Goal: Task Accomplishment & Management: Use online tool/utility

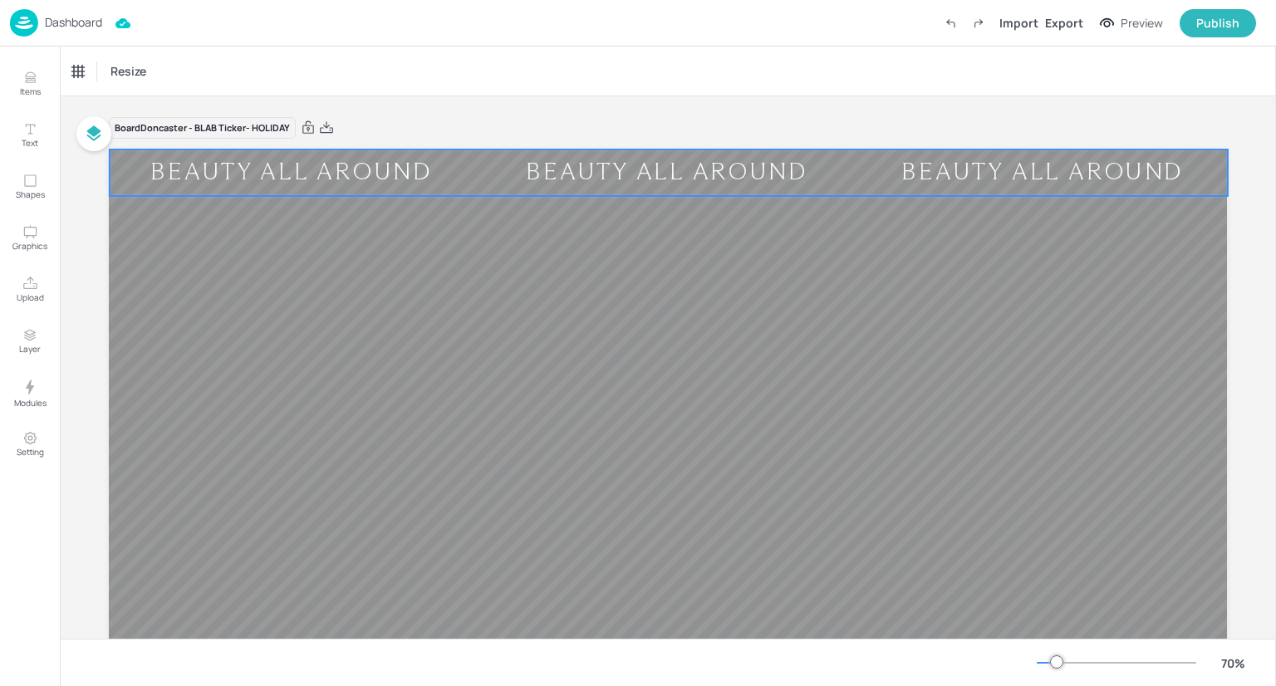
click at [569, 182] on div "BEAUTY ALL AROUND" at bounding box center [667, 173] width 364 height 30
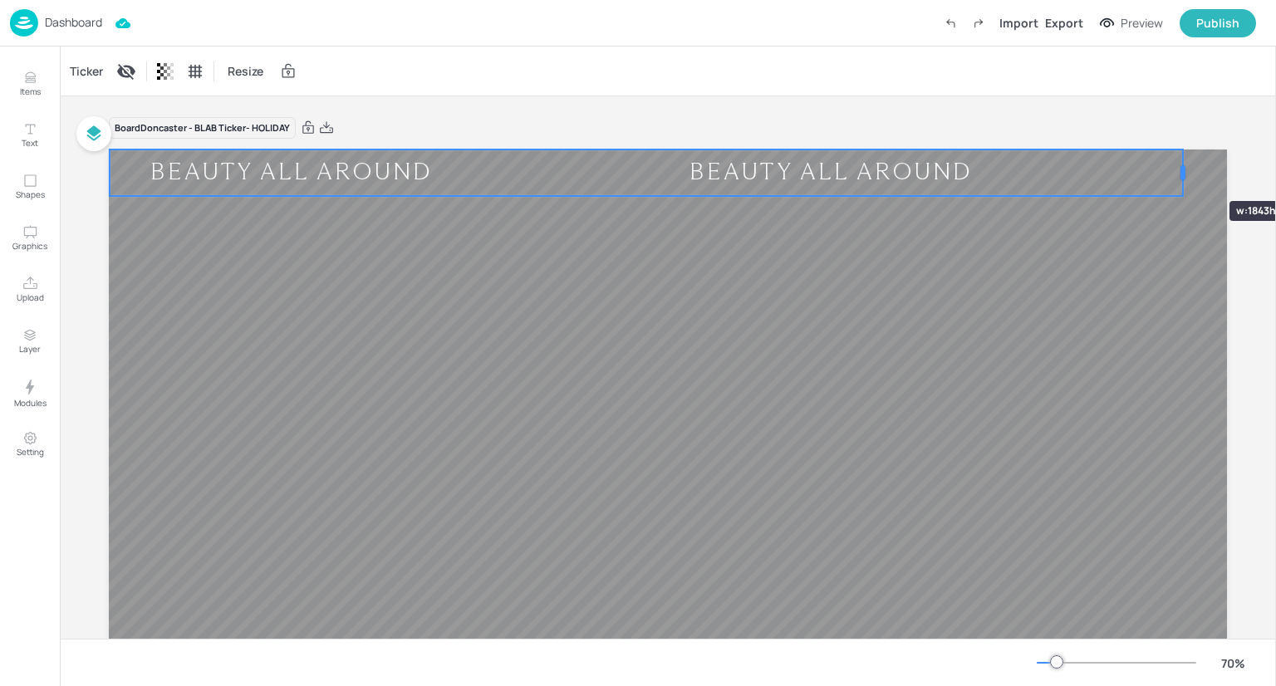
drag, startPoint x: 1225, startPoint y: 170, endPoint x: 1180, endPoint y: 171, distance: 44.9
click at [1181, 171] on div at bounding box center [1183, 172] width 5 height 15
click at [89, 58] on div "Ticker" at bounding box center [86, 71] width 40 height 27
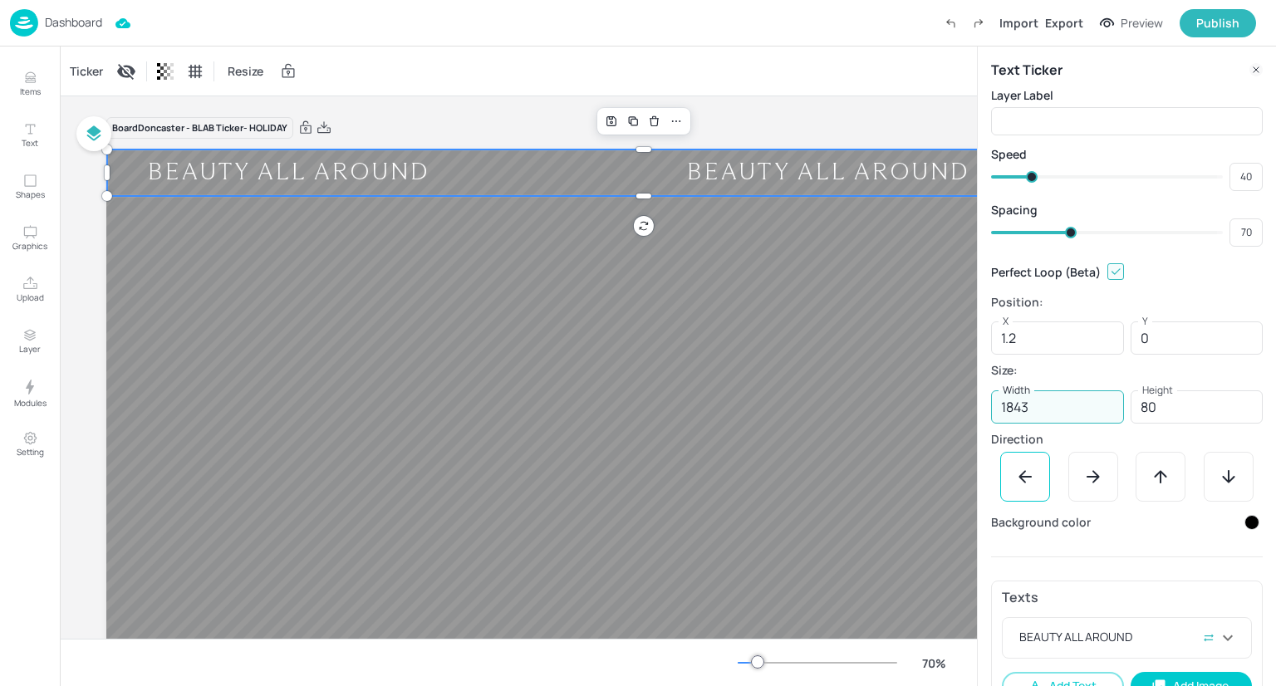
click at [1037, 408] on input "1843" at bounding box center [1057, 407] width 133 height 33
type input "1600"
click at [777, 84] on div "Ticker Resize" at bounding box center [518, 71] width 917 height 49
click at [1253, 67] on icon at bounding box center [1256, 69] width 13 height 13
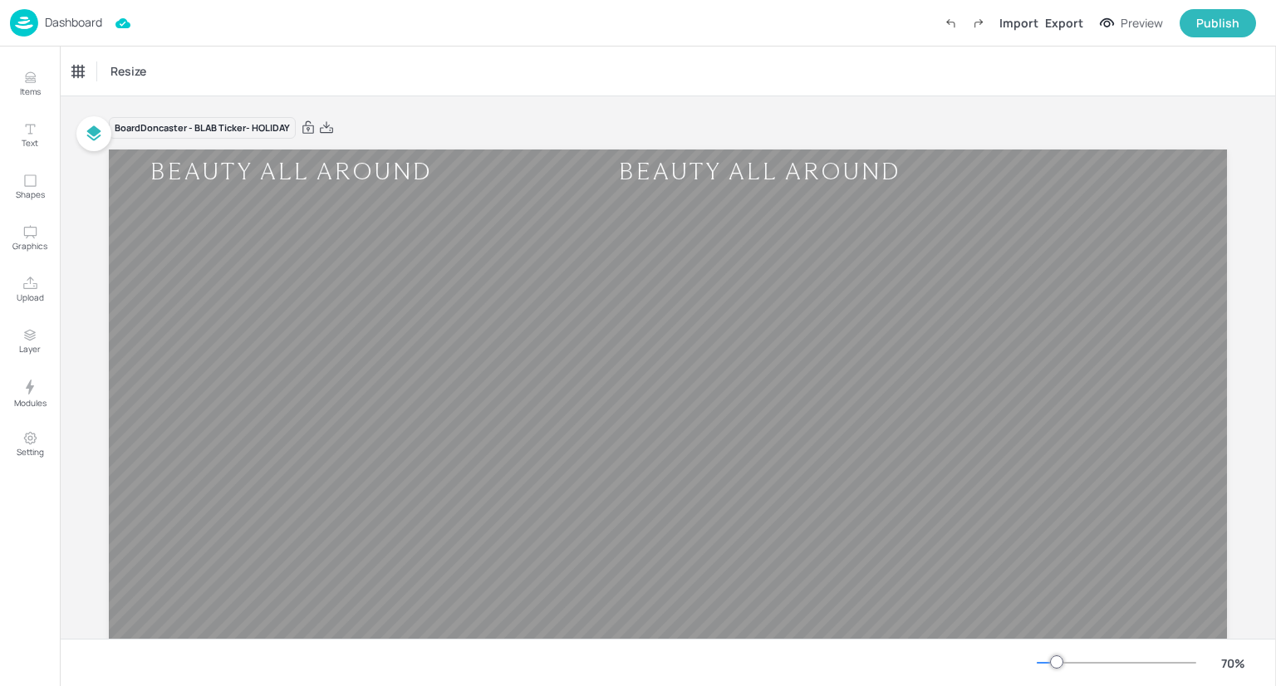
click at [60, 21] on p "Dashboard" at bounding box center [73, 23] width 57 height 12
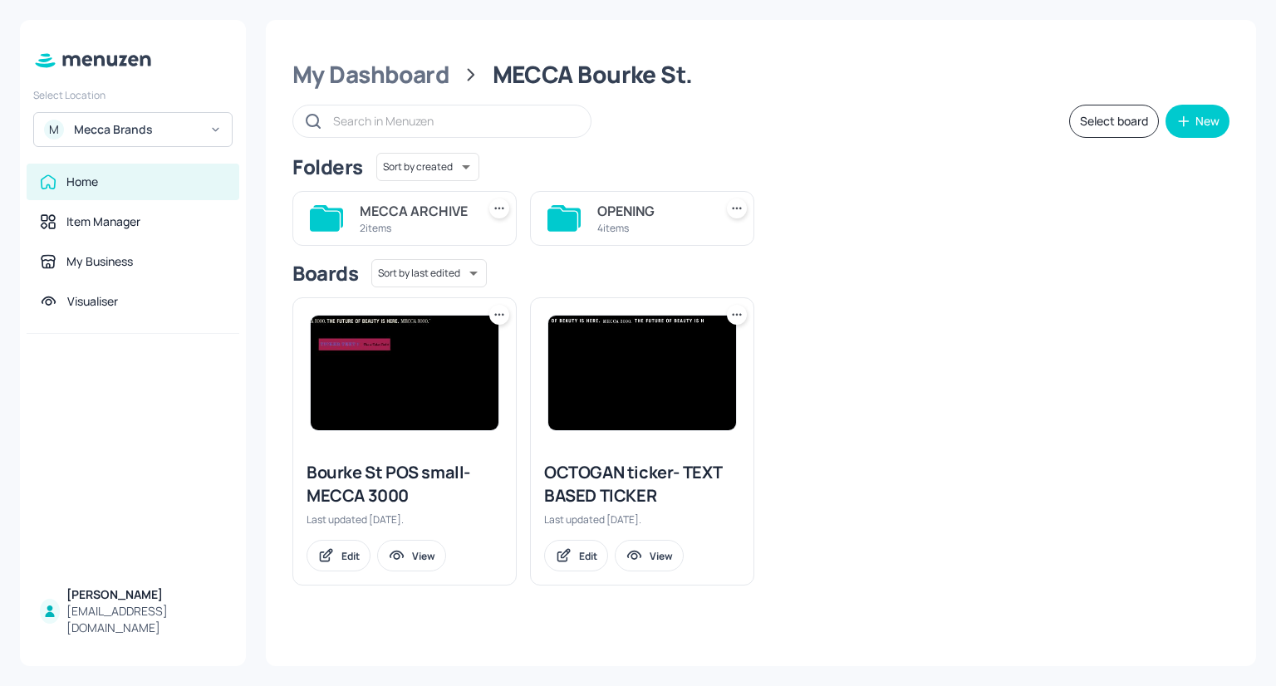
click at [339, 114] on input "text" at bounding box center [453, 121] width 241 height 24
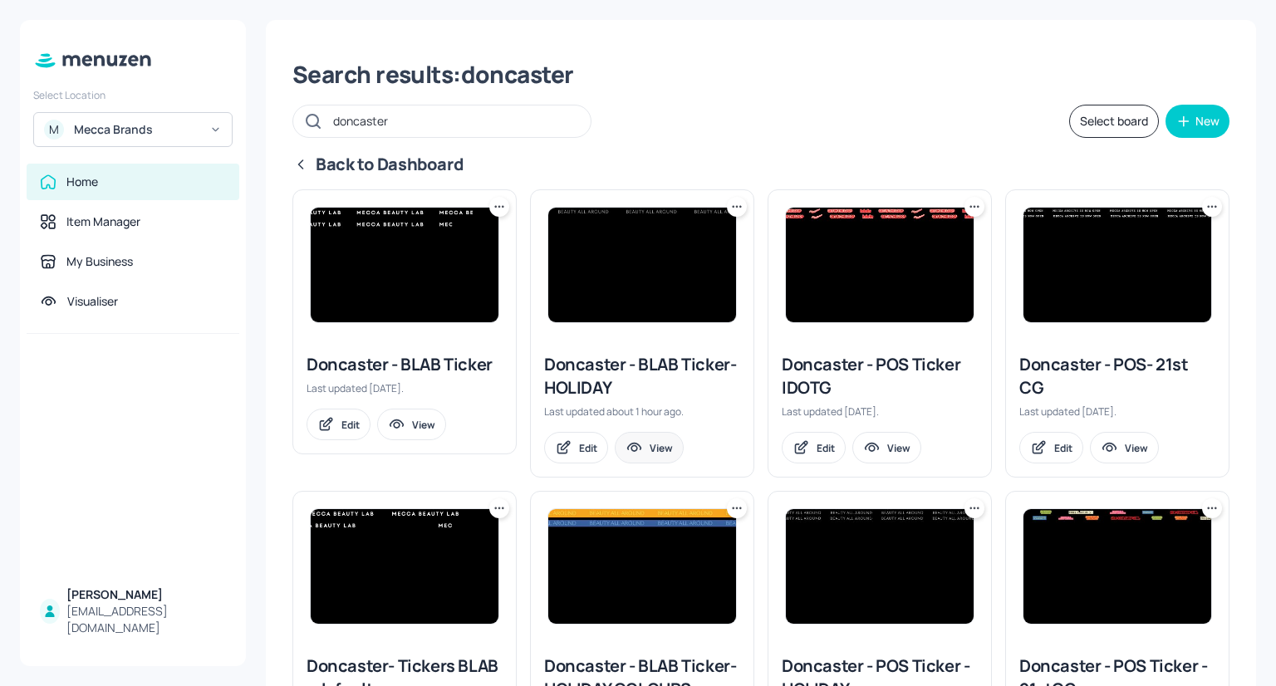
type input "doncaster"
click at [657, 450] on div "View" at bounding box center [661, 448] width 23 height 14
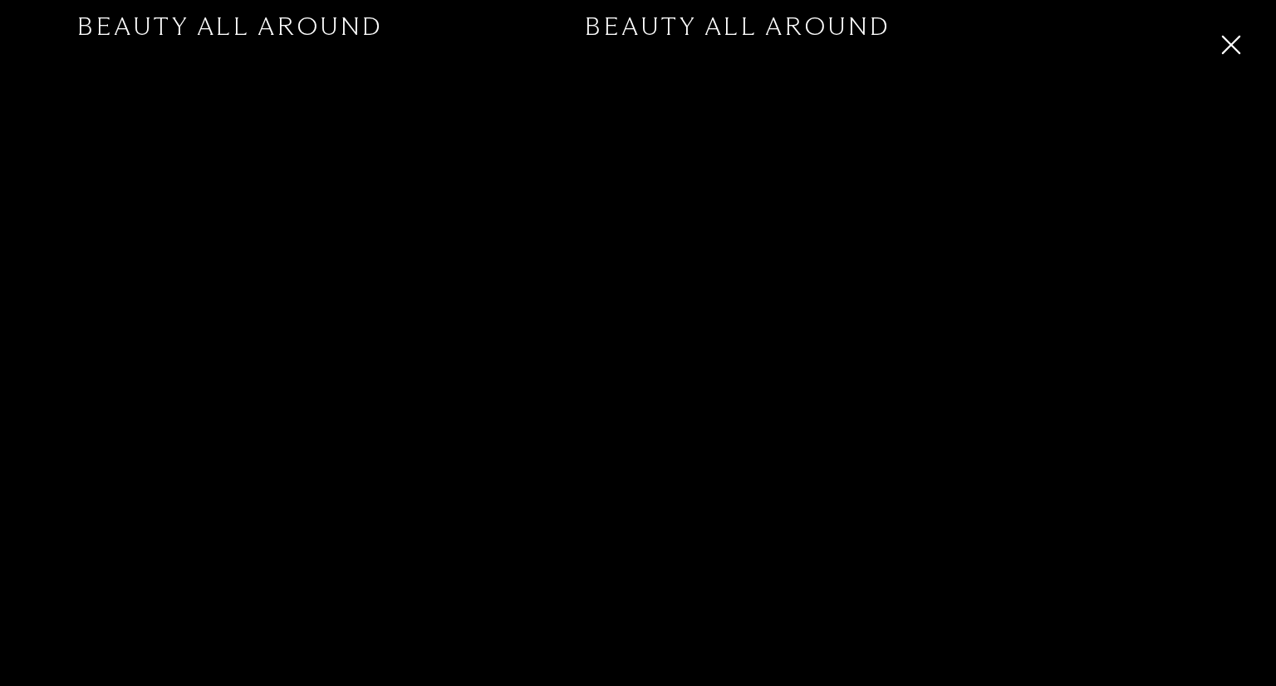
click at [1220, 38] on icon "button" at bounding box center [1231, 45] width 30 height 30
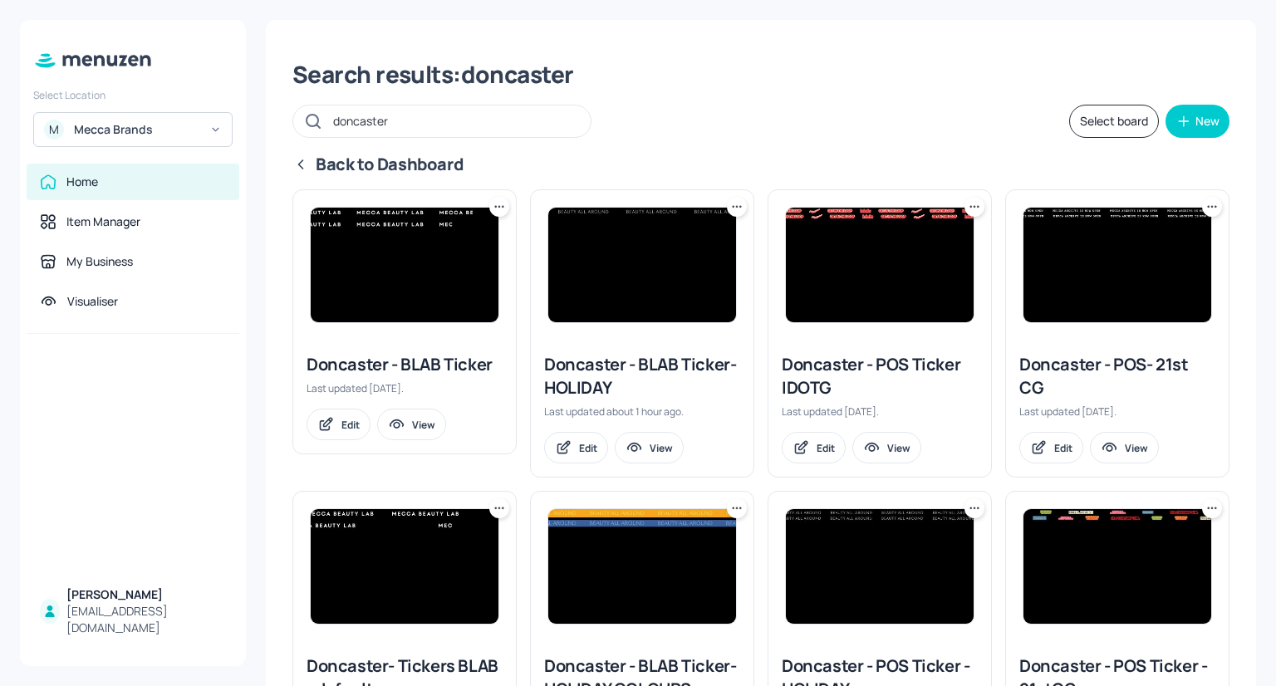
click at [681, 278] on img at bounding box center [642, 265] width 188 height 115
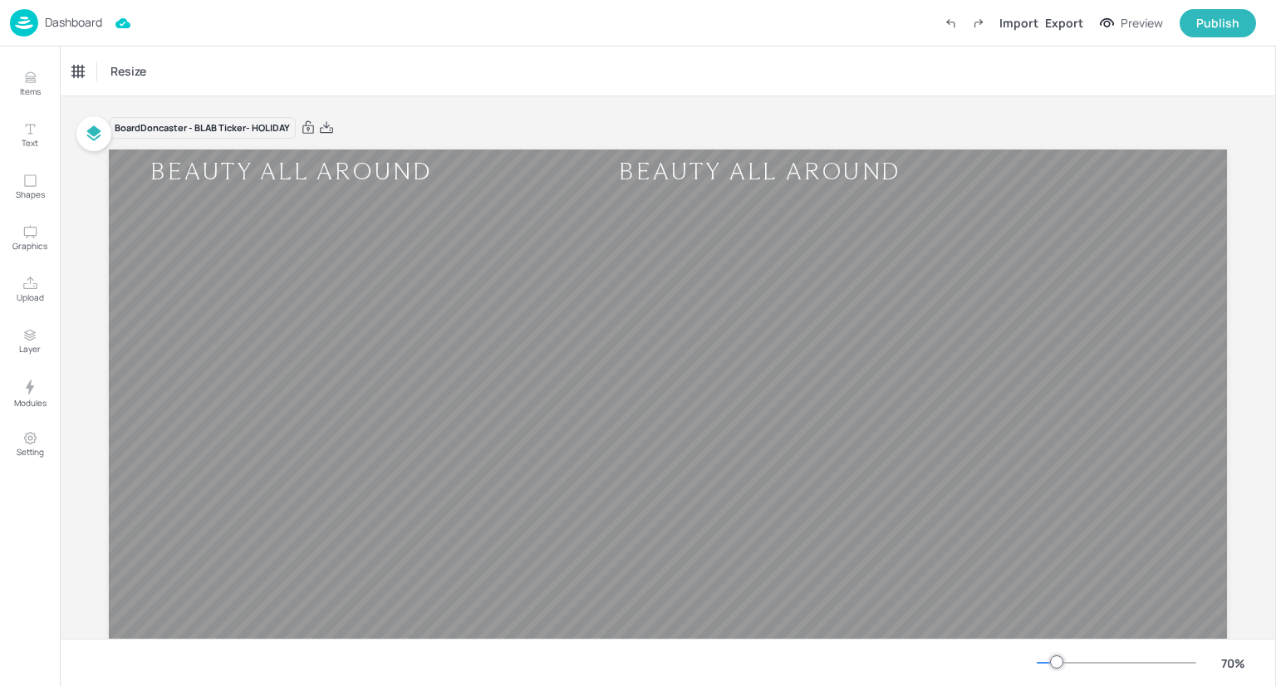
click at [61, 17] on p "Dashboard" at bounding box center [73, 23] width 57 height 12
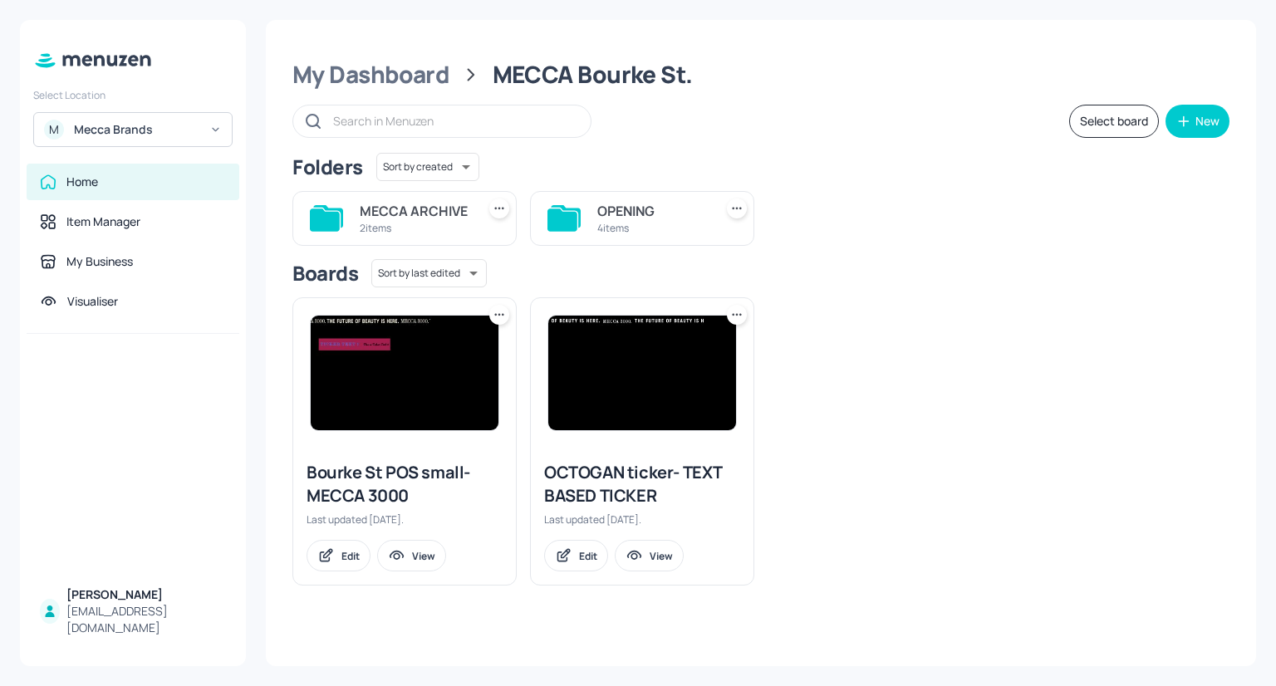
click at [373, 111] on input "text" at bounding box center [453, 121] width 241 height 24
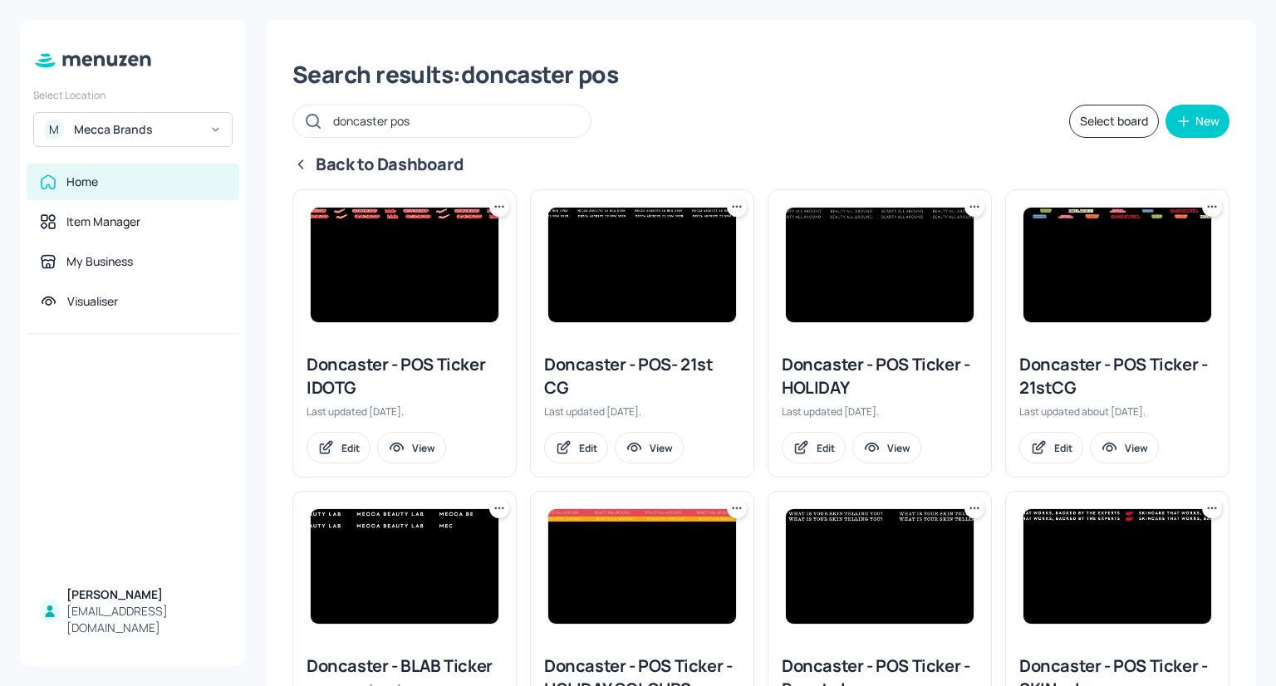
type input "doncaster pos"
click at [866, 278] on img at bounding box center [880, 265] width 188 height 115
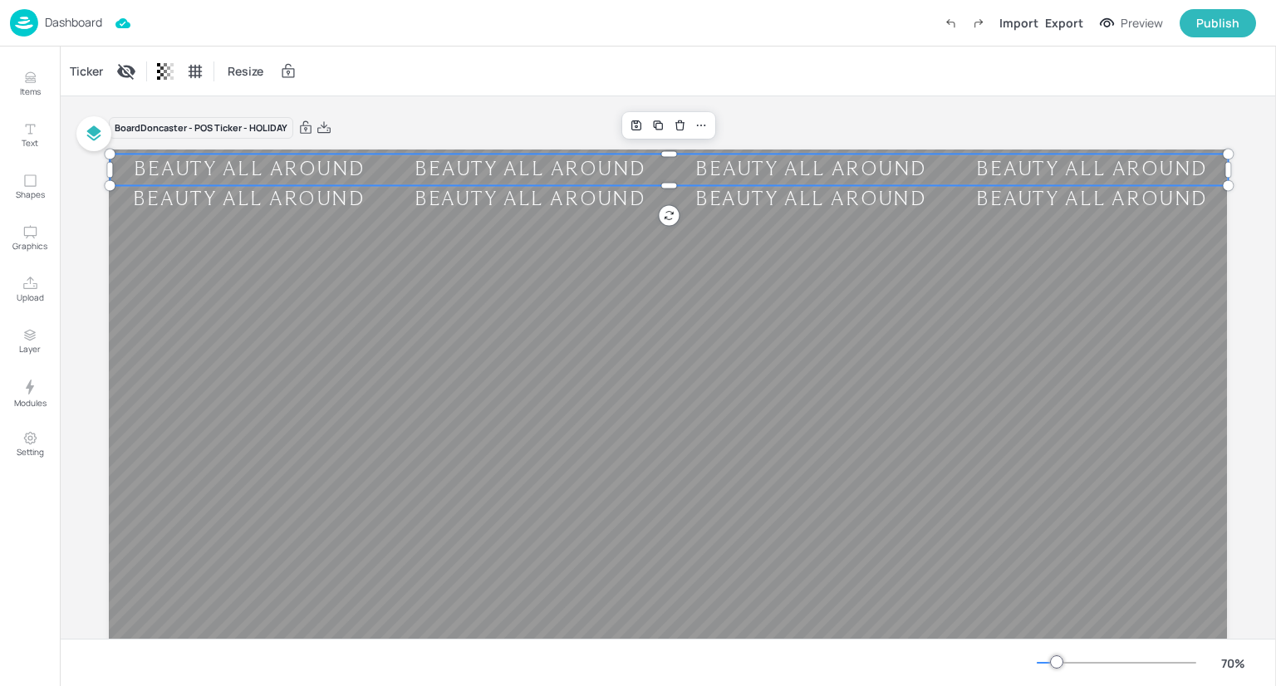
click at [818, 178] on div "BEAUTY ALL AROUND" at bounding box center [811, 170] width 280 height 25
click at [818, 173] on div "BEAUTY ALL AROUND BEAUTY ALL AROUND BEAUTY ALL AROUND BEAUTY ALL AROUND" at bounding box center [671, 165] width 1123 height 32
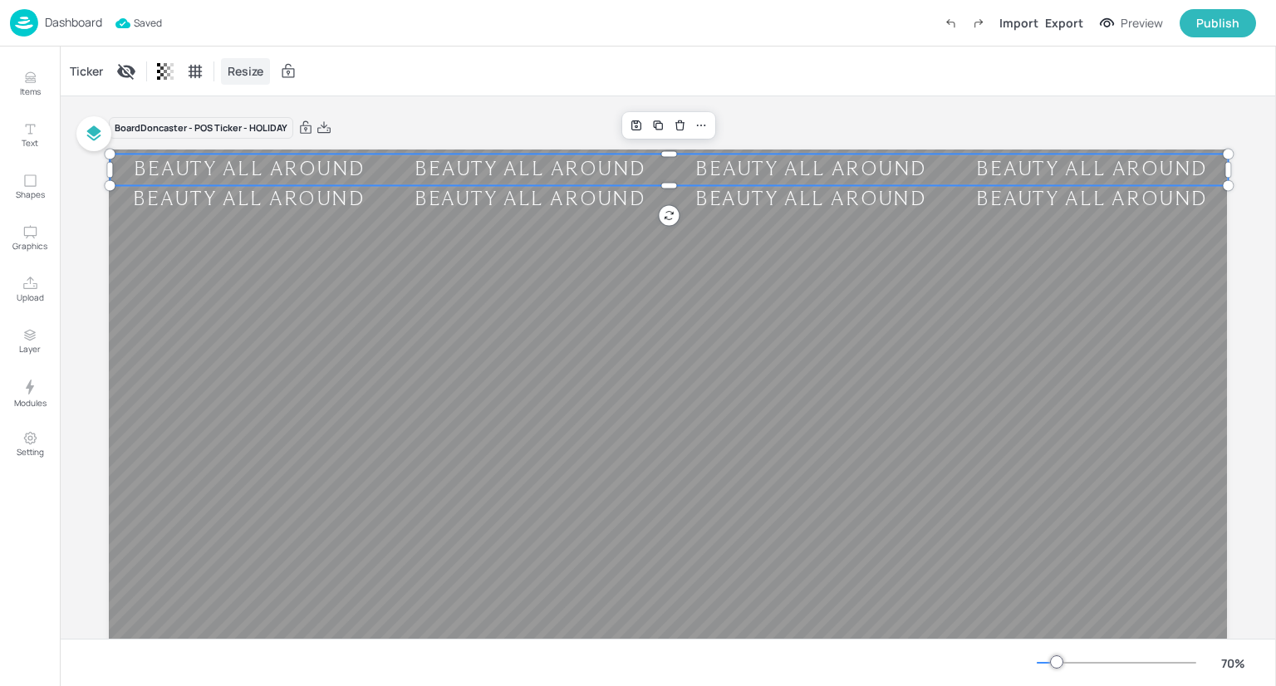
click at [253, 74] on span "Resize" at bounding box center [245, 70] width 42 height 17
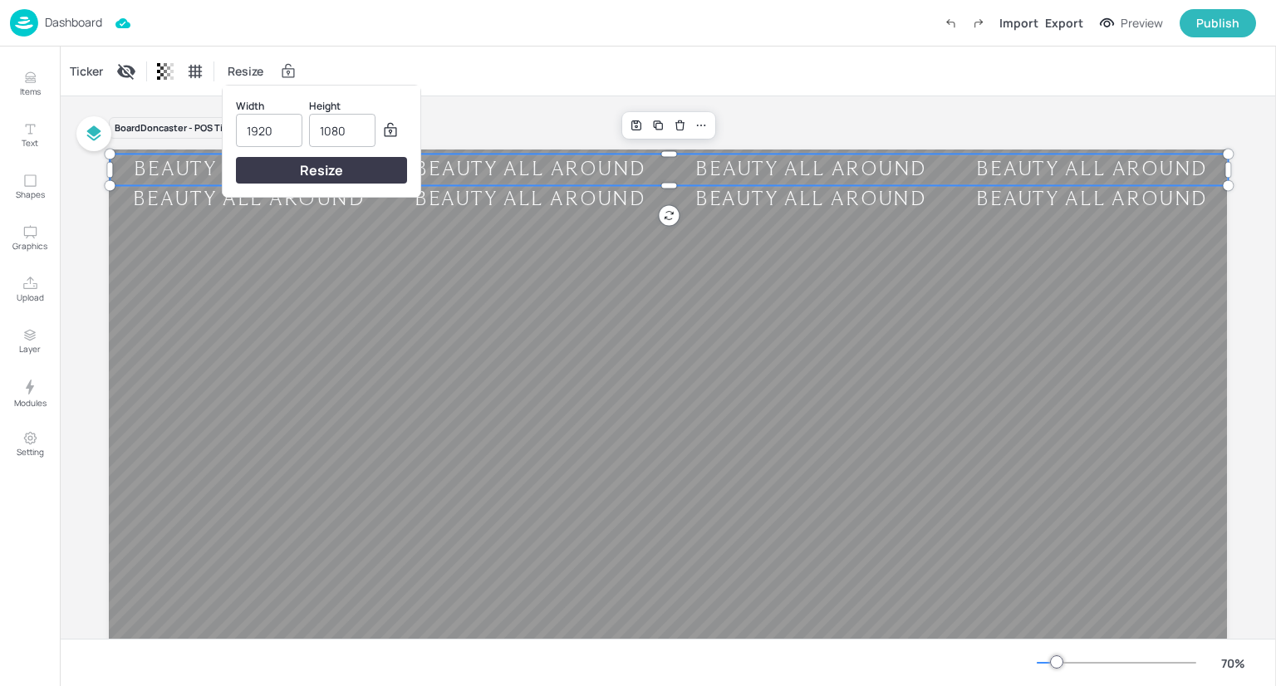
click at [79, 75] on div at bounding box center [638, 343] width 1276 height 686
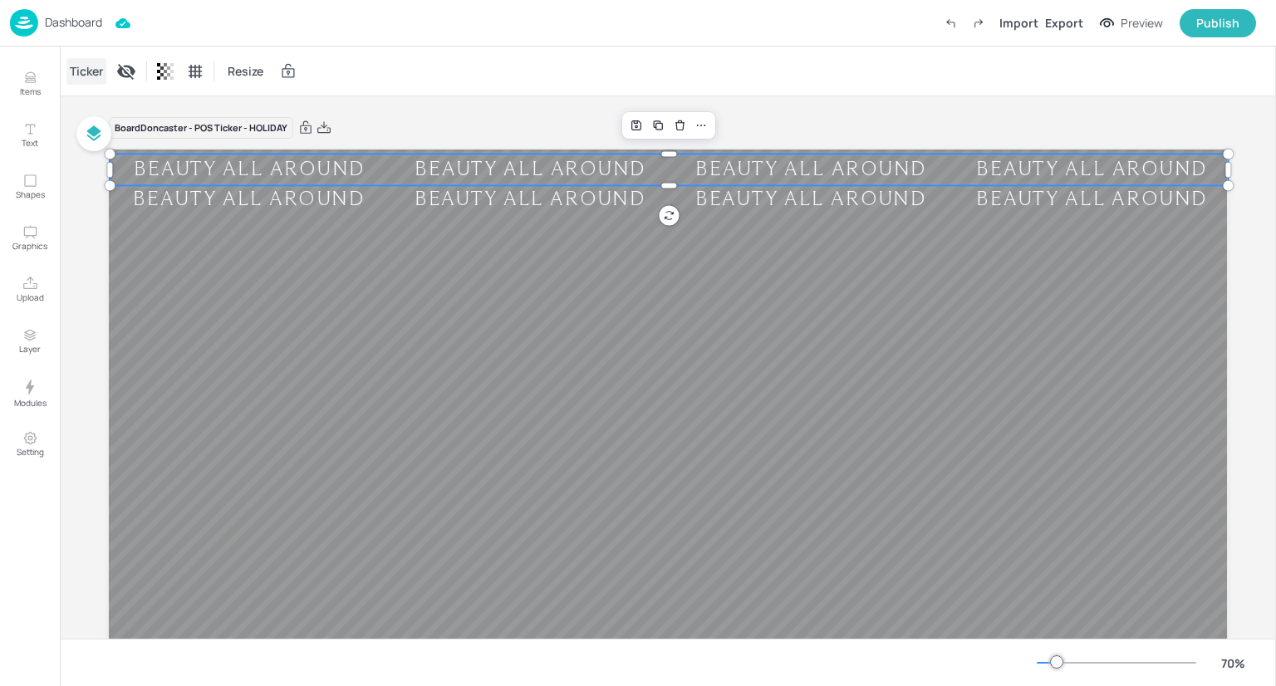
click at [91, 64] on div "Ticker" at bounding box center [86, 71] width 40 height 27
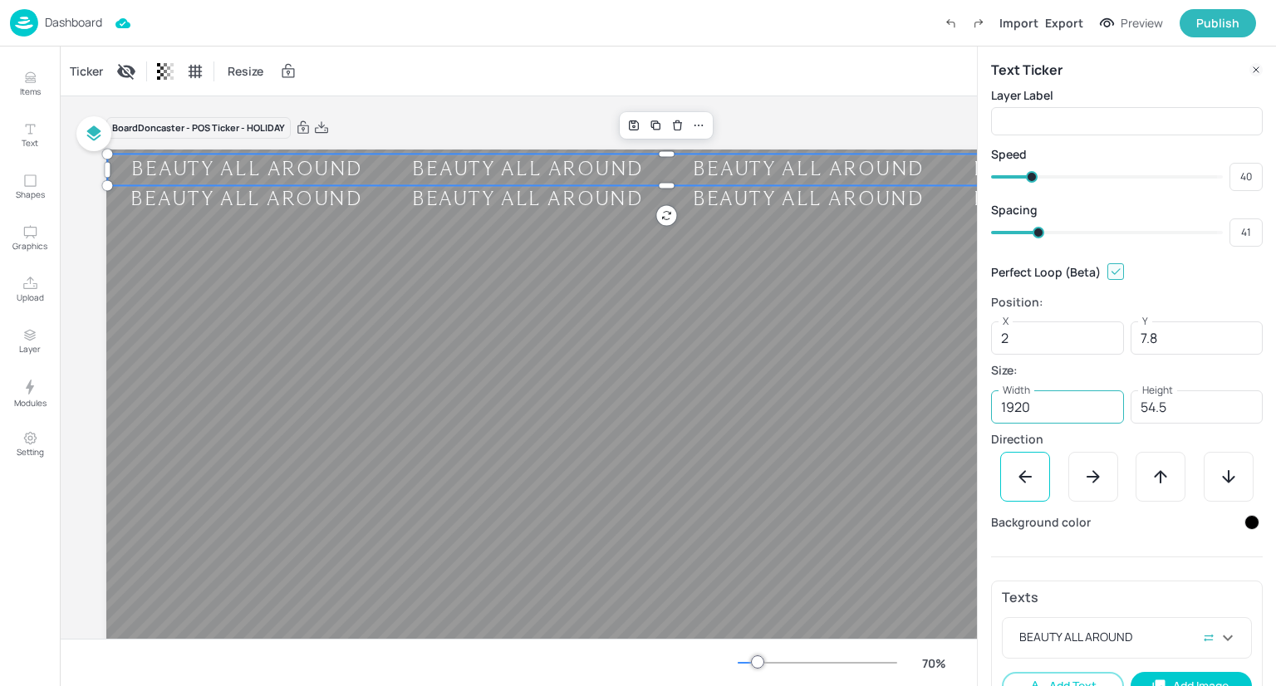
click at [1040, 407] on input "1920" at bounding box center [1057, 407] width 133 height 33
type input "704"
click at [844, 127] on div "Board Doncaster - POS Ticker - HOLIDAY" at bounding box center [665, 127] width 1118 height 23
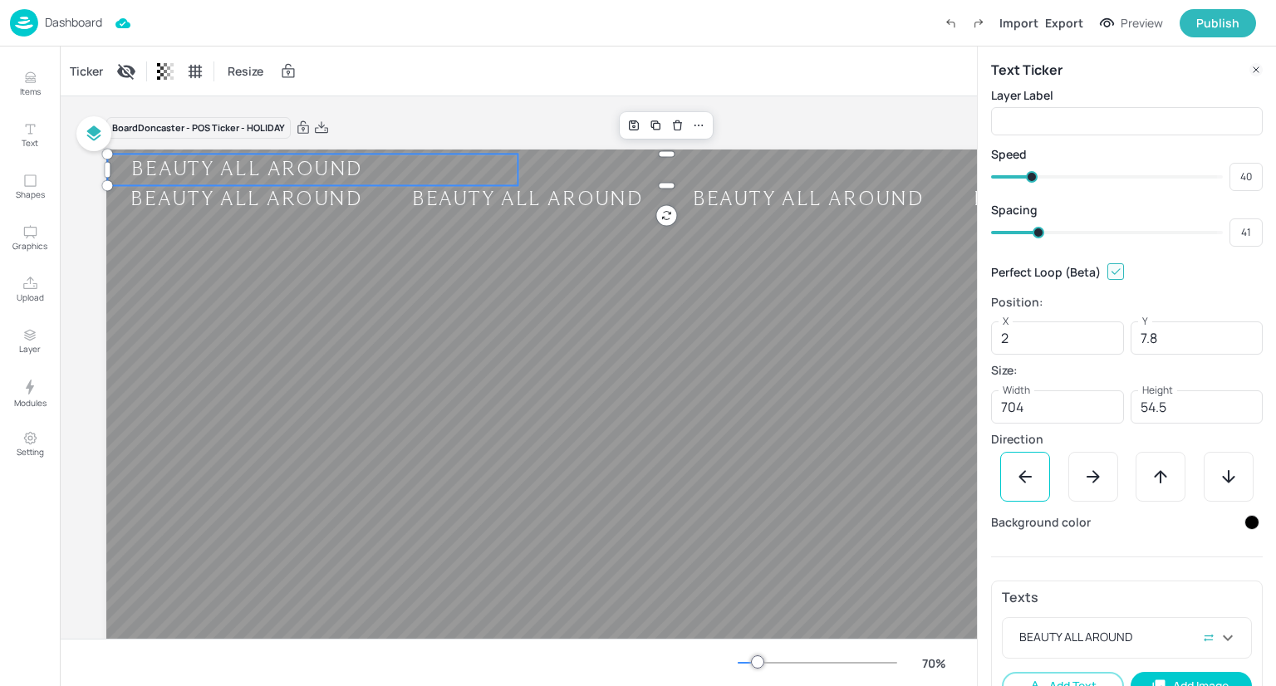
click at [504, 658] on div "70 %" at bounding box center [518, 663] width 891 height 27
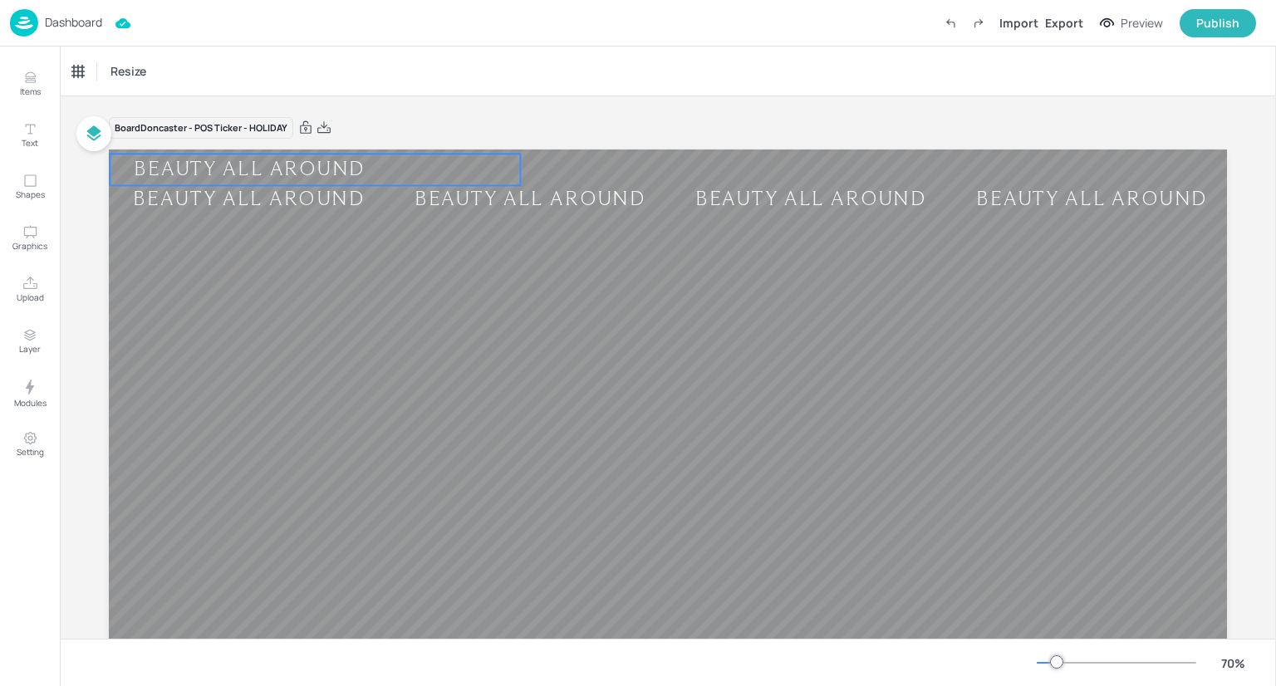
click at [521, 164] on div "BEAUTY ALL AROUND" at bounding box center [661, 170] width 280 height 25
click at [76, 71] on div "Ticker" at bounding box center [86, 71] width 40 height 27
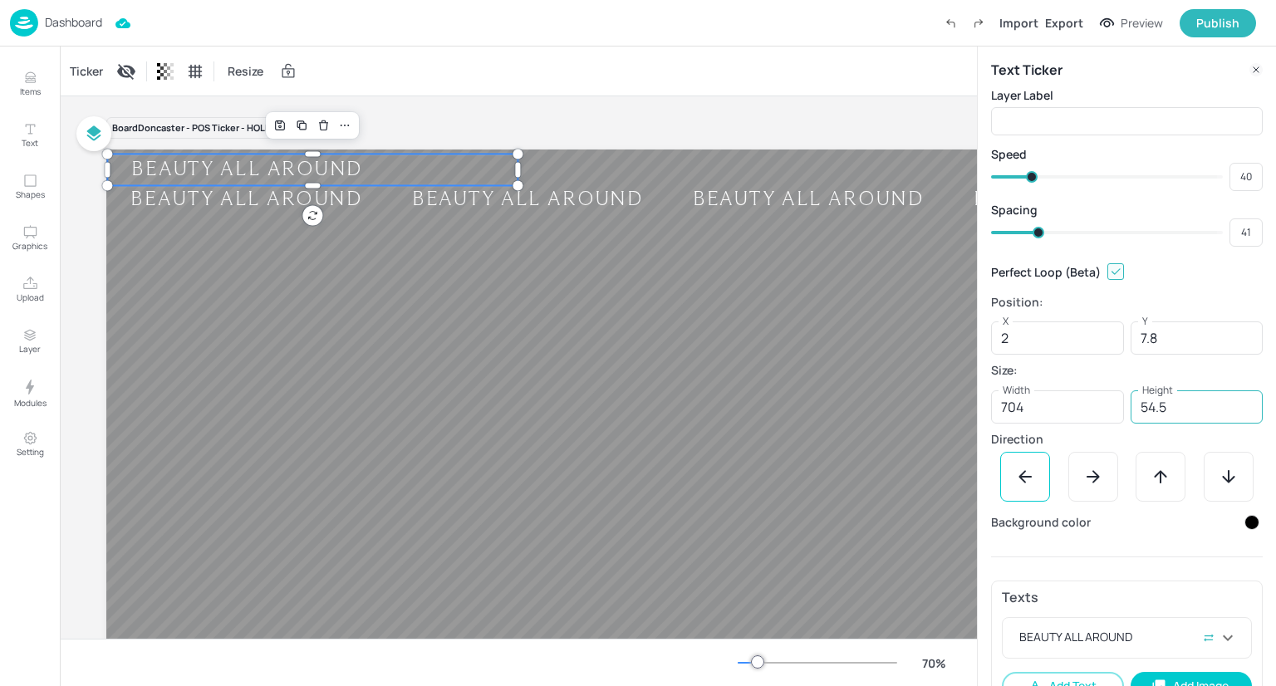
click at [1184, 419] on input "54.5" at bounding box center [1197, 407] width 133 height 33
type input "64"
type input "1"
click at [518, 167] on div "BEAUTY ALL AROUND" at bounding box center [723, 168] width 411 height 25
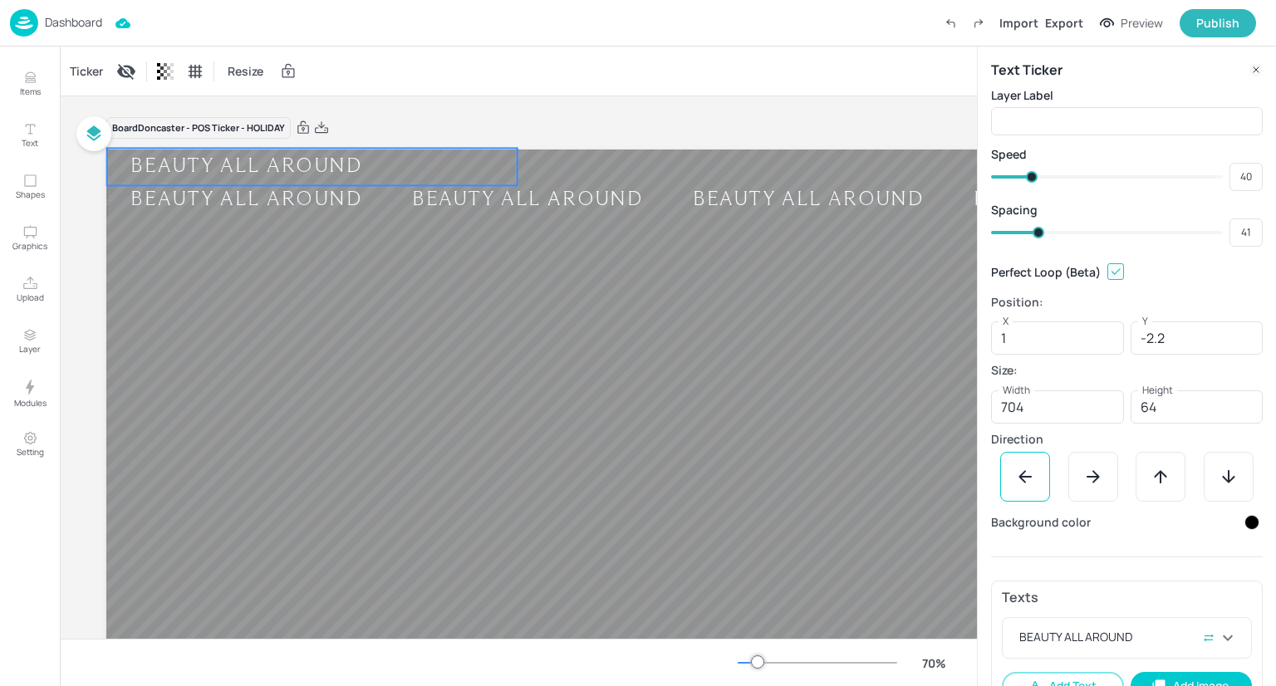
click at [448, 162] on div "BEAUTY ALL AROUND" at bounding box center [312, 167] width 411 height 25
type input "-0.8"
click at [1023, 333] on input "1" at bounding box center [1057, 338] width 133 height 33
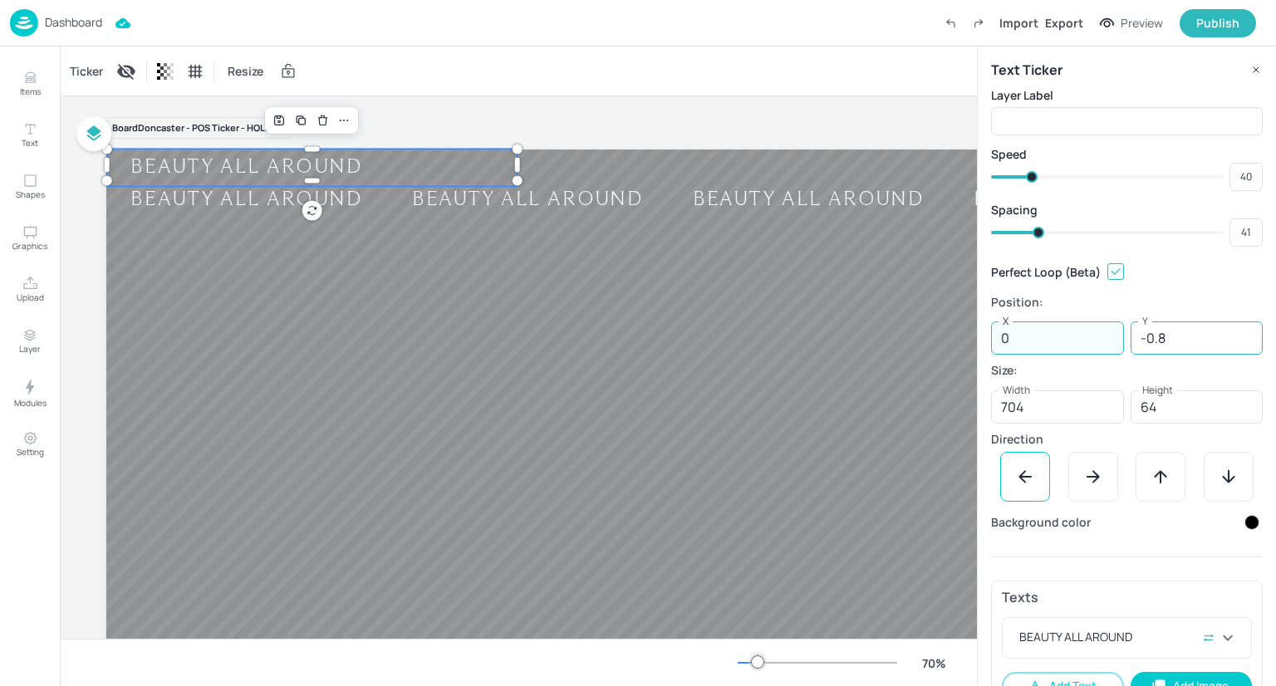
type input "0"
click at [1194, 343] on input "-0.8" at bounding box center [1197, 338] width 133 height 33
type input "0"
click at [1194, 283] on div "Perfect Loop (Beta)" at bounding box center [1127, 272] width 272 height 30
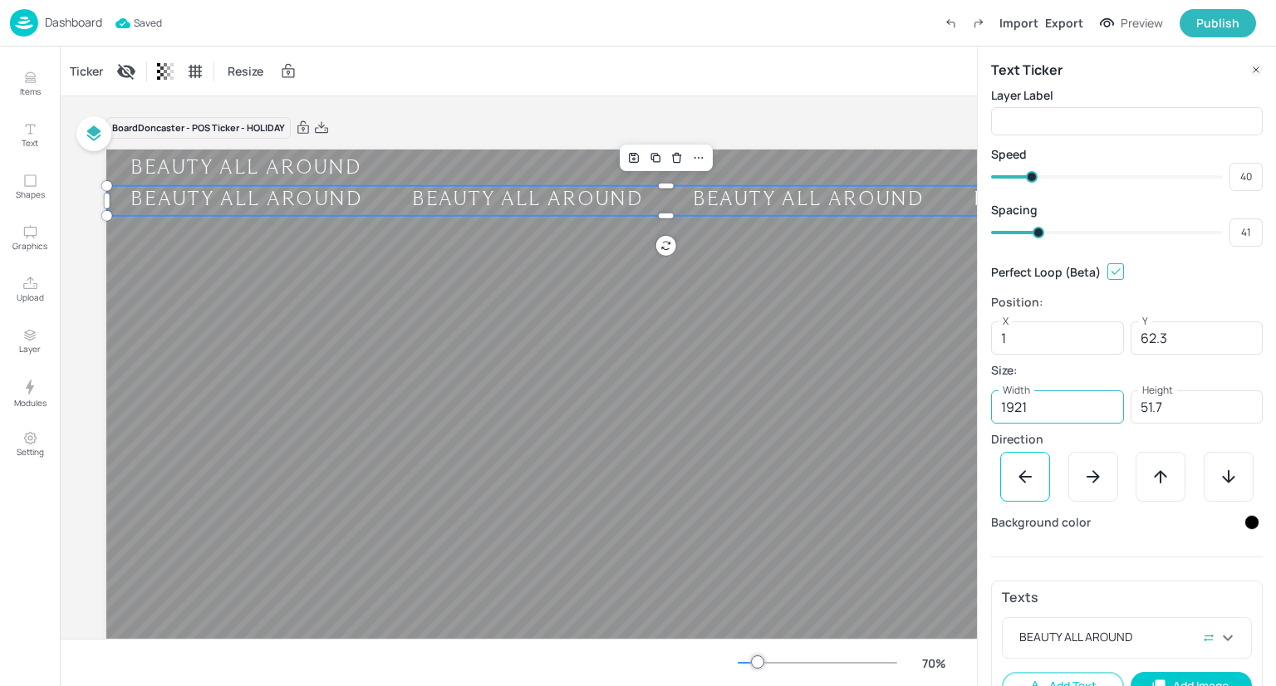
click at [1070, 406] on input "1921" at bounding box center [1057, 407] width 133 height 33
type input "704"
click at [1174, 401] on input "51.7" at bounding box center [1197, 407] width 133 height 33
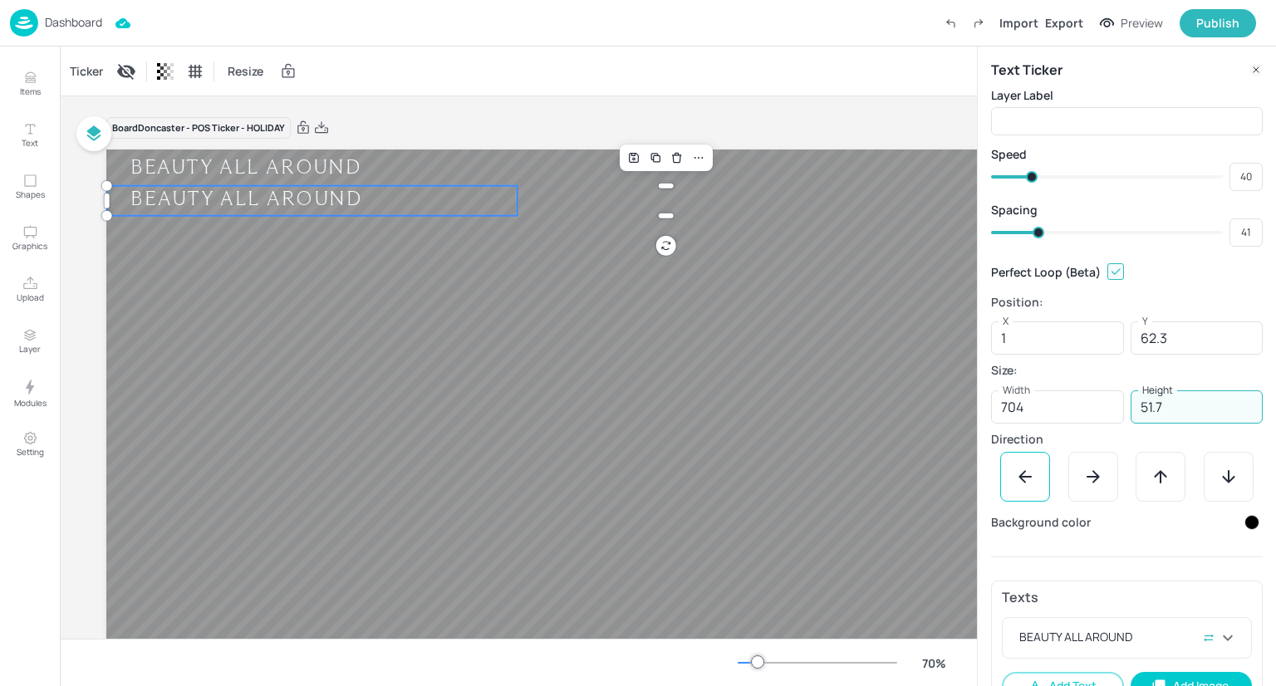
click at [1174, 401] on input "51.7" at bounding box center [1197, 407] width 133 height 33
type input "64"
click at [1050, 339] on input "1" at bounding box center [1057, 338] width 133 height 33
type input "704"
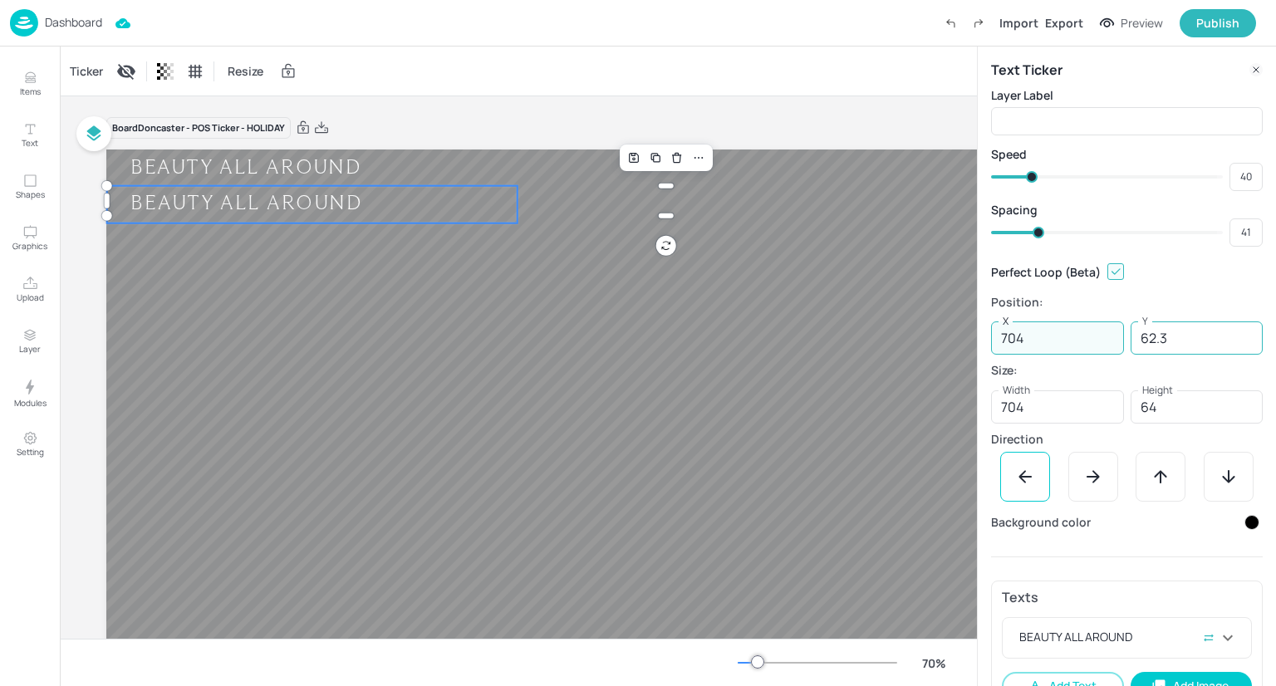
click at [1157, 346] on input "62.3" at bounding box center [1197, 338] width 133 height 33
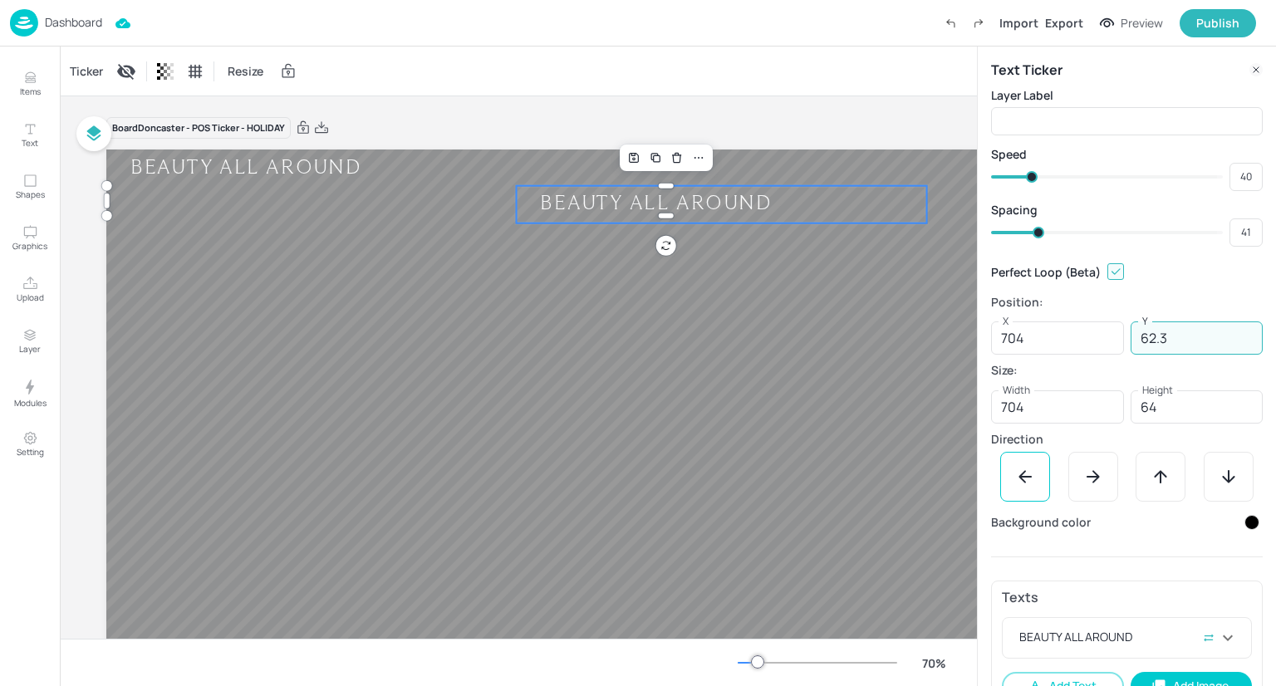
click at [1157, 346] on input "62.3" at bounding box center [1197, 338] width 133 height 33
click at [1129, 434] on p "Direction" at bounding box center [1127, 440] width 272 height 12
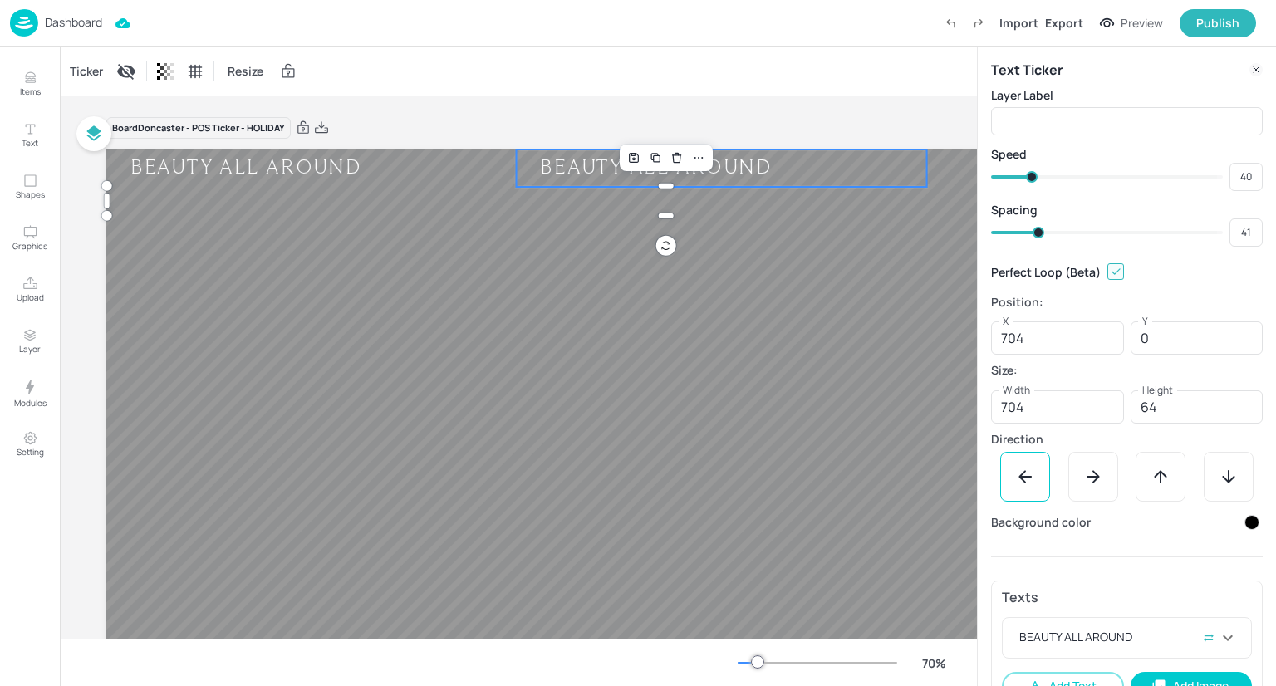
click at [1246, 525] on div at bounding box center [1252, 522] width 15 height 15
click at [1212, 577] on div at bounding box center [1212, 572] width 18 height 18
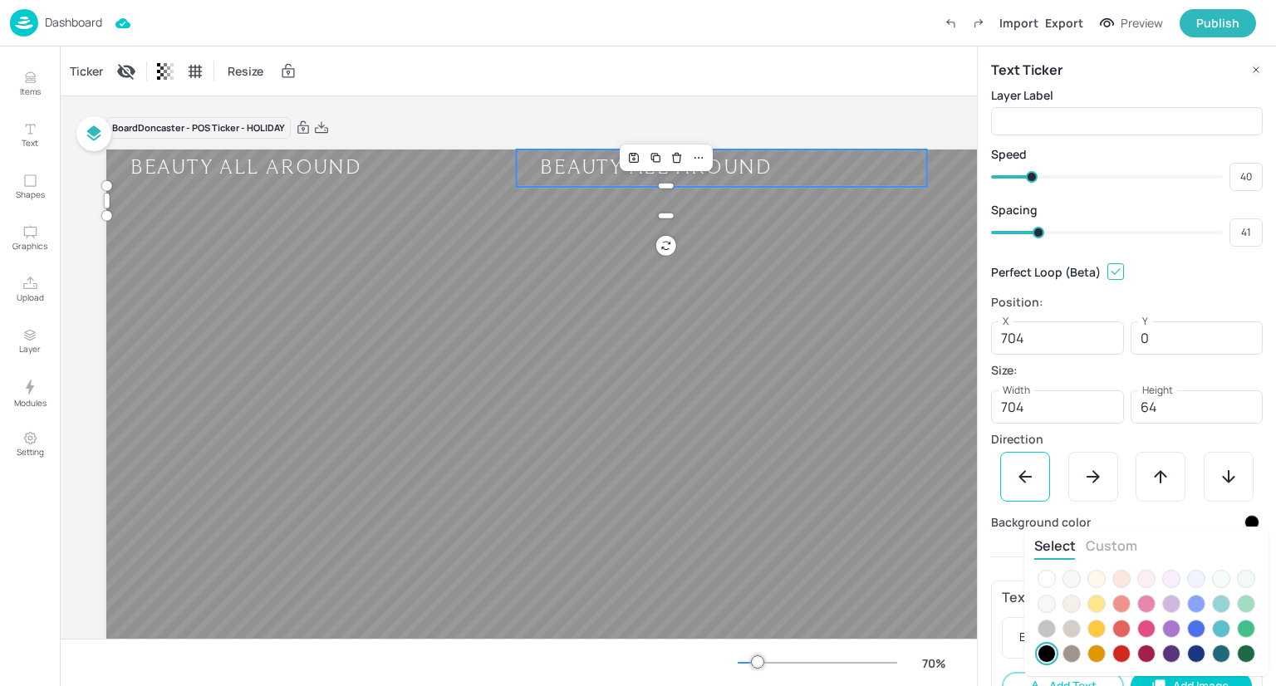
click at [1128, 433] on div at bounding box center [638, 343] width 1276 height 686
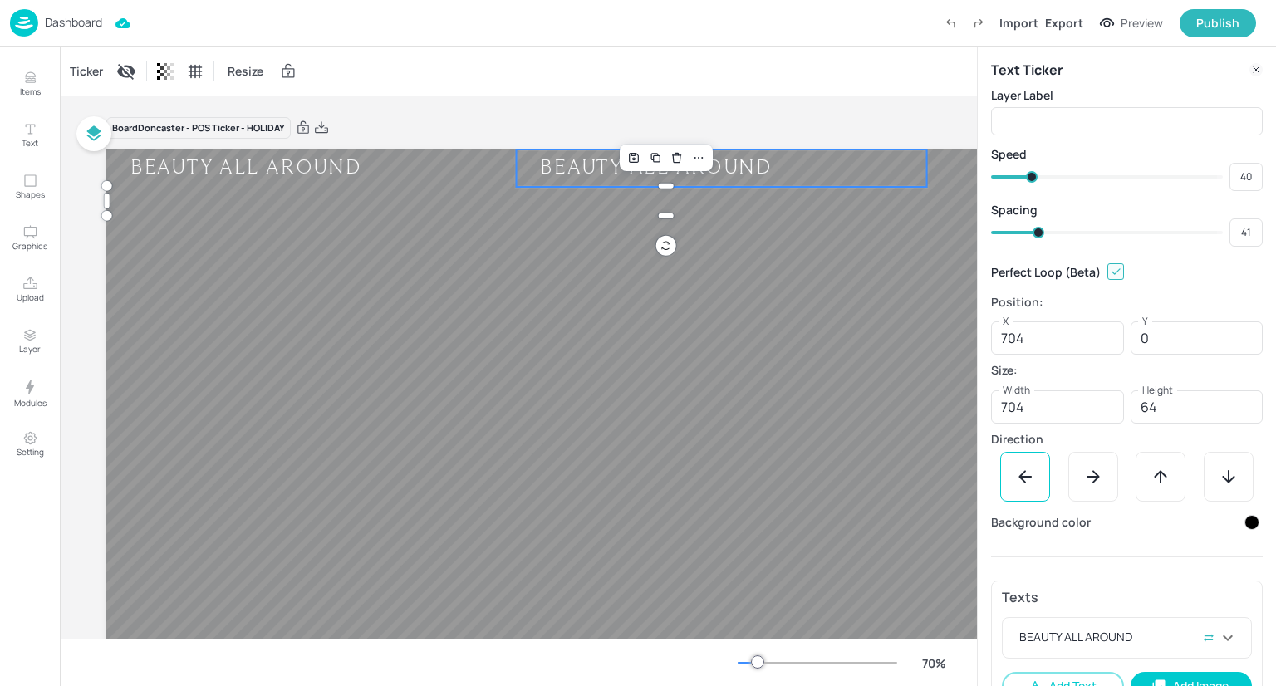
click at [1187, 356] on div "Layer Label ​ Speed 40 ​ Spacing 41 ​ Perfect Loop (Beta) Position: X 704 X Y 0…" at bounding box center [1127, 398] width 272 height 625
click at [1187, 352] on input "0" at bounding box center [1197, 338] width 133 height 33
type input "64"
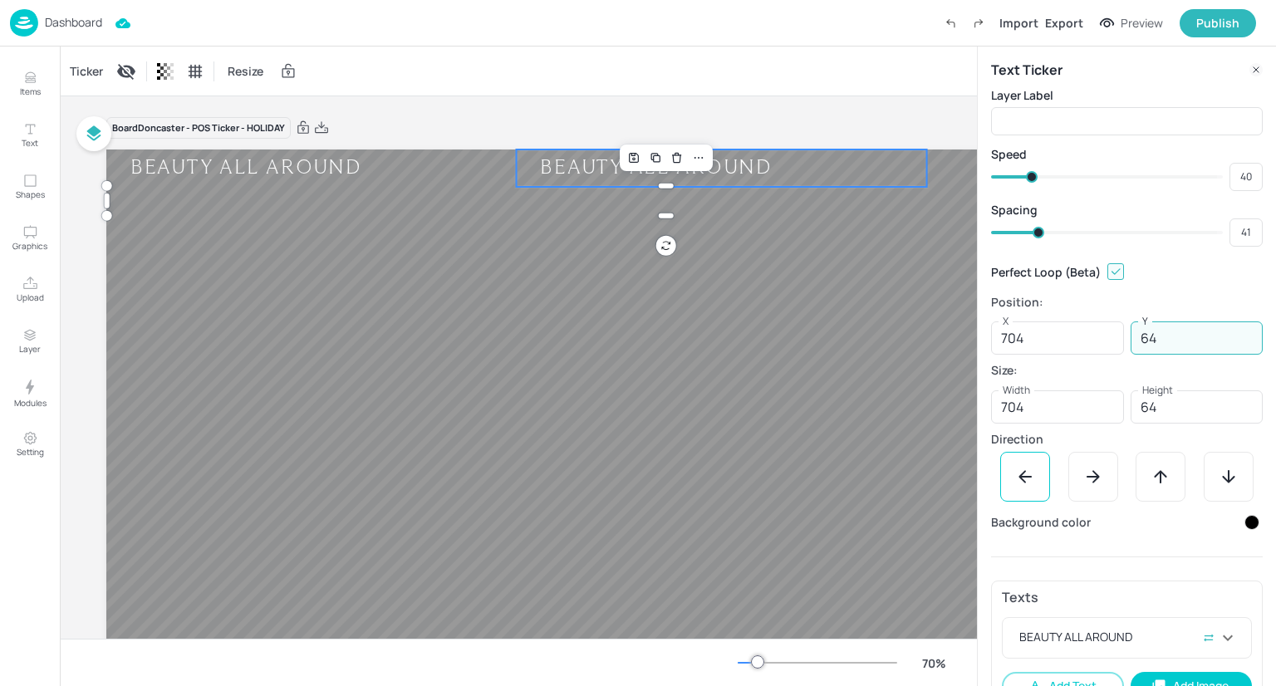
click at [944, 133] on div "Board Doncaster - POS Ticker - HOLIDAY" at bounding box center [665, 127] width 1118 height 23
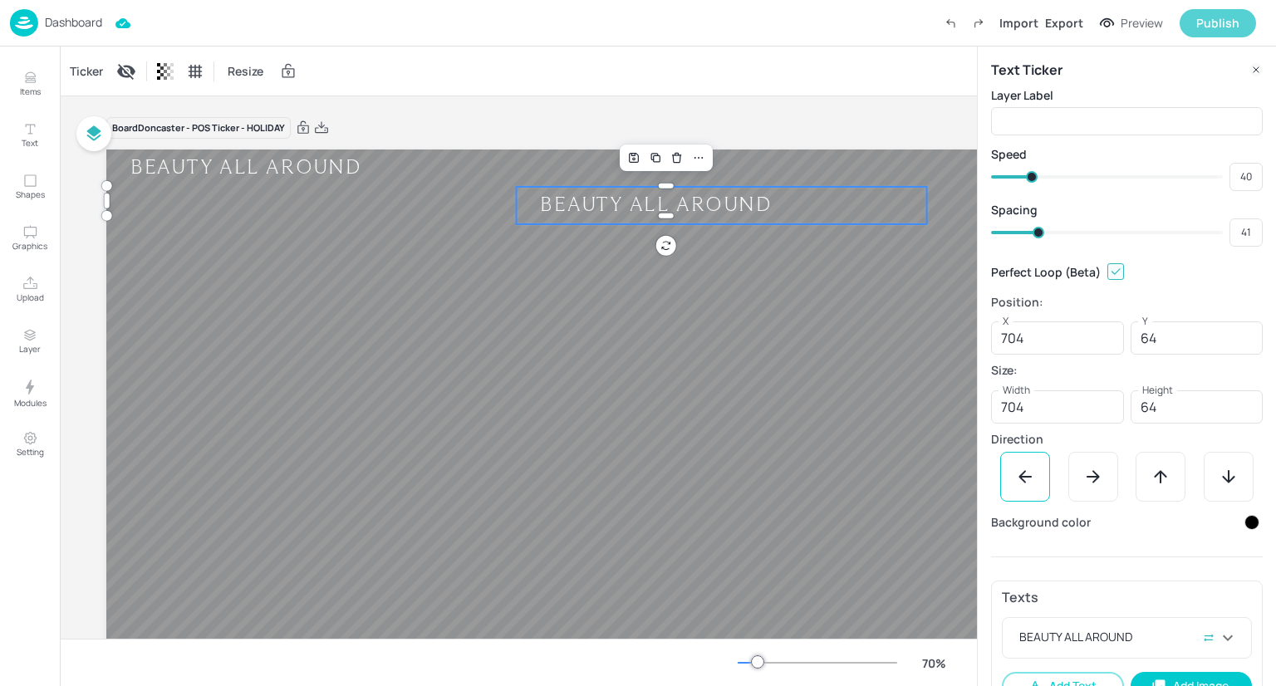
click at [1225, 19] on div "Publish" at bounding box center [1218, 23] width 43 height 18
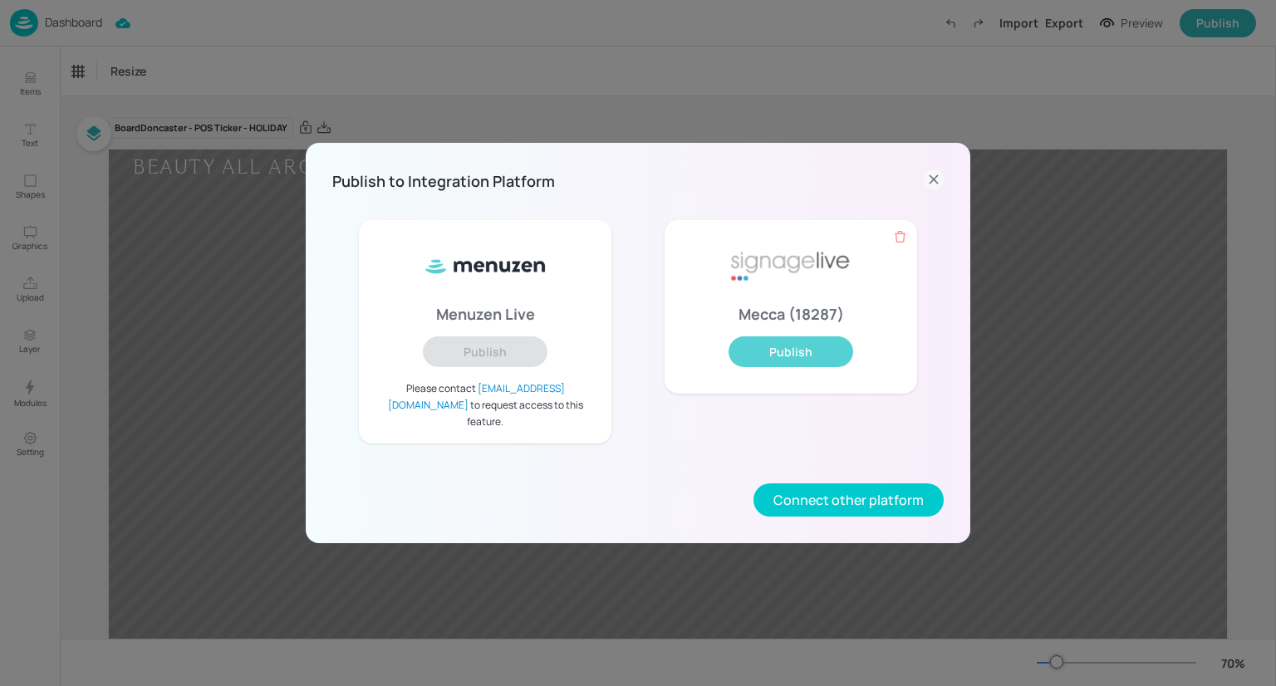
click at [806, 367] on button "Publish" at bounding box center [791, 352] width 125 height 31
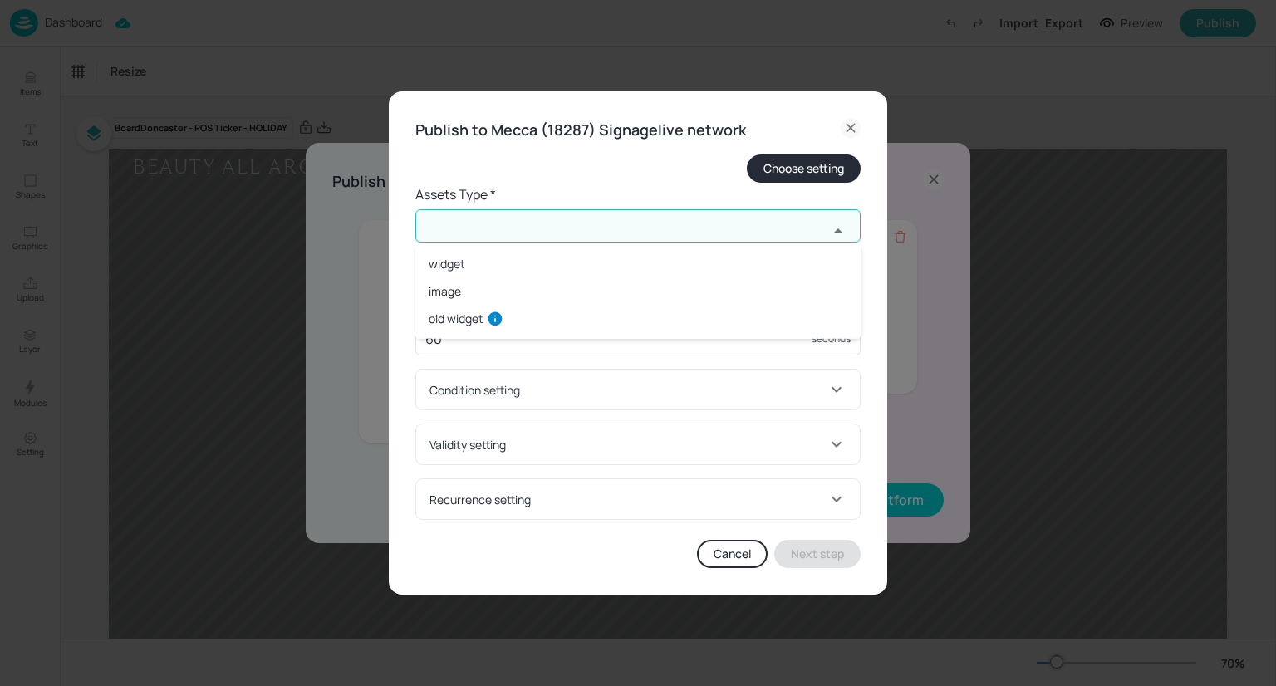
click at [720, 238] on input "text" at bounding box center [621, 225] width 413 height 33
click at [651, 263] on li "widget" at bounding box center [637, 263] width 445 height 27
type input "widget"
click at [641, 283] on input "text" at bounding box center [621, 292] width 413 height 33
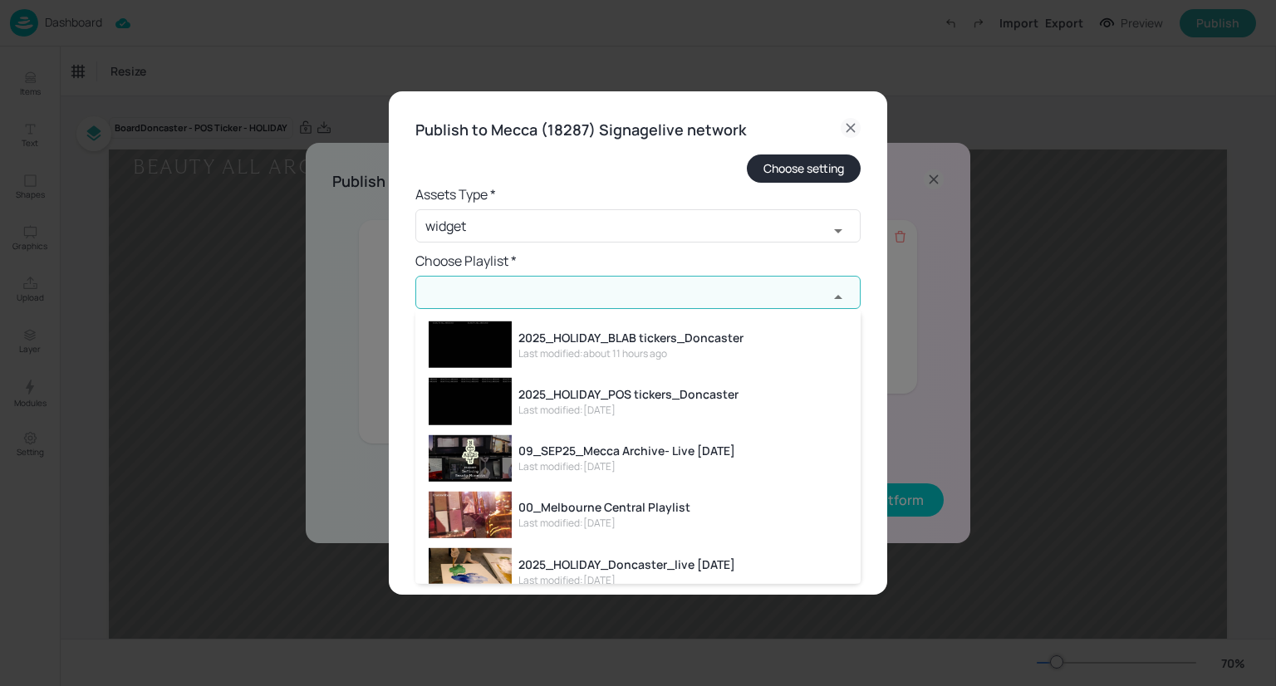
click at [648, 402] on div "2025_HOLIDAY_POS tickers_Doncaster" at bounding box center [628, 394] width 220 height 17
type input "2025_HOLIDAY_POS tickers_Doncaster"
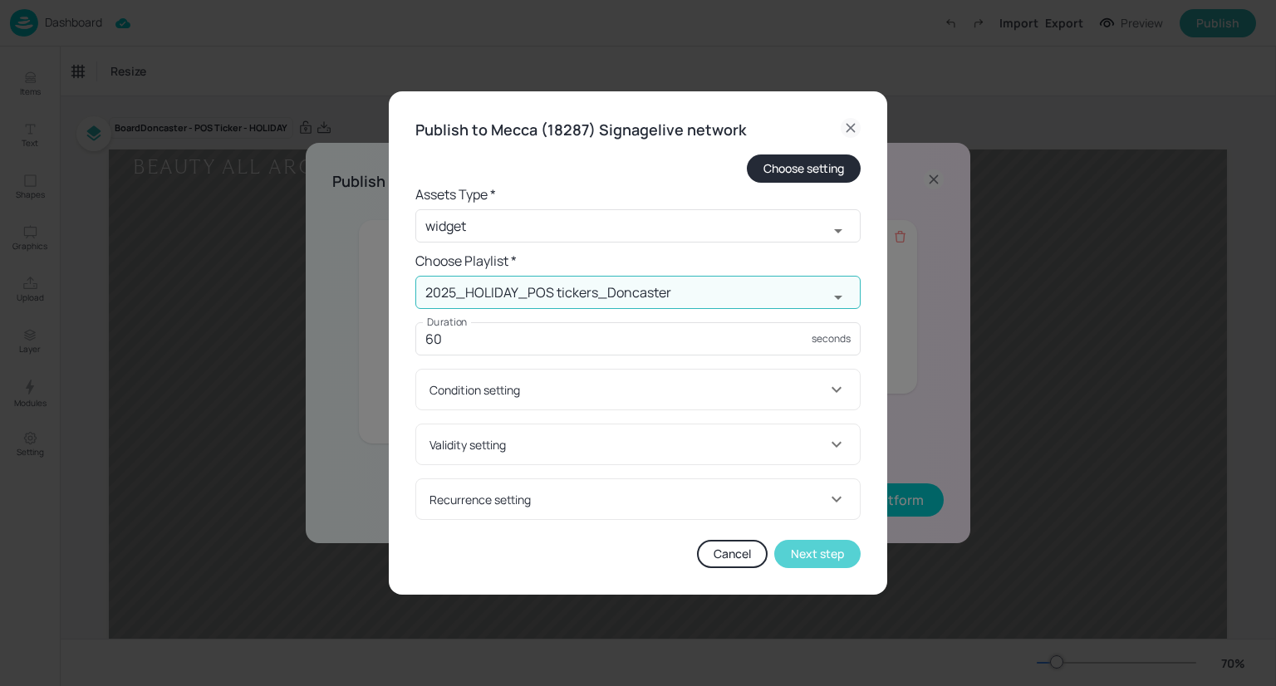
click at [791, 549] on button "Next step" at bounding box center [817, 554] width 86 height 28
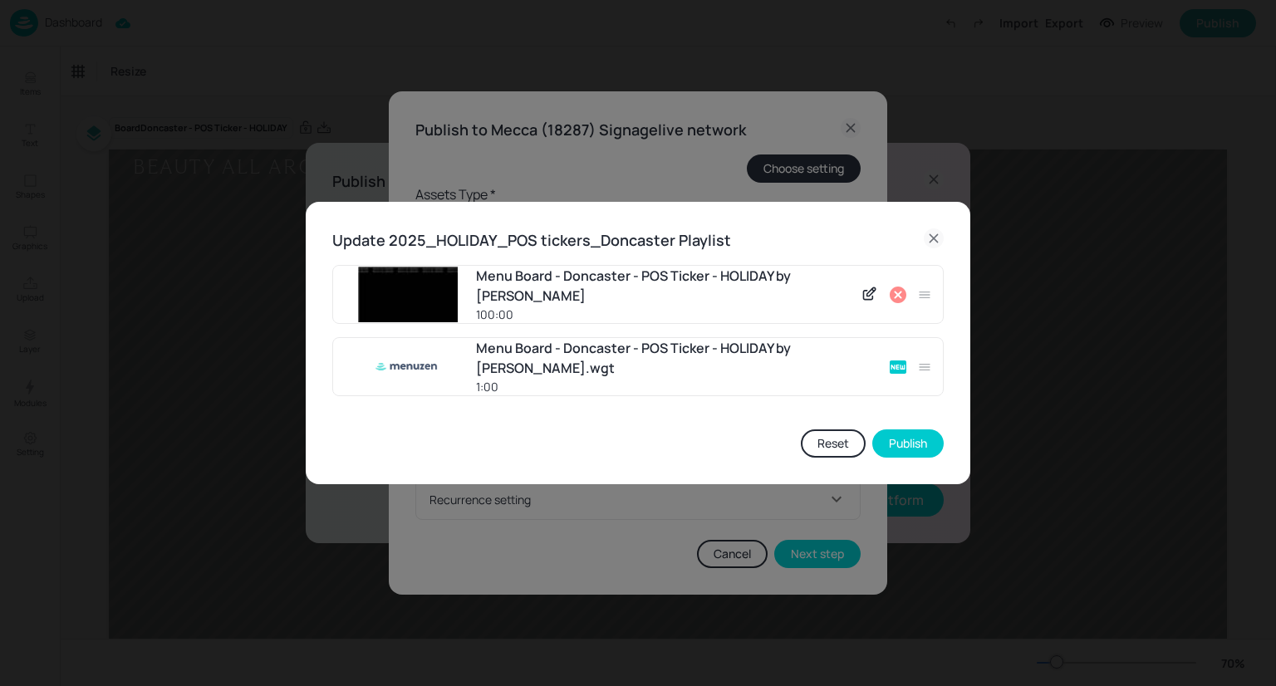
click at [896, 296] on icon at bounding box center [898, 295] width 20 height 20
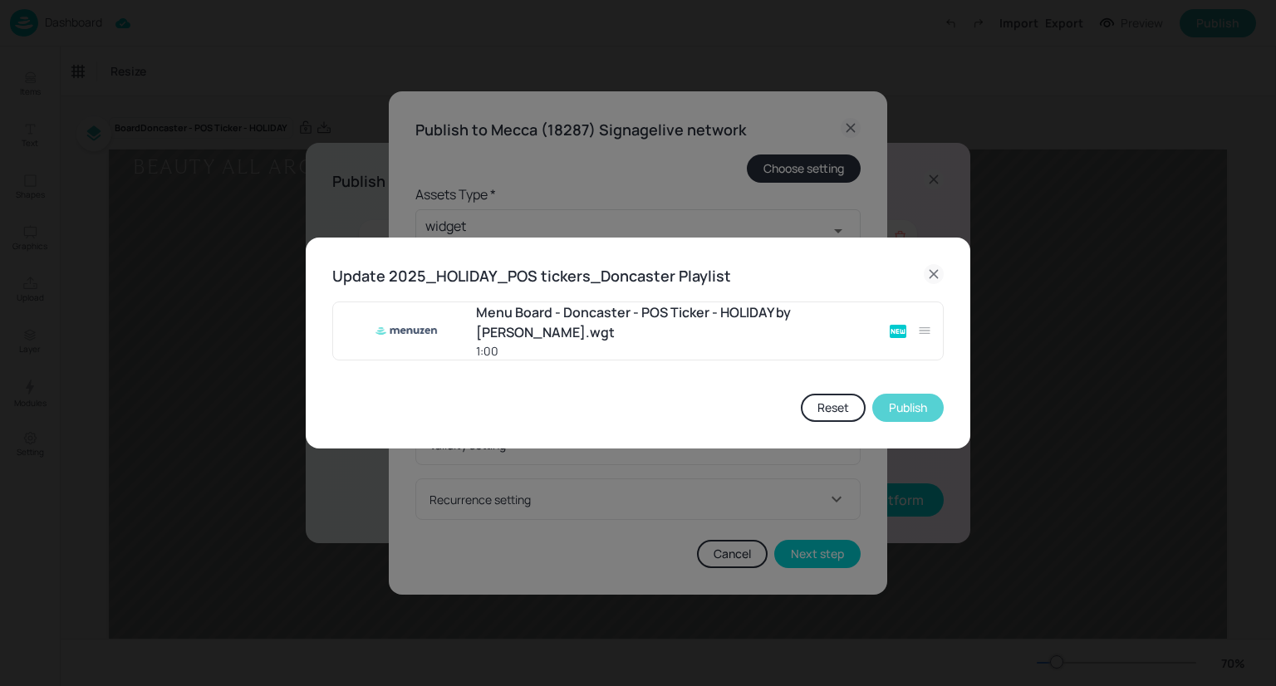
click at [897, 406] on button "Publish" at bounding box center [907, 408] width 71 height 28
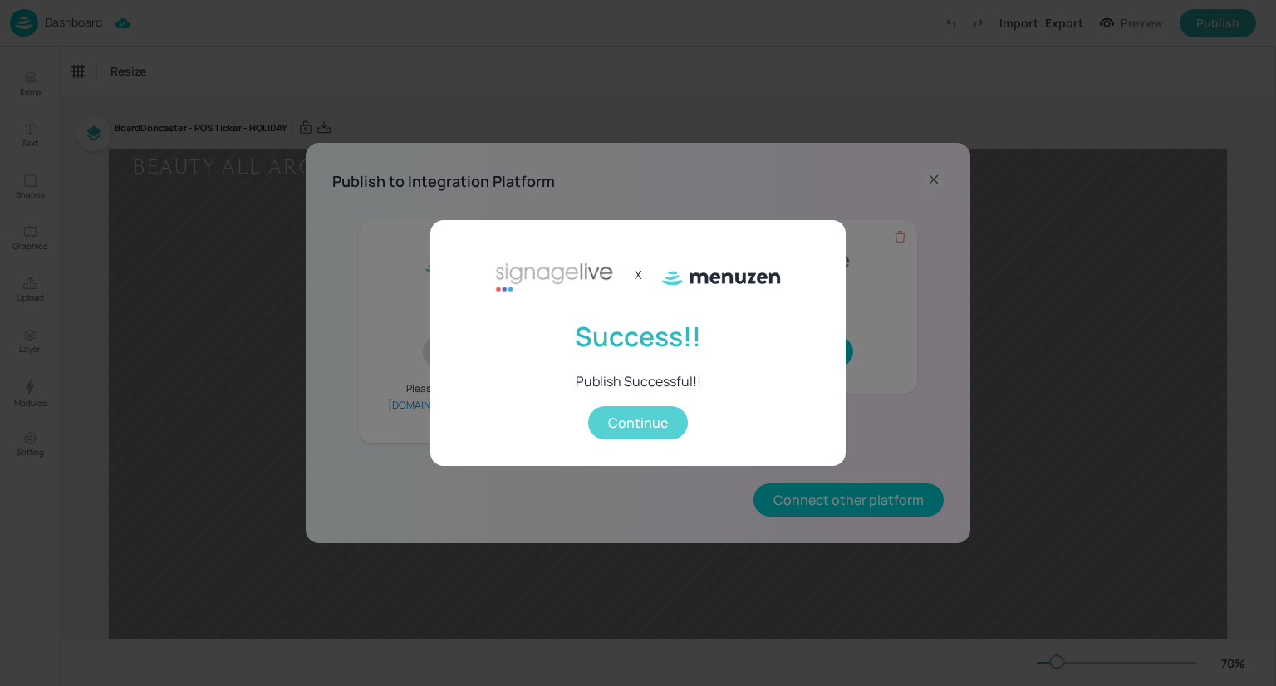
click at [656, 426] on button "Continue" at bounding box center [638, 422] width 100 height 33
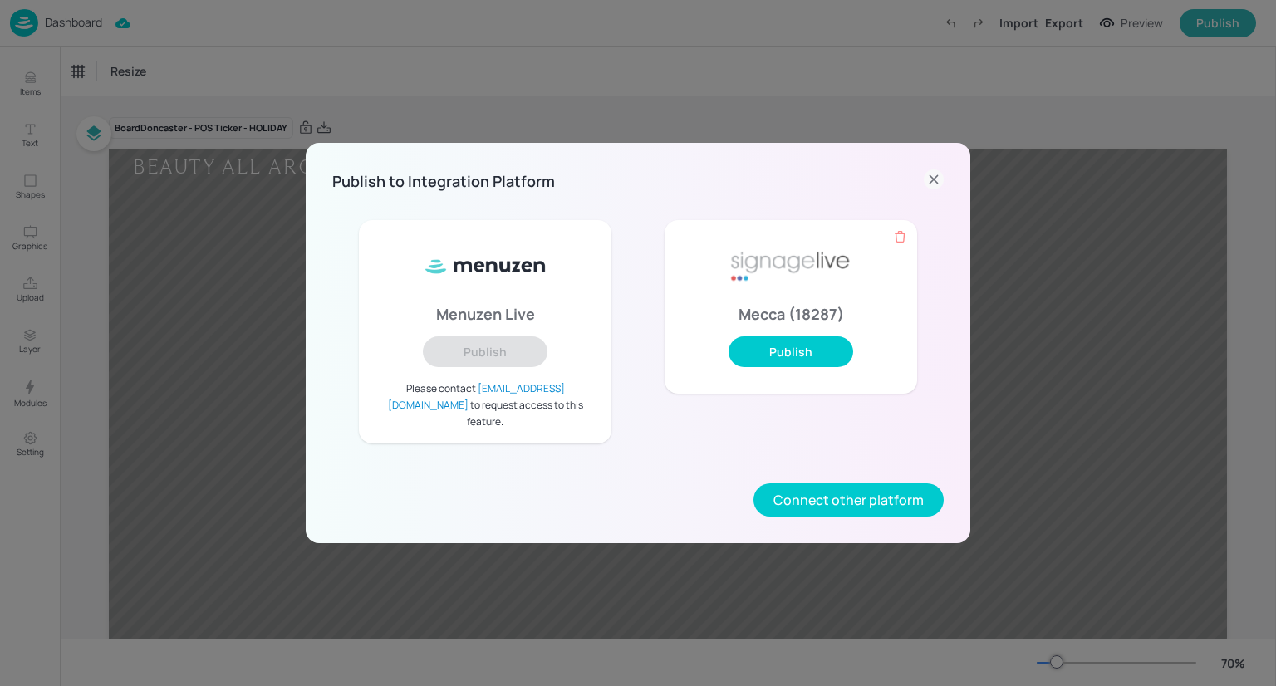
click at [931, 189] on icon at bounding box center [934, 180] width 20 height 20
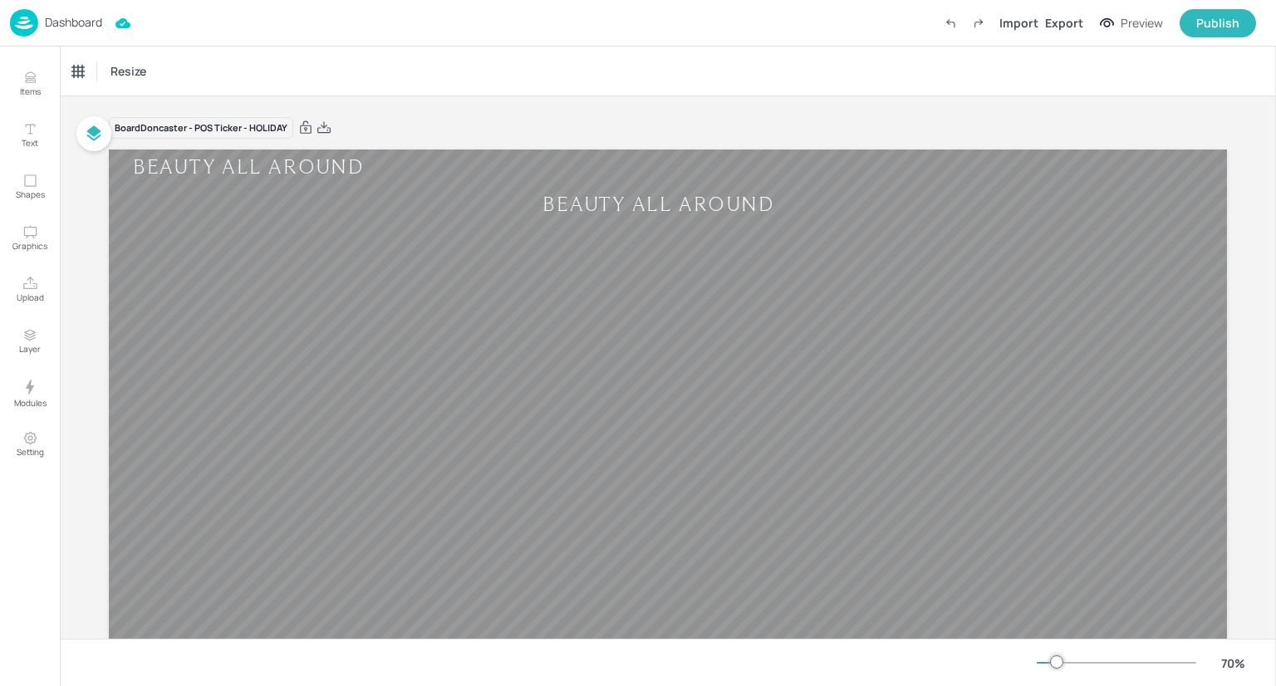
click at [57, 18] on p "Dashboard" at bounding box center [73, 23] width 57 height 12
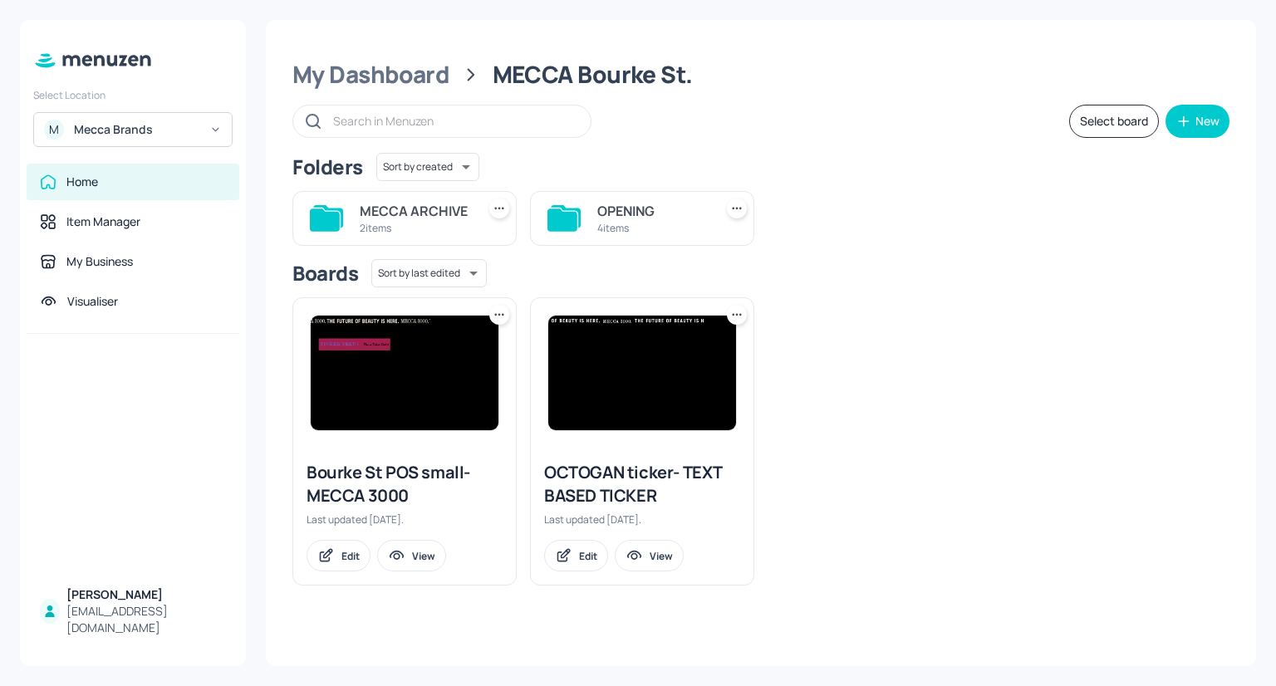
click at [410, 125] on input "text" at bounding box center [453, 121] width 241 height 24
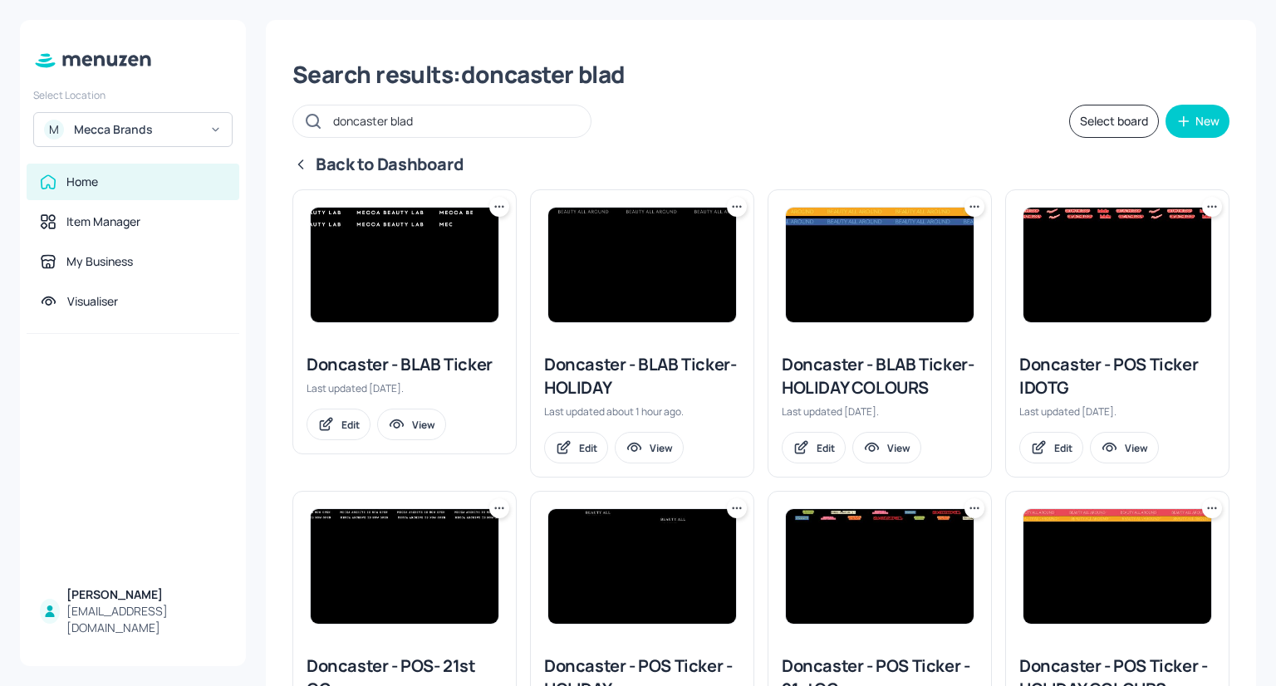
type input "doncaster blad"
click at [656, 272] on img at bounding box center [642, 265] width 188 height 115
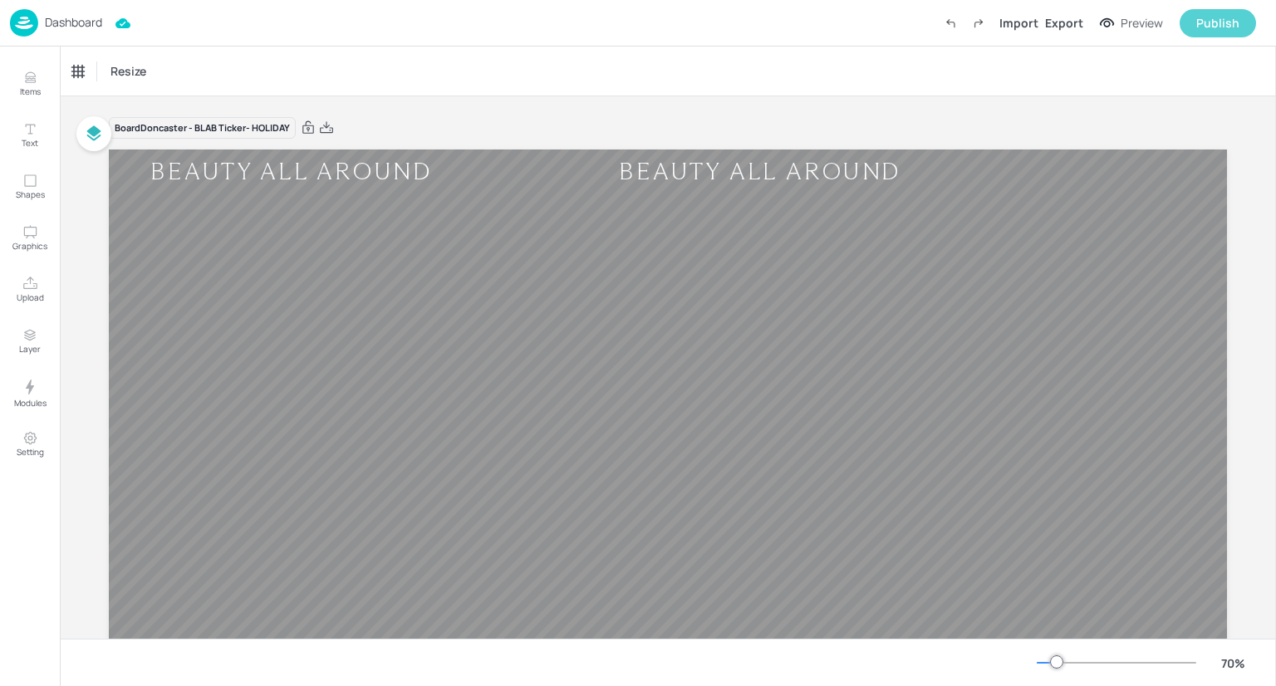
click at [1225, 17] on div "Publish" at bounding box center [1218, 23] width 43 height 18
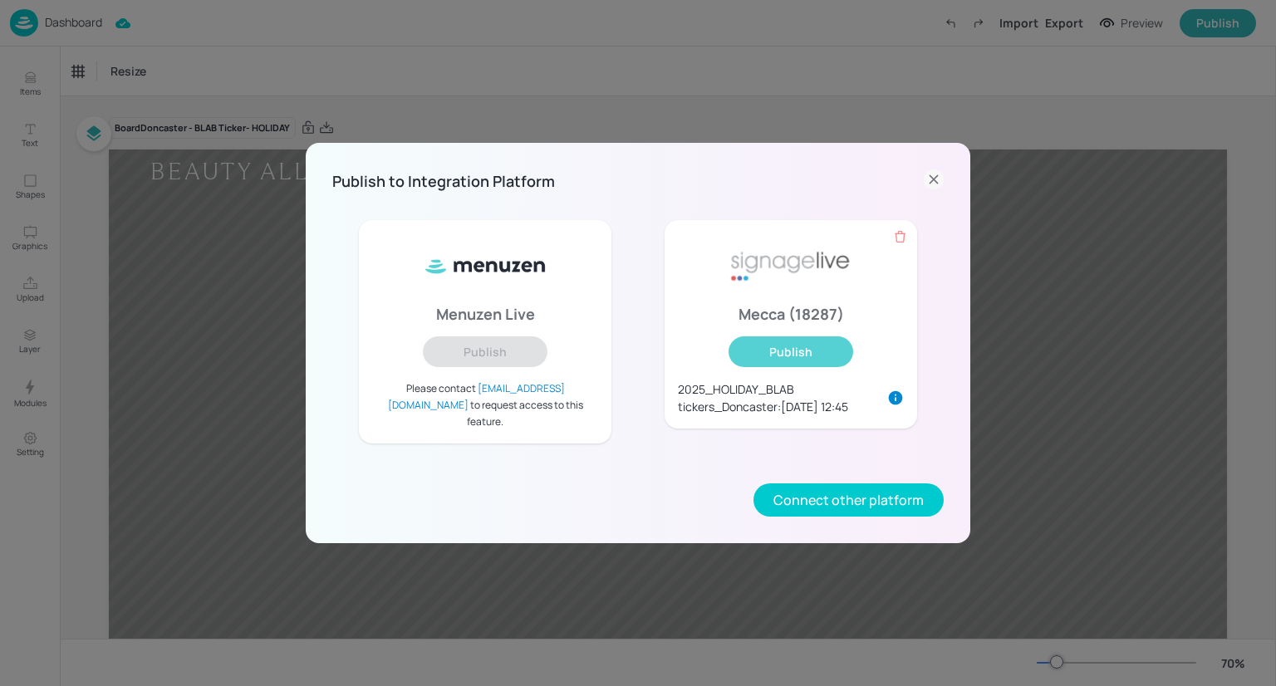
click at [800, 360] on button "Publish" at bounding box center [791, 352] width 125 height 31
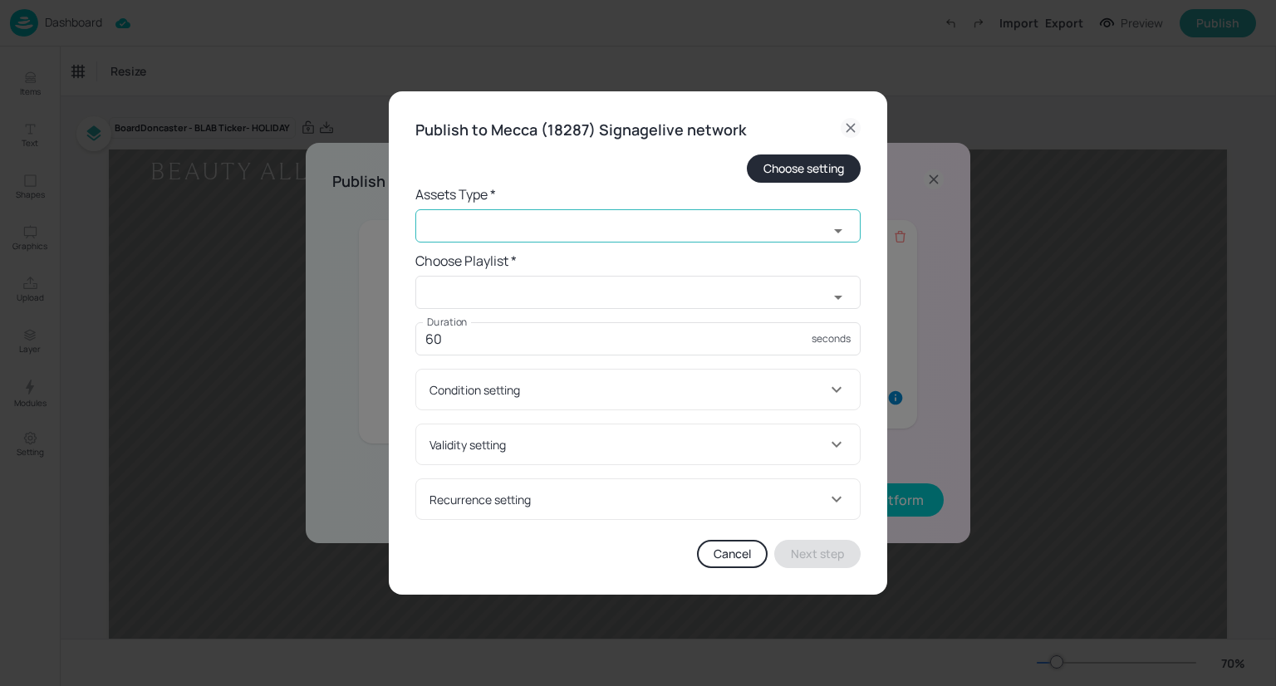
click at [588, 224] on input "text" at bounding box center [621, 225] width 413 height 33
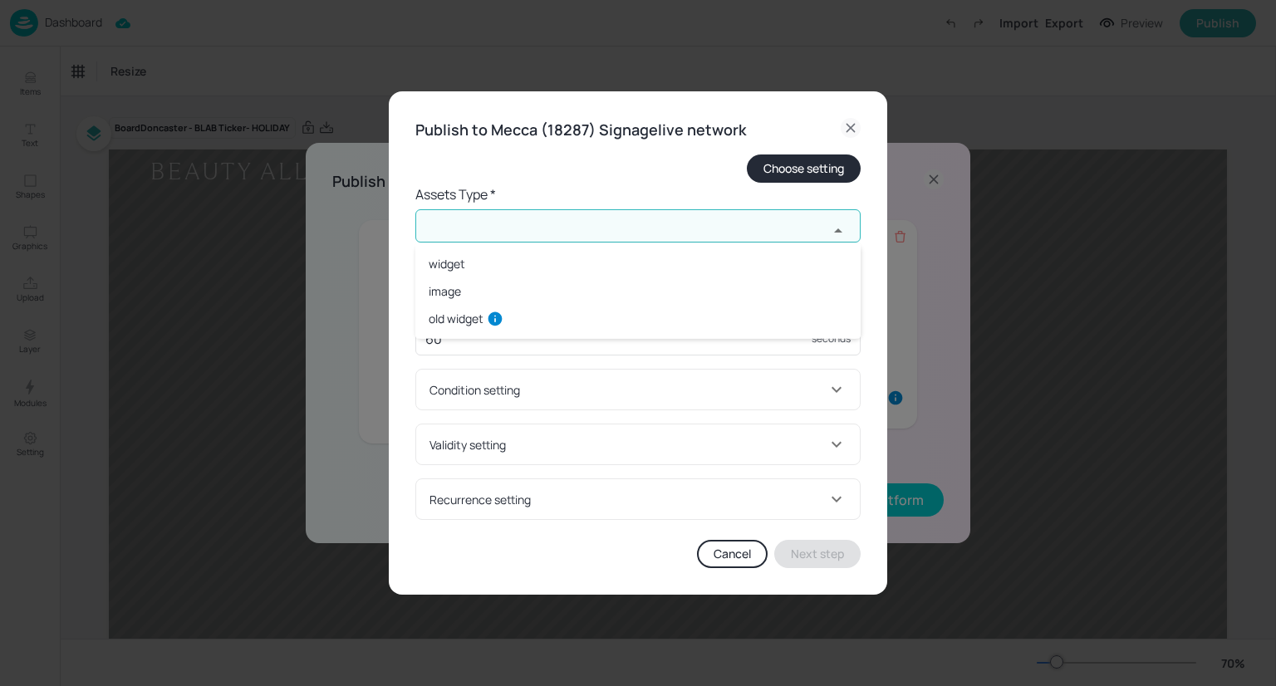
click at [567, 268] on li "widget" at bounding box center [637, 263] width 445 height 27
type input "widget"
click at [548, 290] on input "text" at bounding box center [621, 292] width 413 height 33
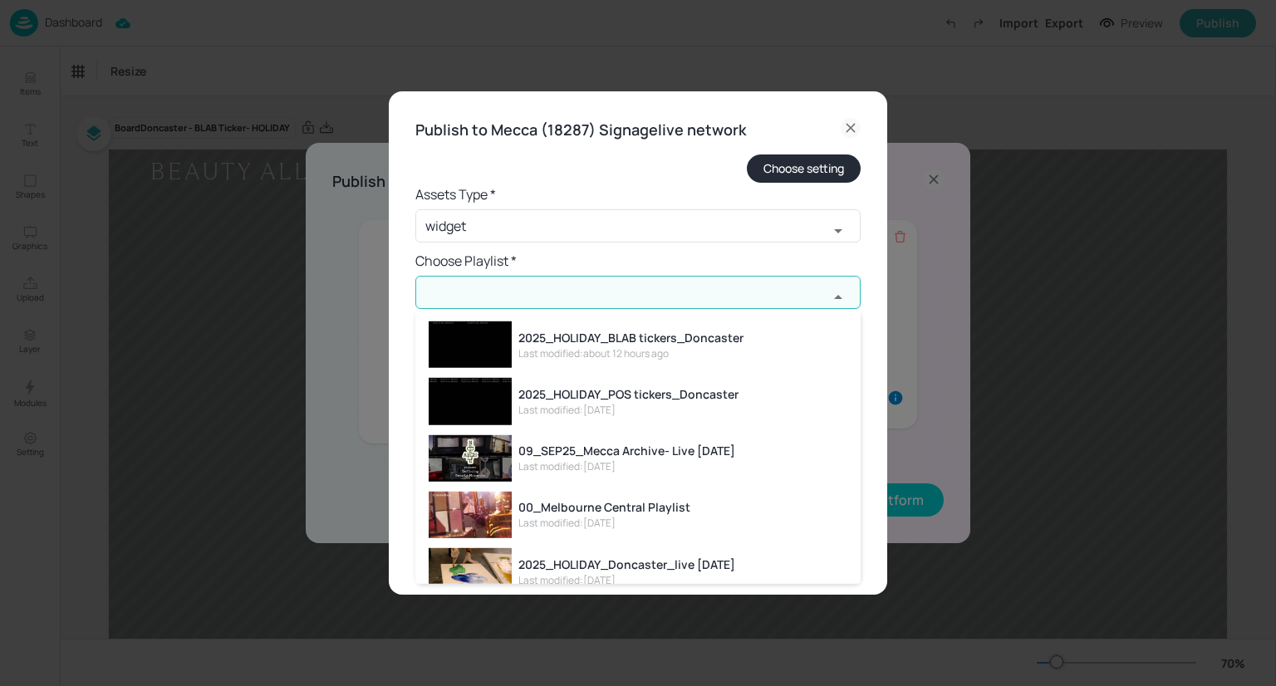
click at [596, 337] on div "2025_HOLIDAY_BLAB tickers_Doncaster" at bounding box center [630, 336] width 225 height 17
type input "2025_HOLIDAY_BLAB tickers_Doncaster"
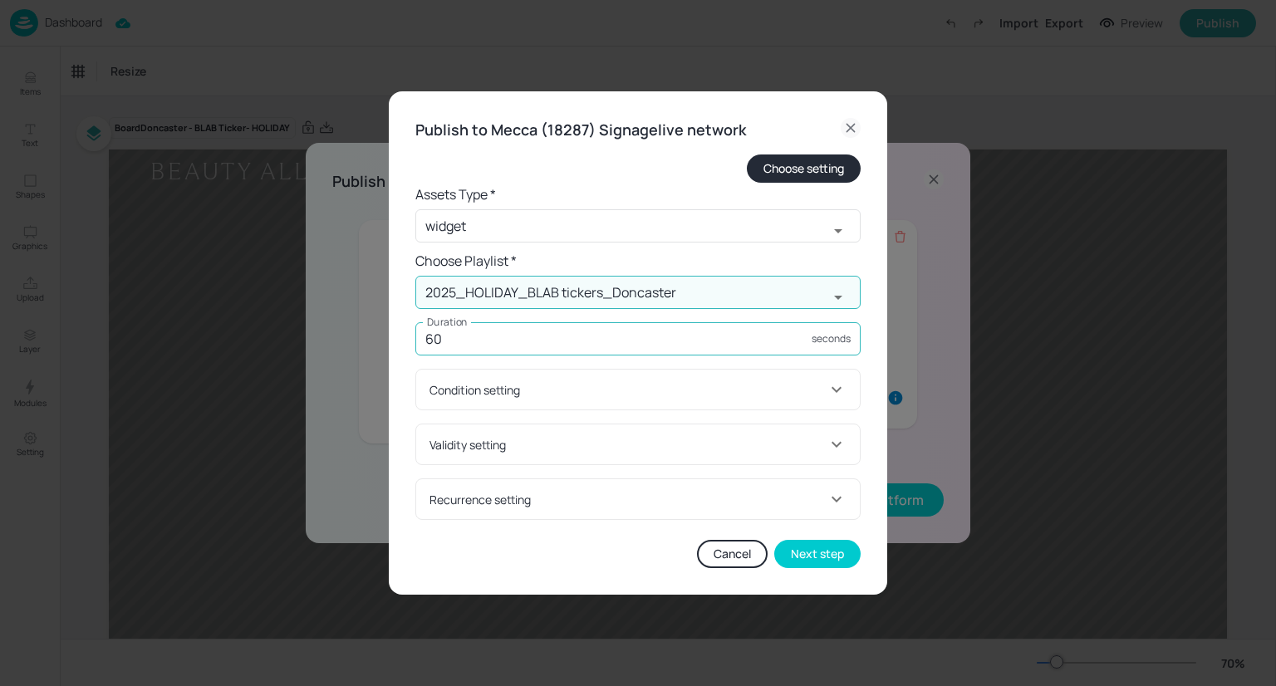
click at [552, 346] on input "60" at bounding box center [613, 338] width 396 height 33
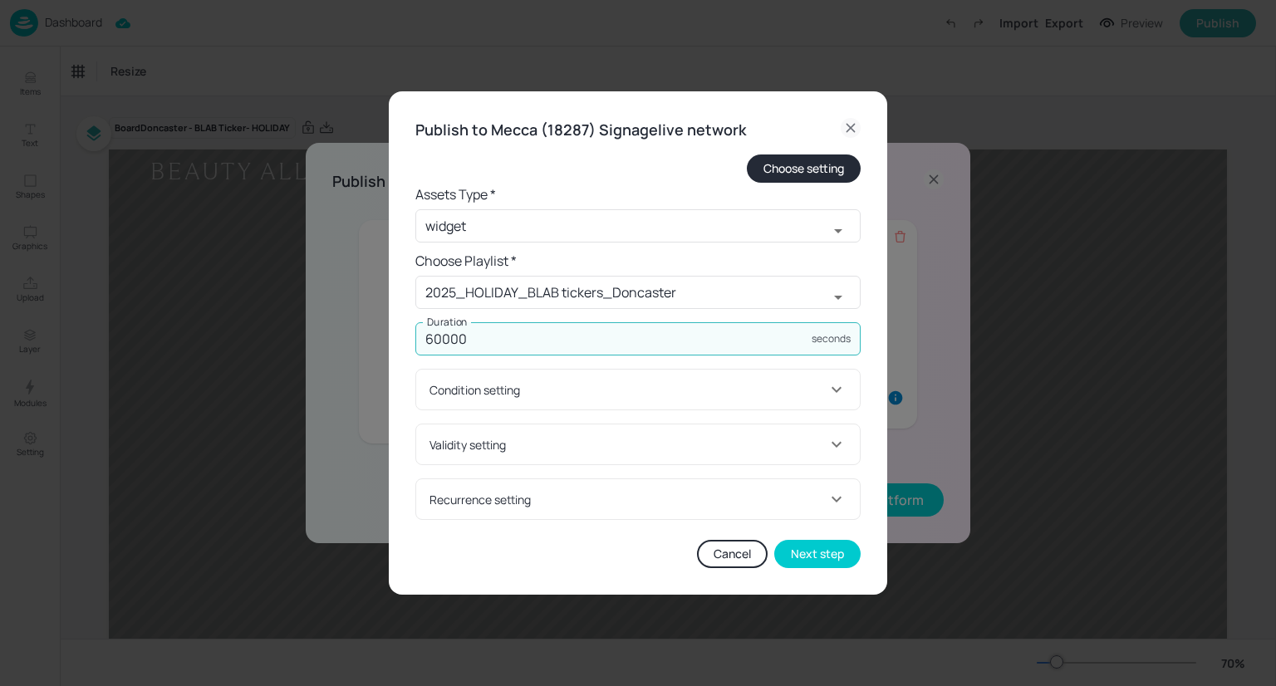
click at [682, 163] on div "Choose setting" at bounding box center [637, 169] width 445 height 28
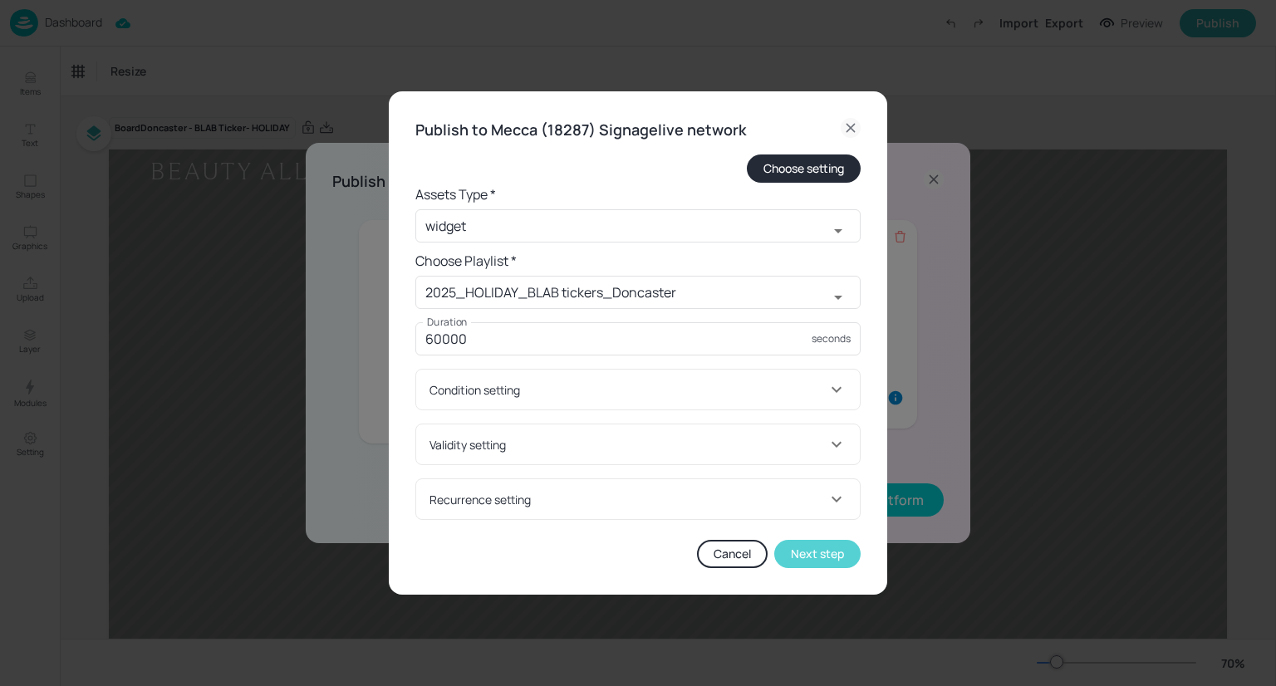
click at [801, 563] on button "Next step" at bounding box center [817, 554] width 86 height 28
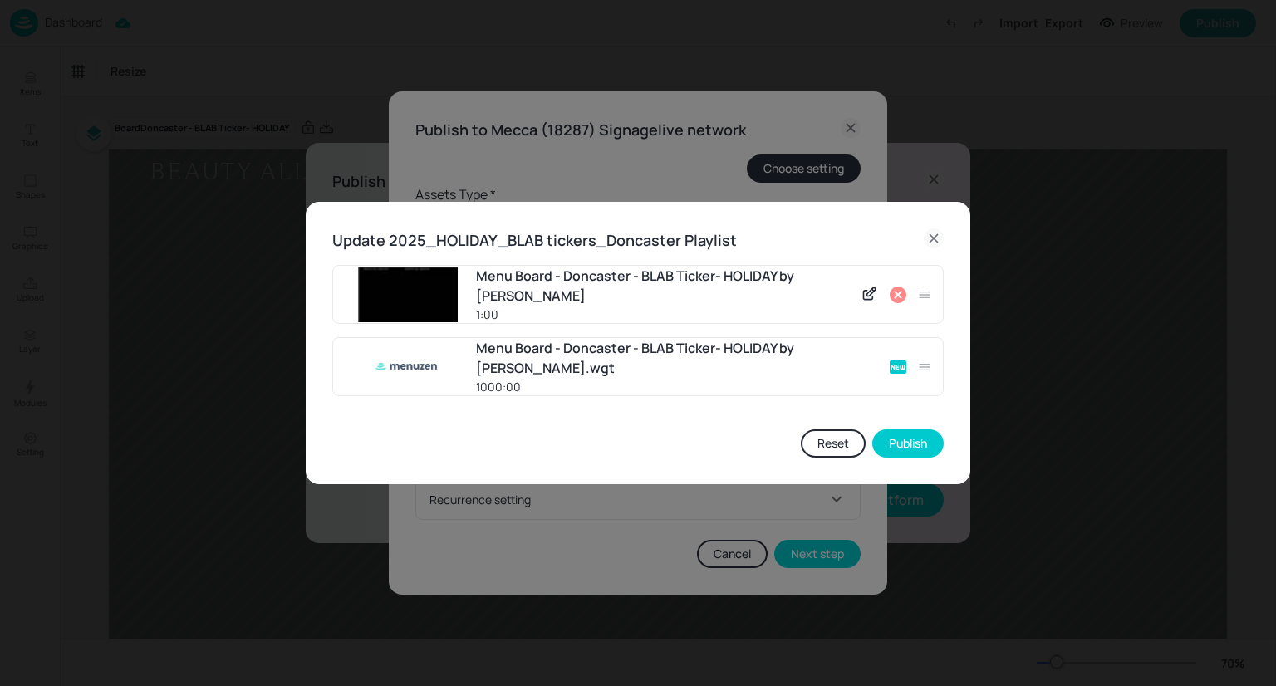
click at [929, 238] on icon at bounding box center [934, 239] width 20 height 20
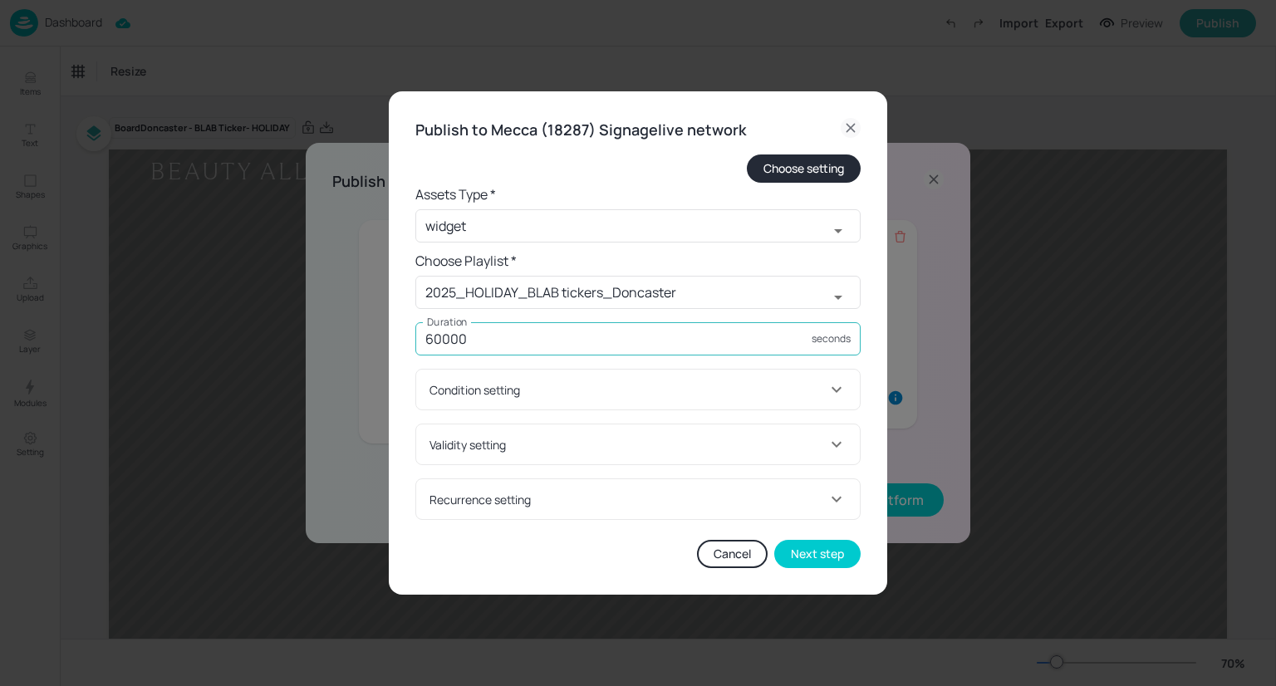
click at [542, 341] on input "60000" at bounding box center [613, 338] width 396 height 33
click at [550, 362] on form "Choose setting Assets Type * widget ​ Choose Playlist * 2025_HOLIDAY_BLAB ticke…" at bounding box center [637, 338] width 445 height 366
click at [823, 566] on button "Next step" at bounding box center [817, 554] width 86 height 28
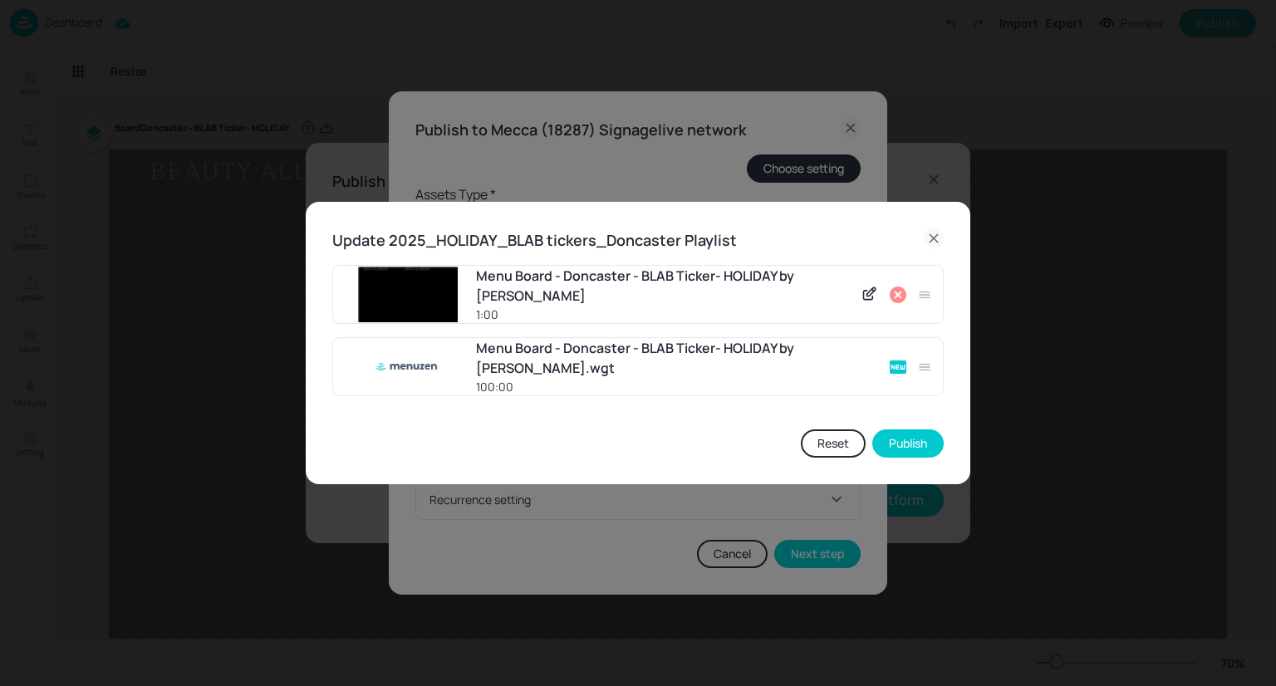
click at [900, 292] on icon at bounding box center [898, 295] width 20 height 20
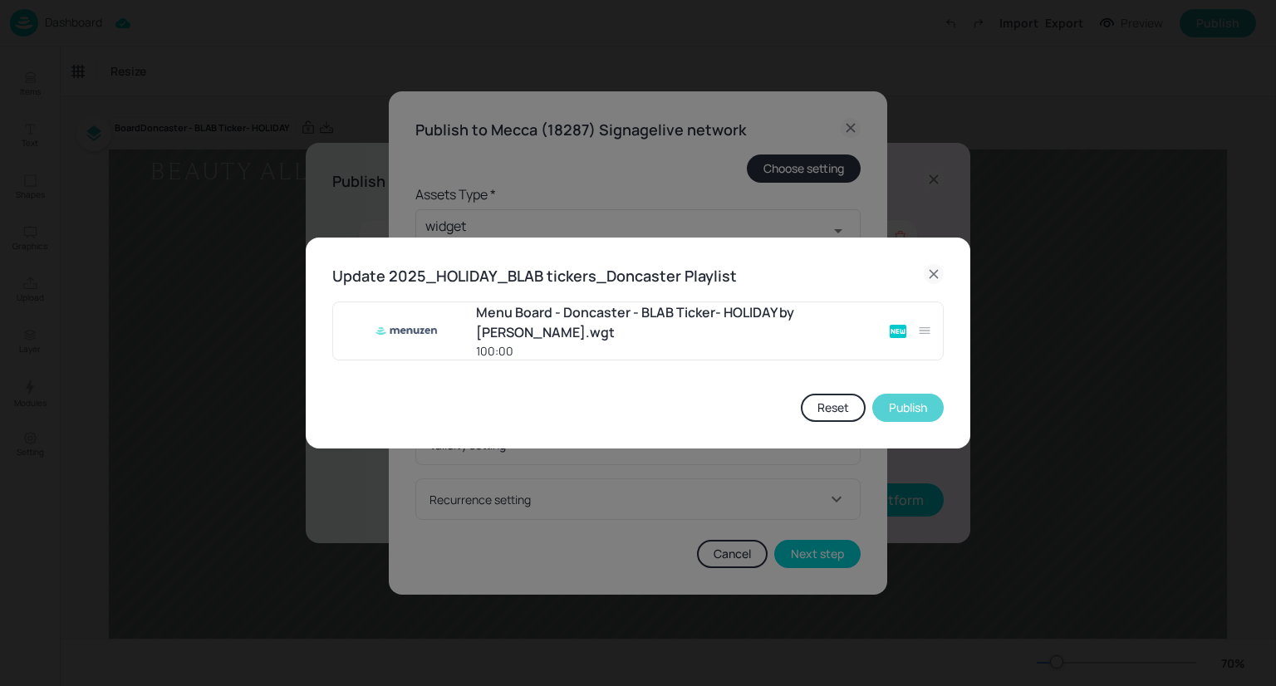
click at [908, 417] on button "Publish" at bounding box center [907, 408] width 71 height 28
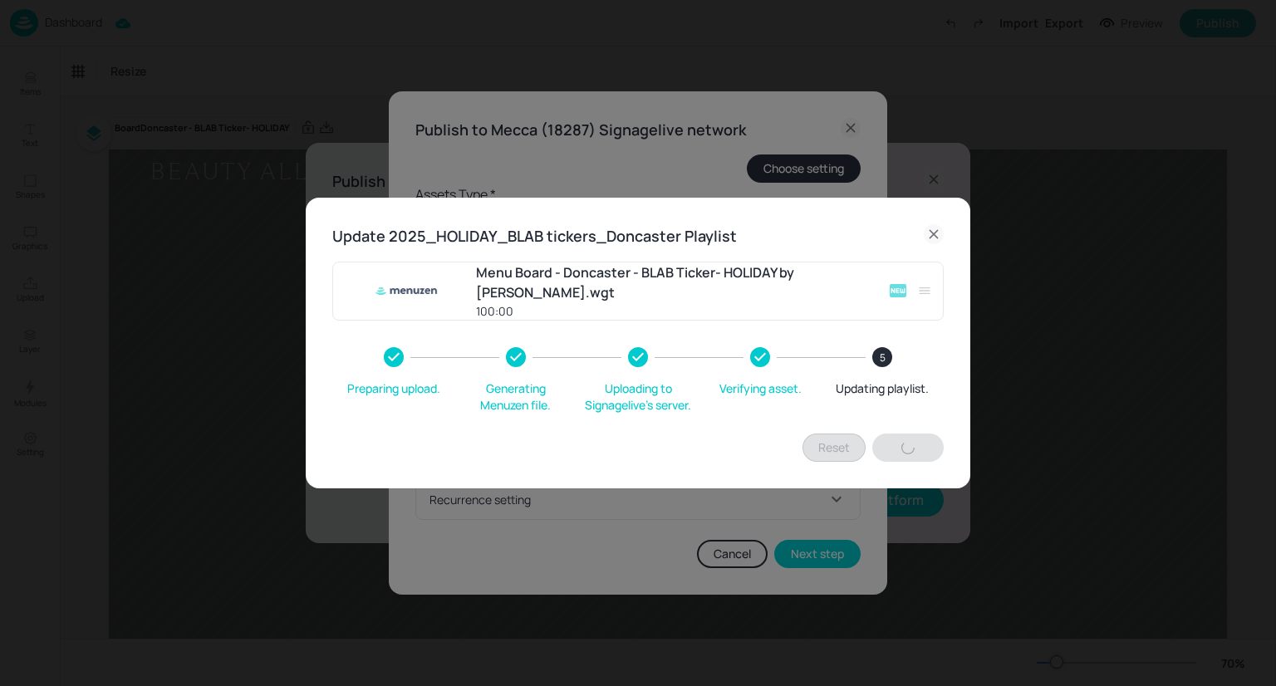
type input "60"
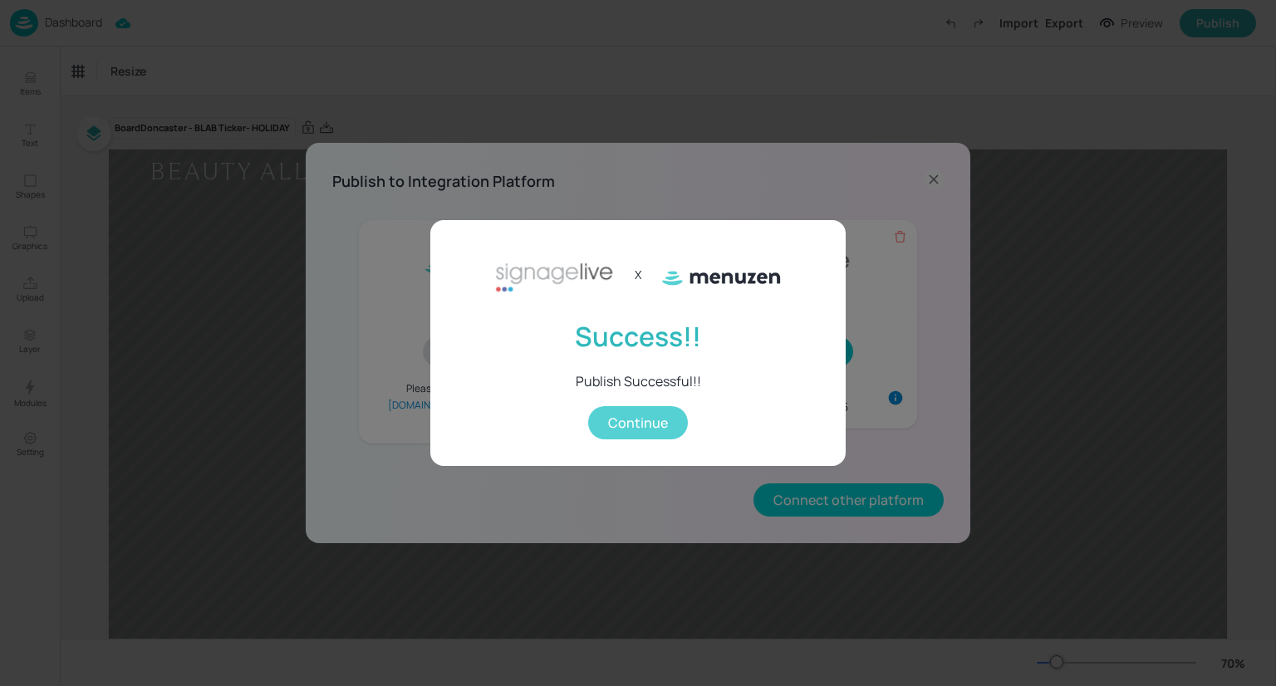
click at [612, 416] on button "Continue" at bounding box center [638, 422] width 100 height 33
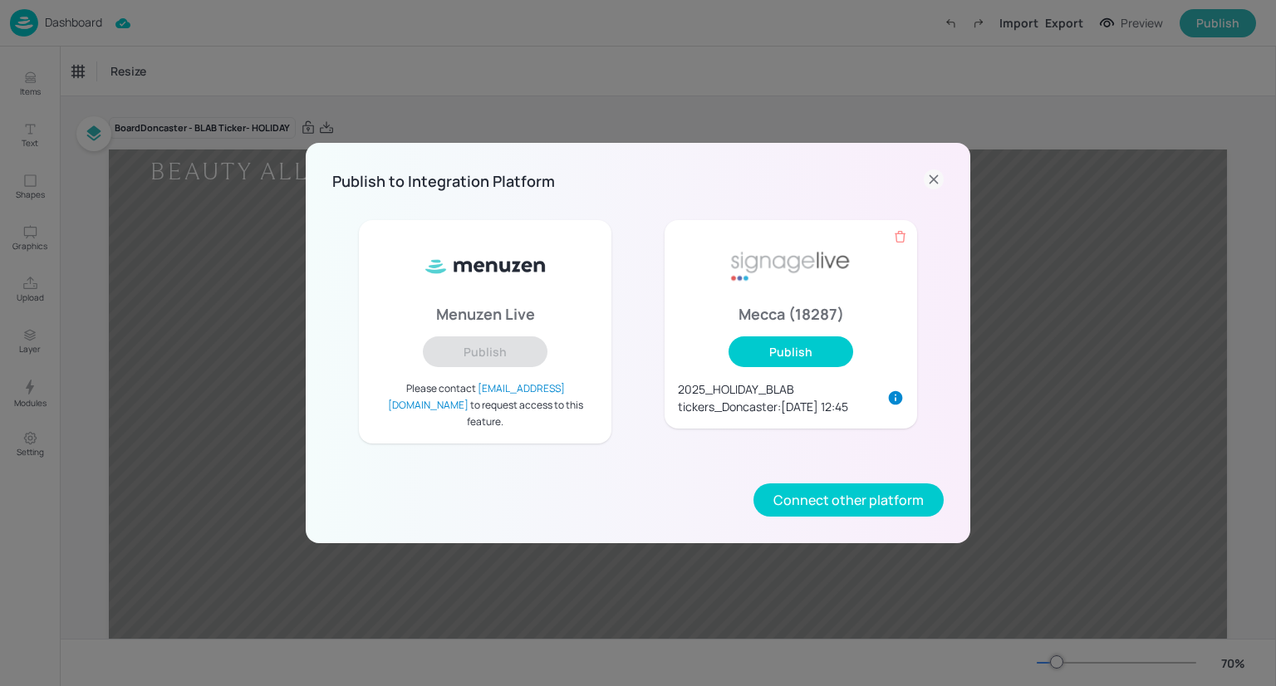
click at [936, 189] on icon at bounding box center [934, 180] width 20 height 20
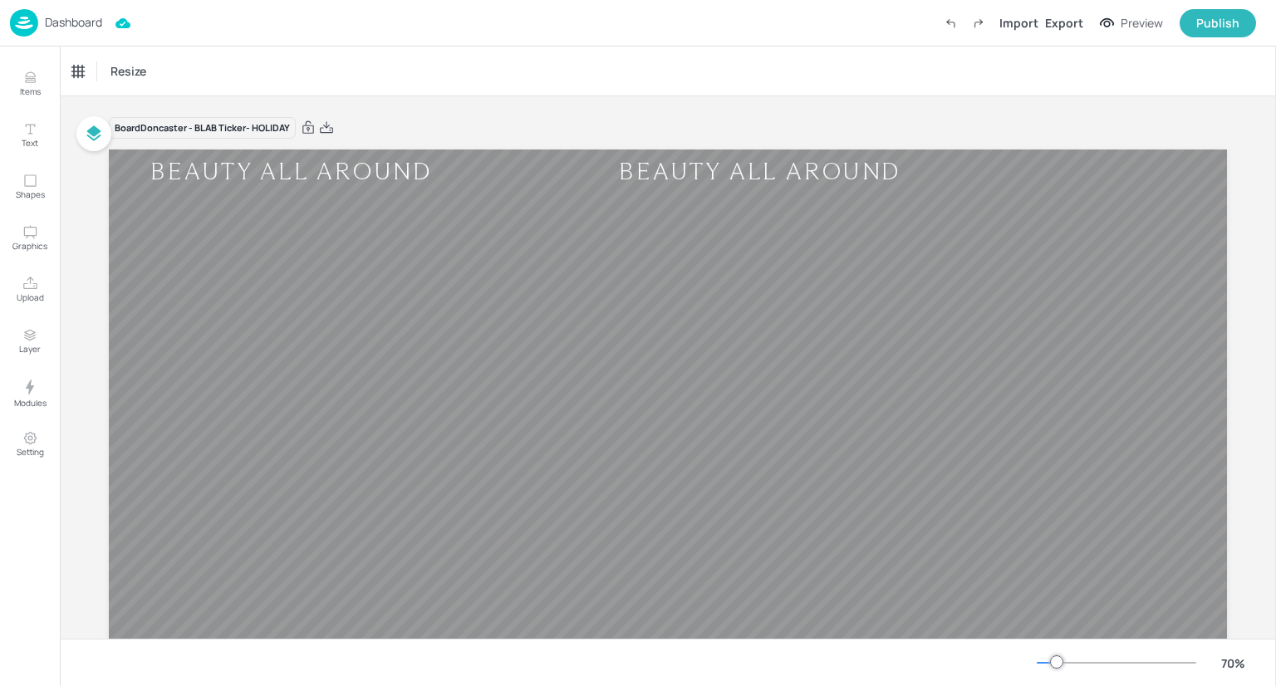
click at [32, 21] on img at bounding box center [24, 22] width 28 height 27
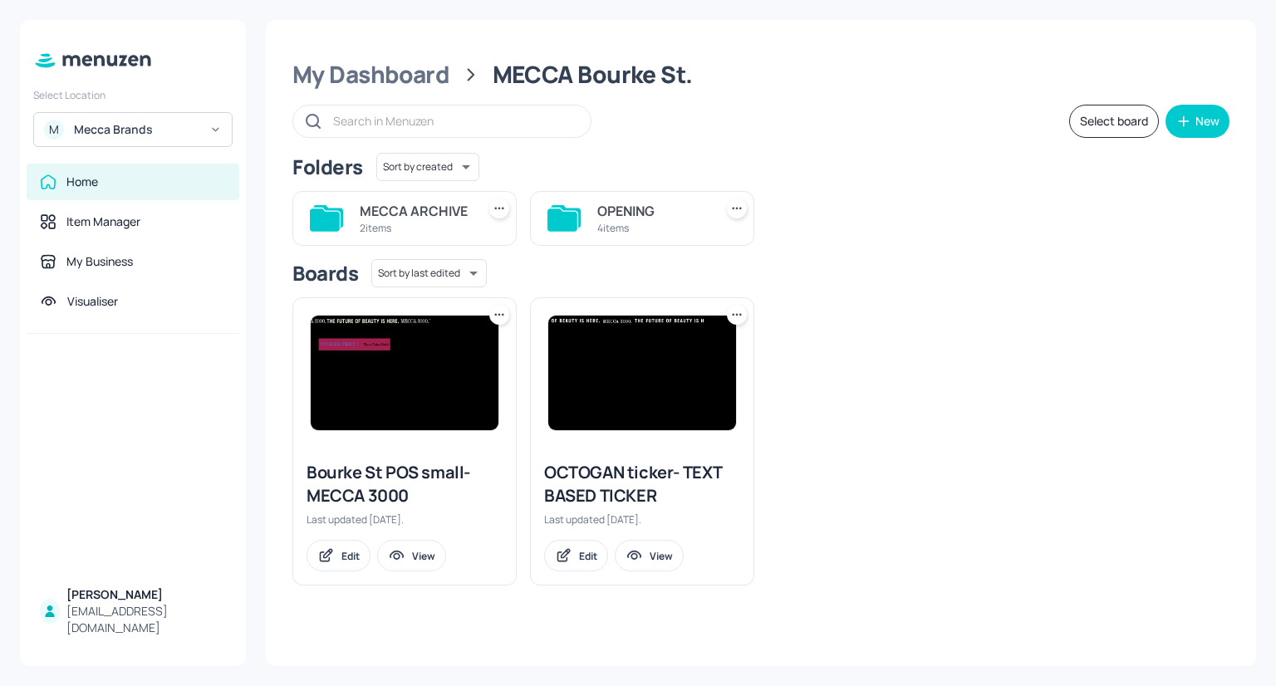
click at [372, 119] on input "text" at bounding box center [453, 121] width 241 height 24
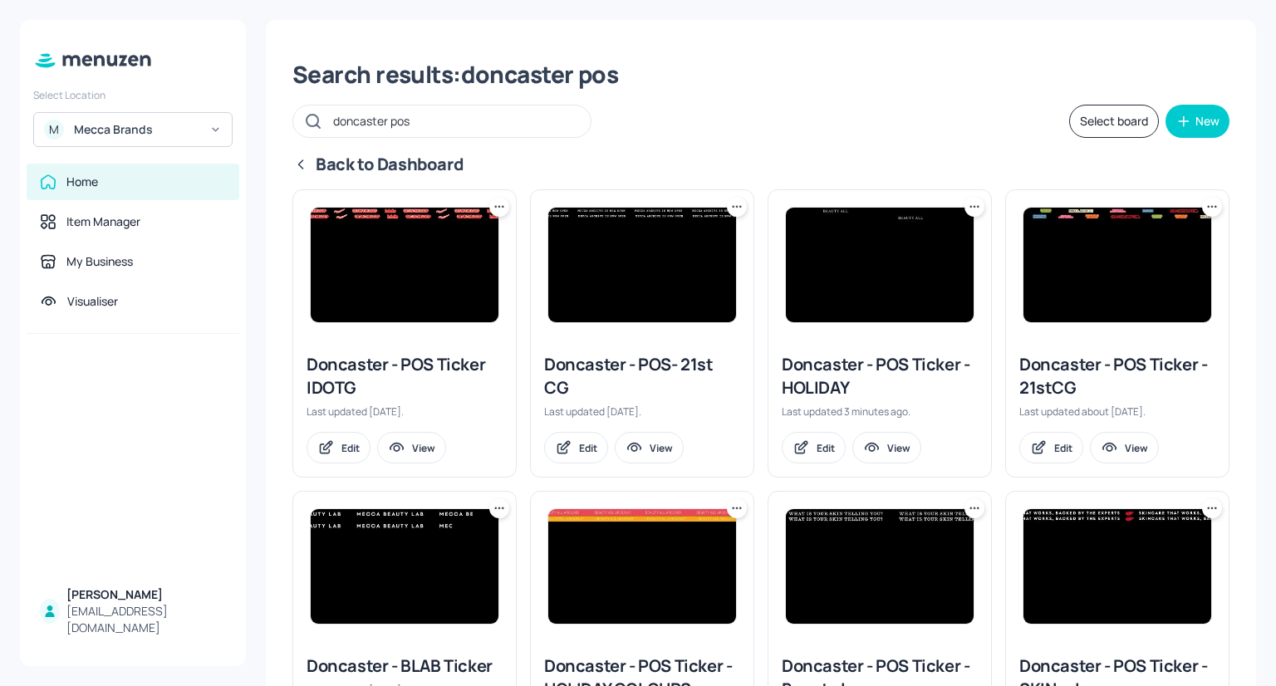
type input "doncaster pos"
click at [885, 283] on img at bounding box center [880, 265] width 188 height 115
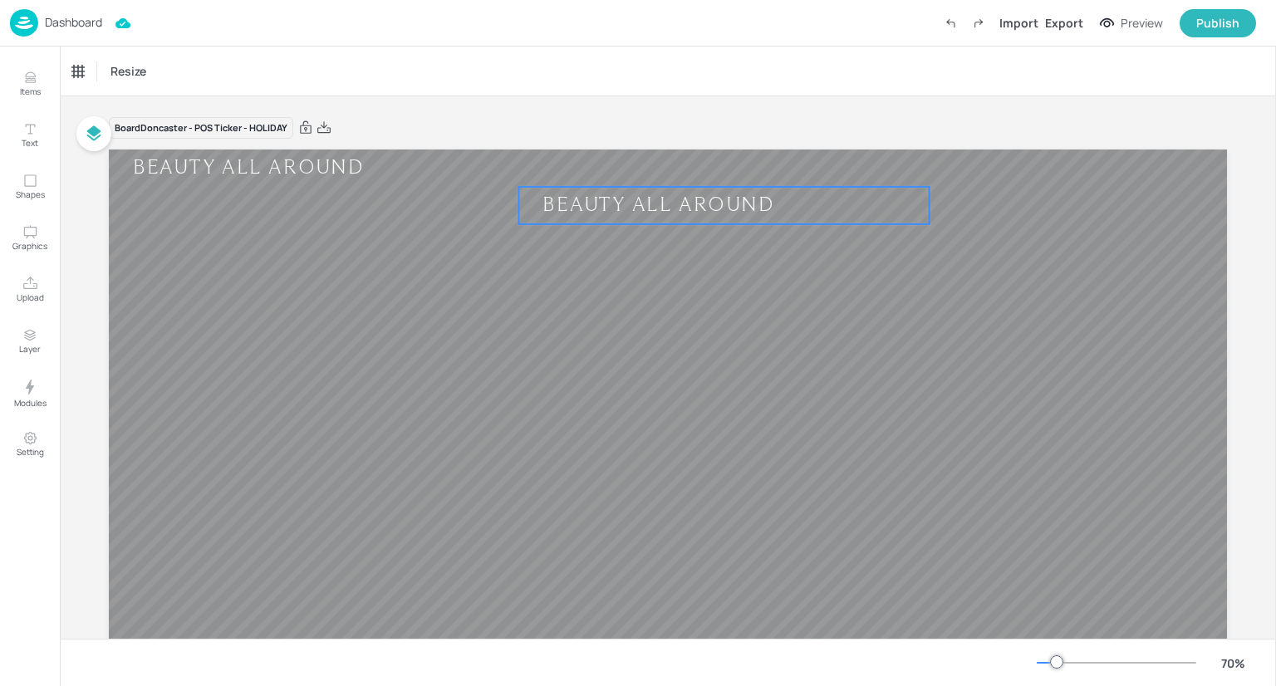
click at [640, 207] on div "BEAUTY ALL AROUND" at bounding box center [659, 205] width 280 height 25
click at [97, 75] on div "Ticker" at bounding box center [86, 71] width 40 height 27
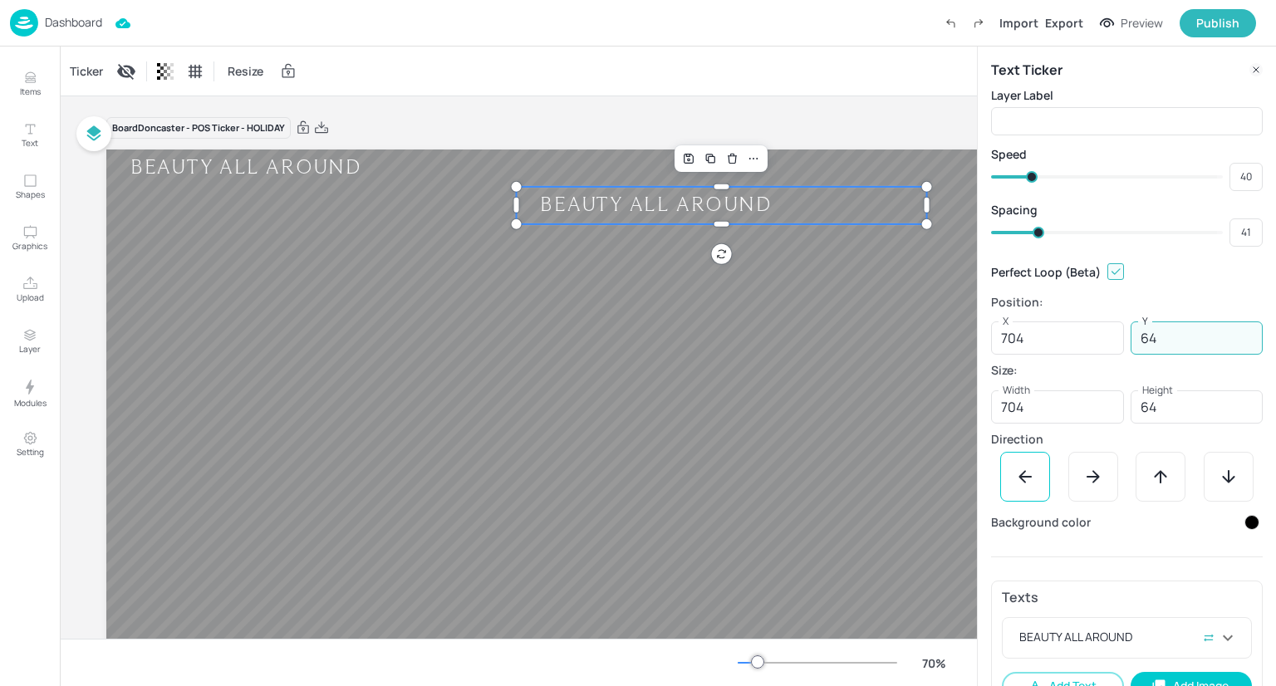
click at [1174, 337] on input "64" at bounding box center [1197, 338] width 133 height 33
click at [904, 131] on div "Board Doncaster - POS Ticker - HOLIDAY" at bounding box center [665, 127] width 1118 height 23
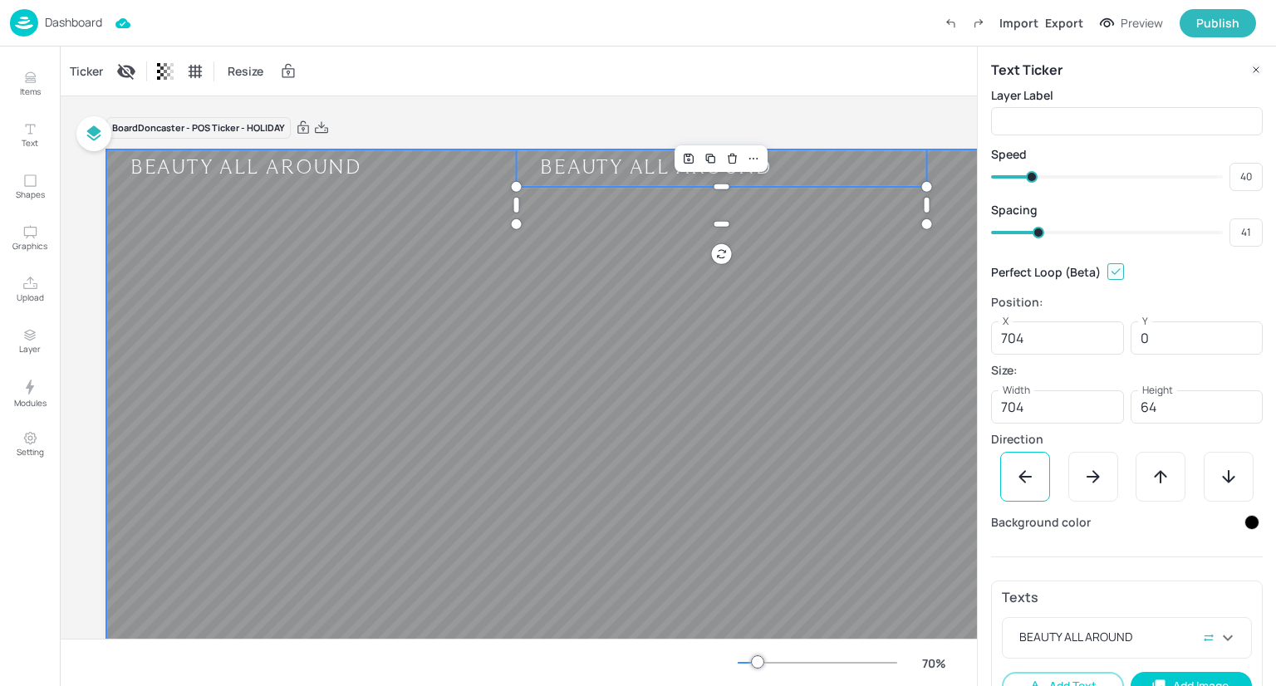
click at [828, 219] on div at bounding box center [722, 224] width 410 height 13
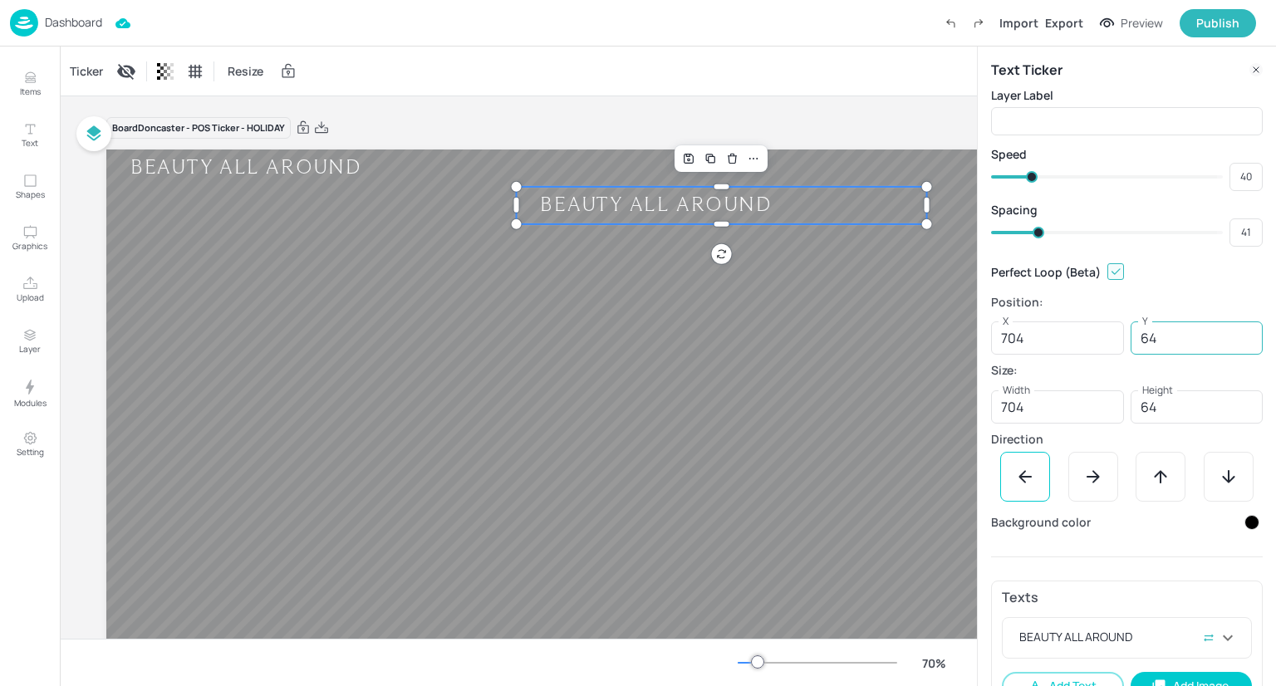
click at [1157, 349] on input "64" at bounding box center [1197, 338] width 133 height 33
type input "0"
click at [1189, 265] on div "Perfect Loop (Beta)" at bounding box center [1127, 272] width 272 height 30
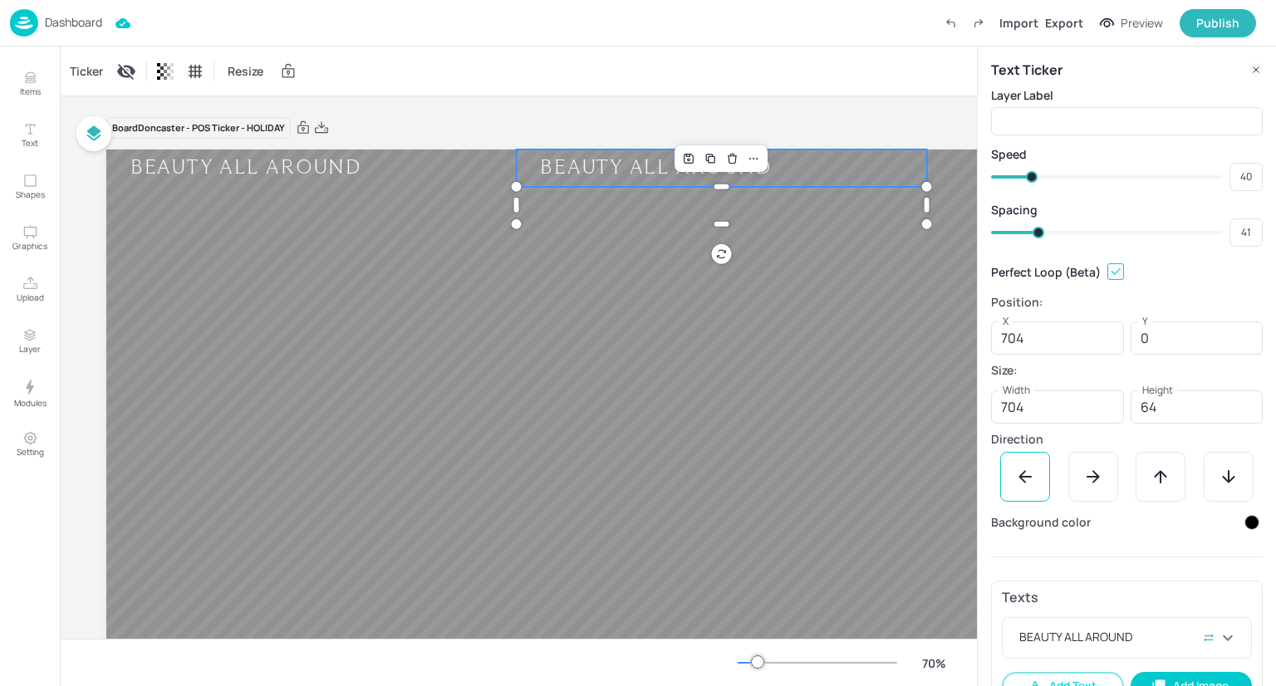
click at [874, 111] on div "Board Doncaster - POS Ticker - HOLIDAY BEAUTY ALL AROUND BEAUTY ALL AROUND BEAU…" at bounding box center [665, 458] width 1118 height 724
click at [171, 172] on div "BEAUTY ALL AROUND" at bounding box center [246, 167] width 280 height 25
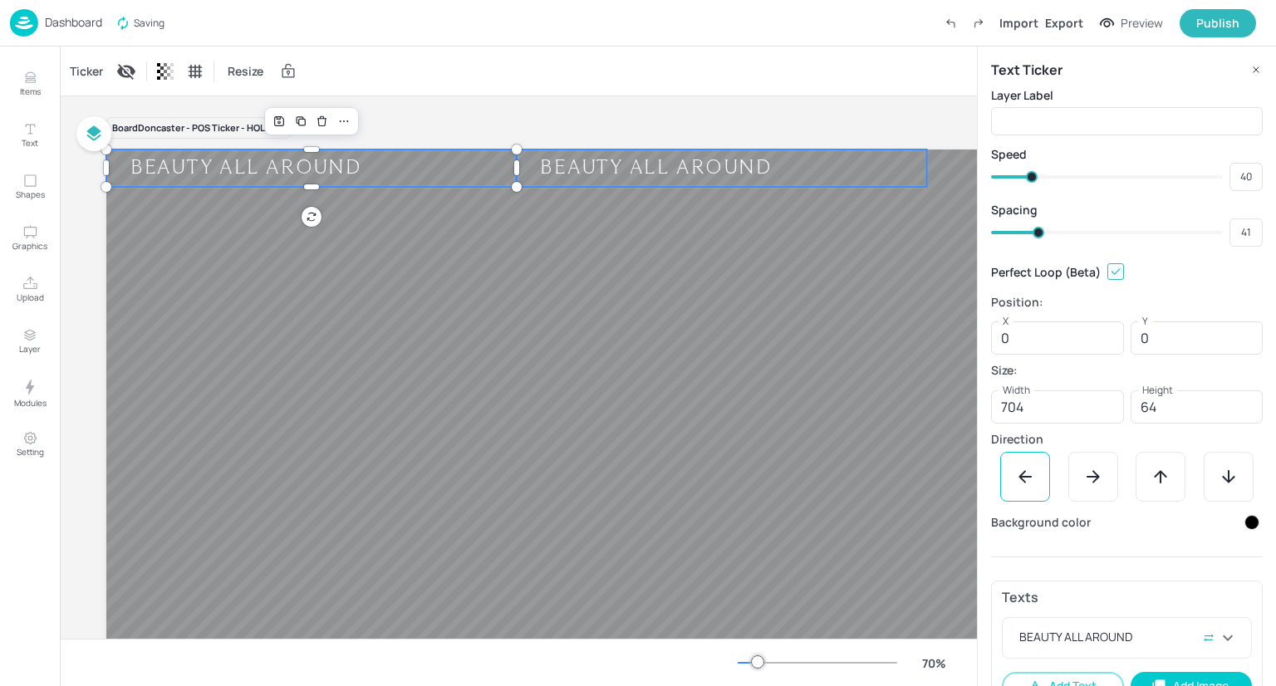
click at [675, 152] on div "BEAUTY ALL AROUND" at bounding box center [722, 168] width 411 height 37
click at [518, 167] on div "BEAUTY ALL AROUND" at bounding box center [658, 167] width 280 height 25
click at [487, 107] on div "Board Doncaster - POS Ticker - HOLIDAY BEAUTY ALL AROUND BEAUTY ALL AROUND BEAU…" at bounding box center [665, 458] width 1118 height 724
click at [1251, 65] on icon at bounding box center [1256, 69] width 13 height 13
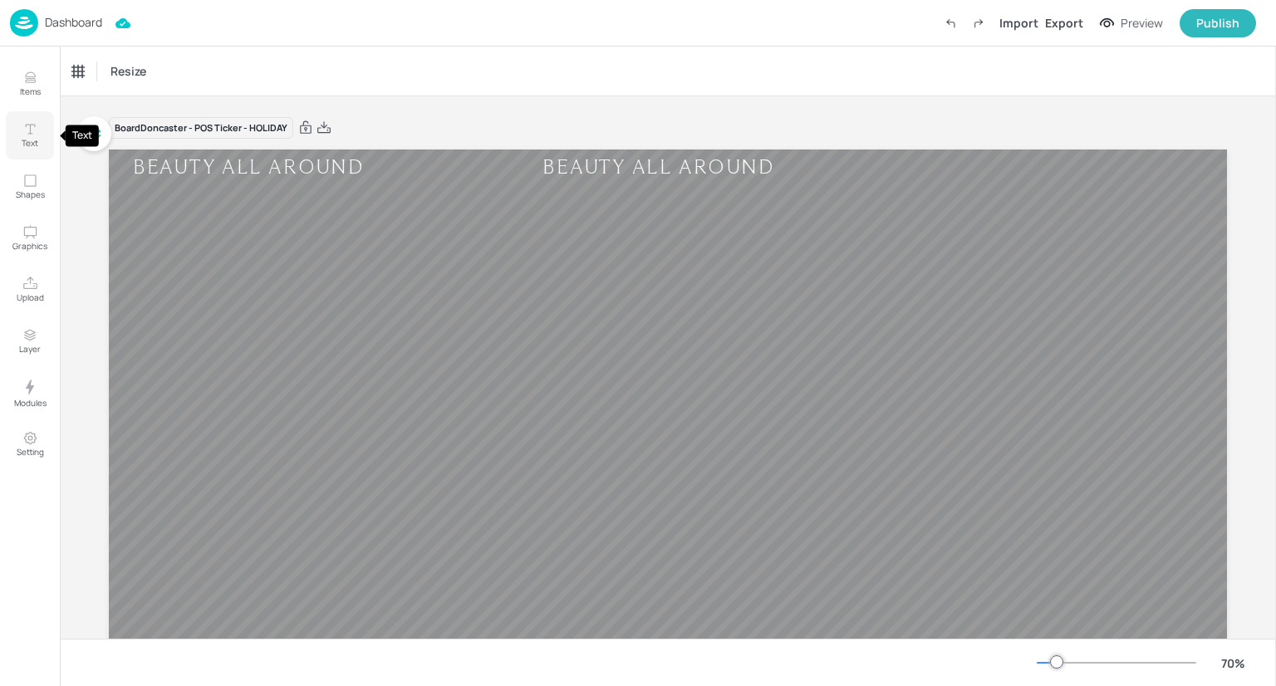
click at [32, 142] on p "Text" at bounding box center [30, 143] width 17 height 12
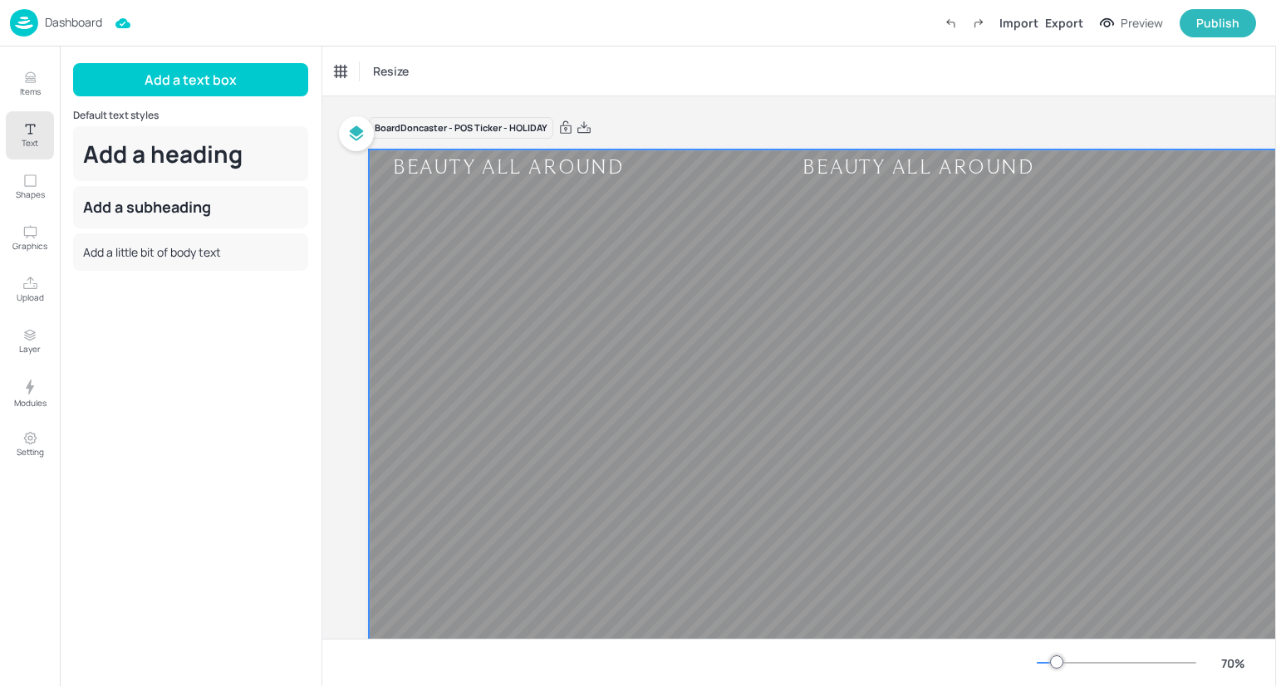
drag, startPoint x: 193, startPoint y: 255, endPoint x: 462, endPoint y: 282, distance: 270.5
click at [462, 282] on div "Items Text Shapes Graphics Upload Layer Modules Setting Items 0 Add Integrate M…" at bounding box center [638, 343] width 1276 height 686
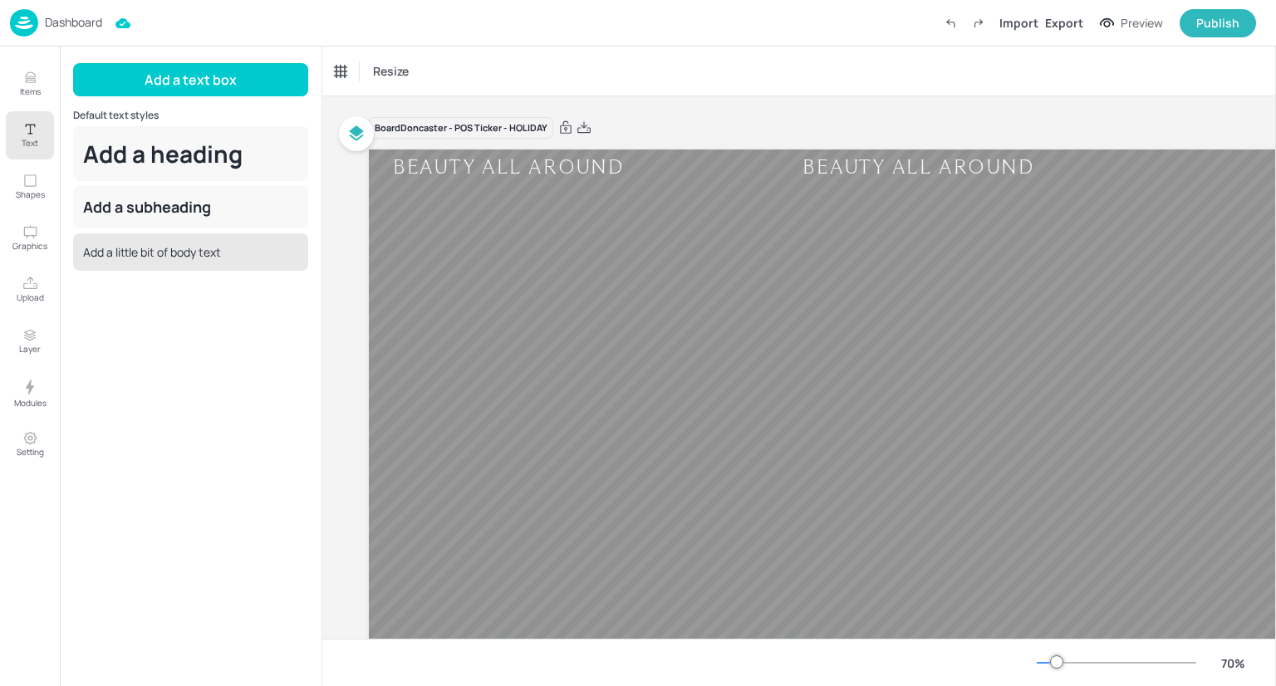
click at [224, 251] on div "Add a little bit of body text" at bounding box center [190, 251] width 235 height 37
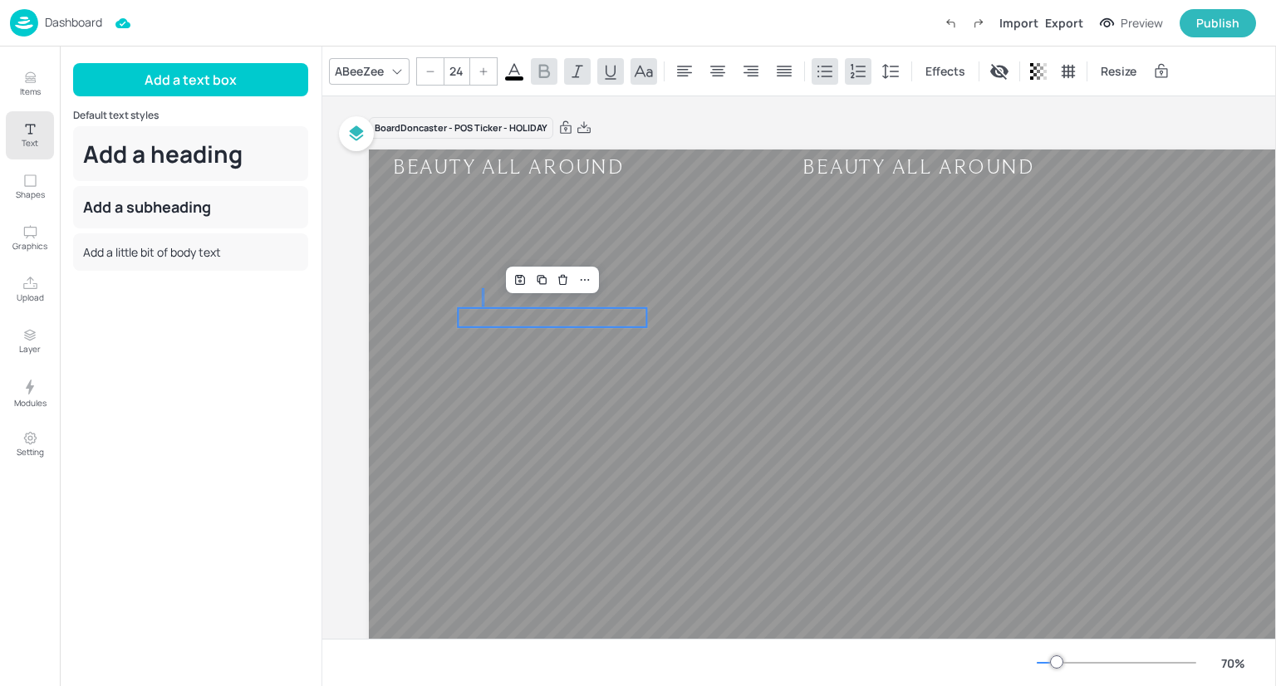
drag, startPoint x: 484, startPoint y: 307, endPoint x: 482, endPoint y: 288, distance: 18.4
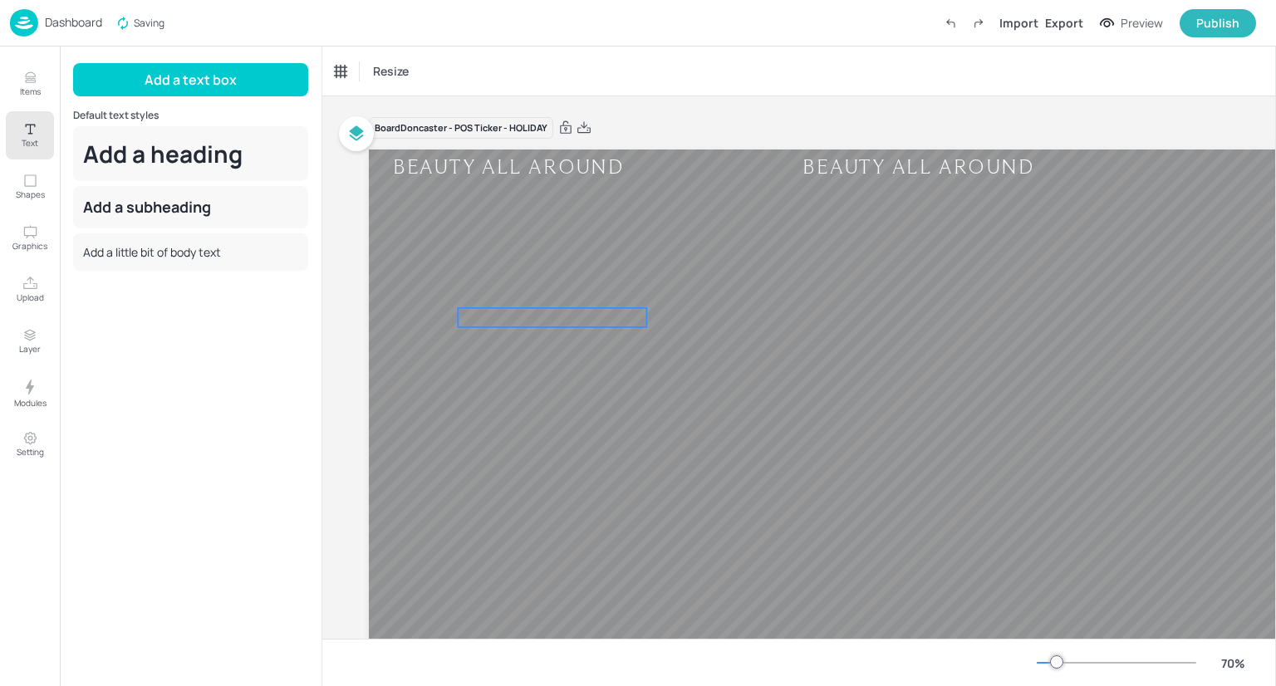
click at [486, 320] on span "Add a little bit of body text" at bounding box center [549, 317] width 182 height 17
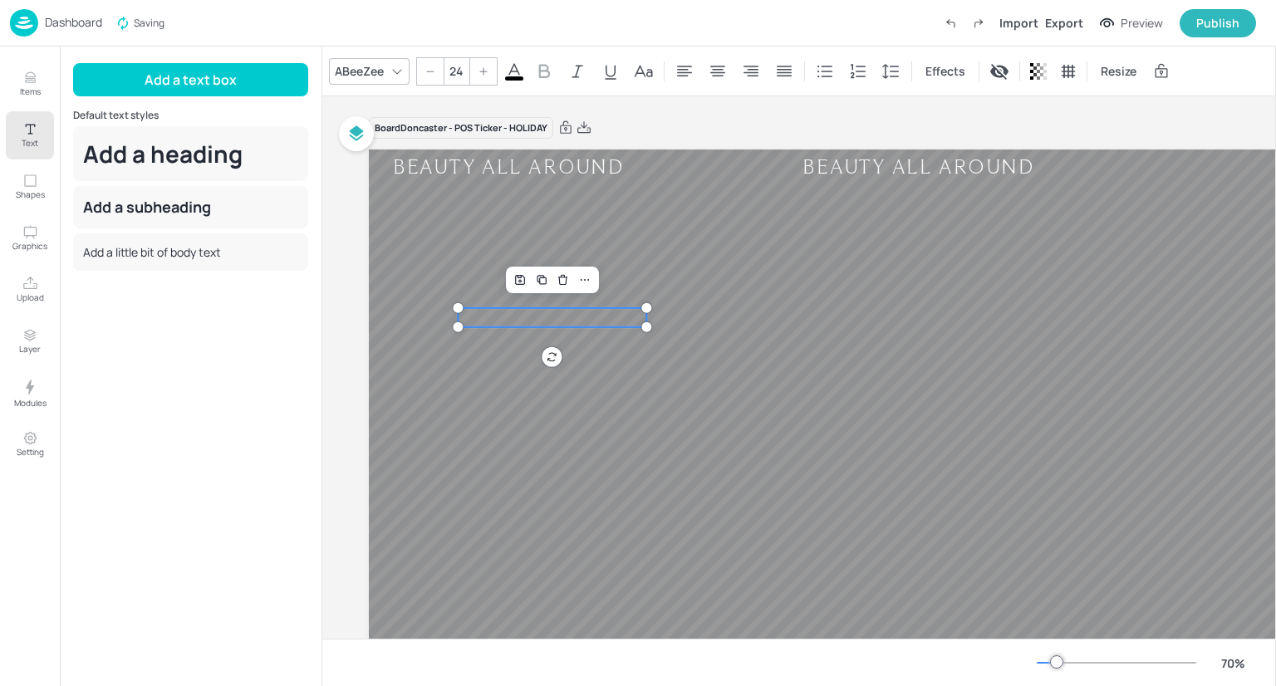
click at [486, 320] on span "Add a little bit of body text" at bounding box center [549, 317] width 182 height 17
click at [512, 71] on icon at bounding box center [514, 71] width 15 height 16
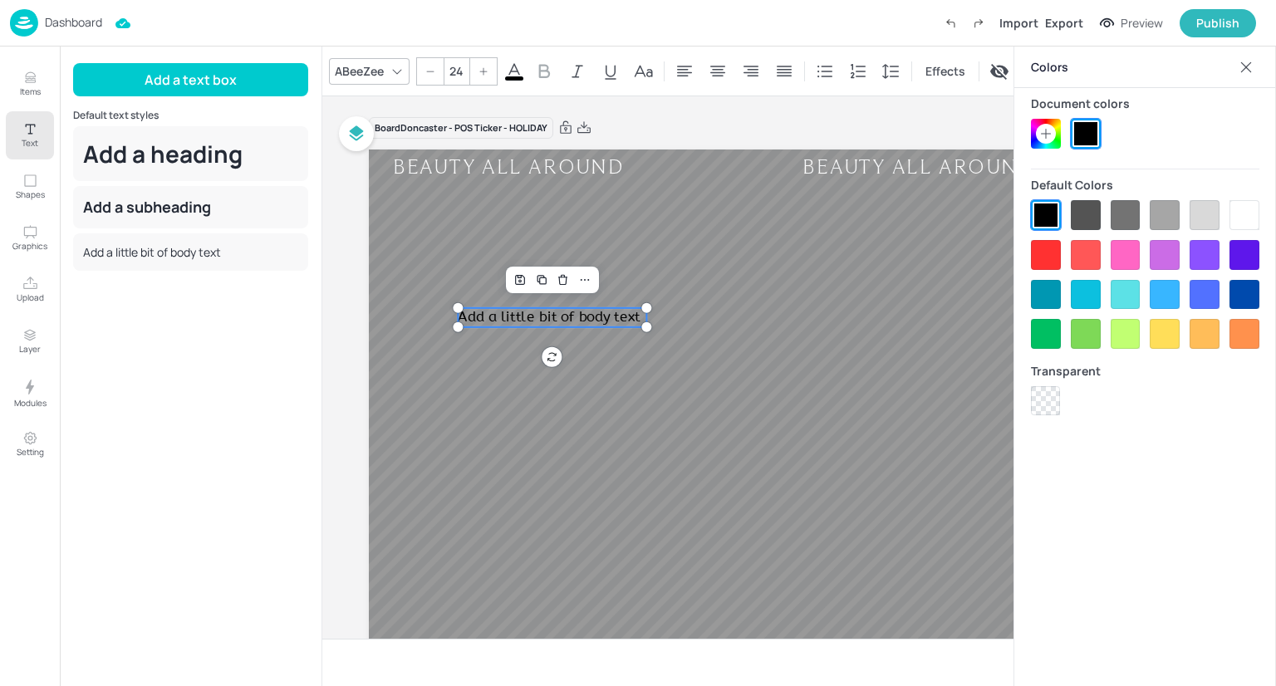
click at [1251, 224] on div at bounding box center [1245, 215] width 30 height 30
click at [602, 322] on span "Add a little bit of body text" at bounding box center [549, 317] width 182 height 17
click at [1243, 217] on div at bounding box center [1245, 215] width 30 height 30
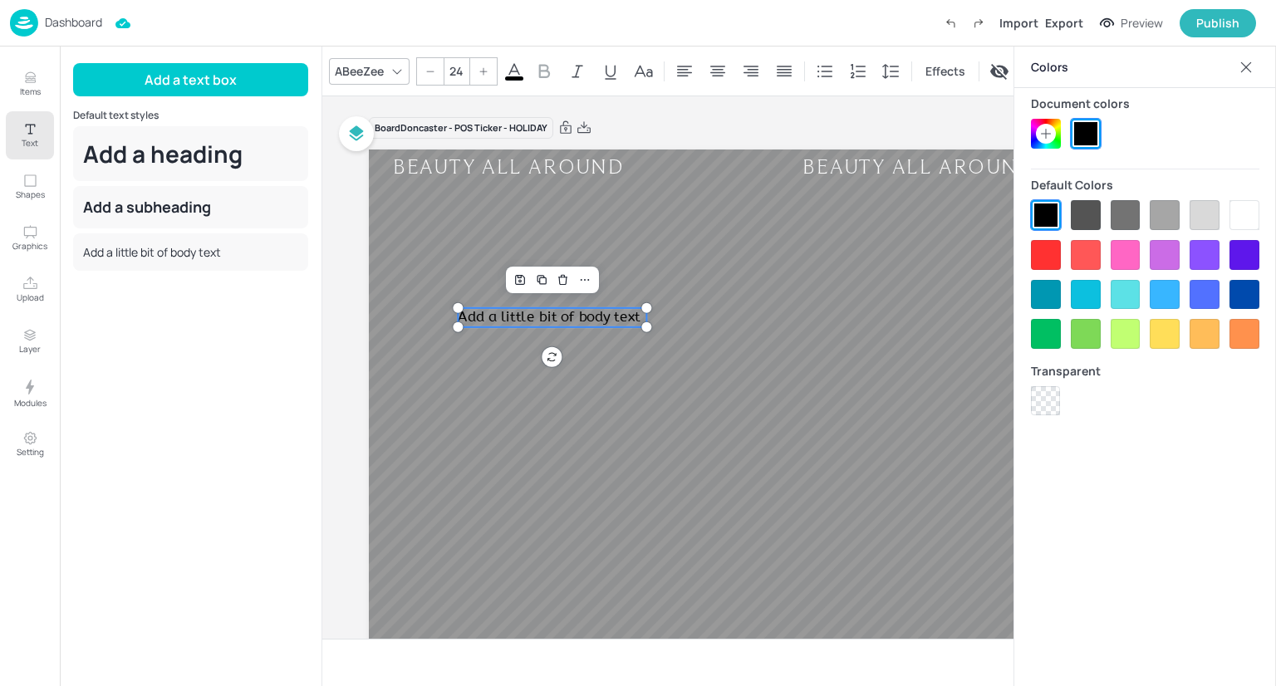
click at [1085, 240] on div at bounding box center [1086, 255] width 30 height 30
click at [1087, 253] on div at bounding box center [1086, 255] width 30 height 30
click at [1049, 130] on icon at bounding box center [1045, 133] width 13 height 13
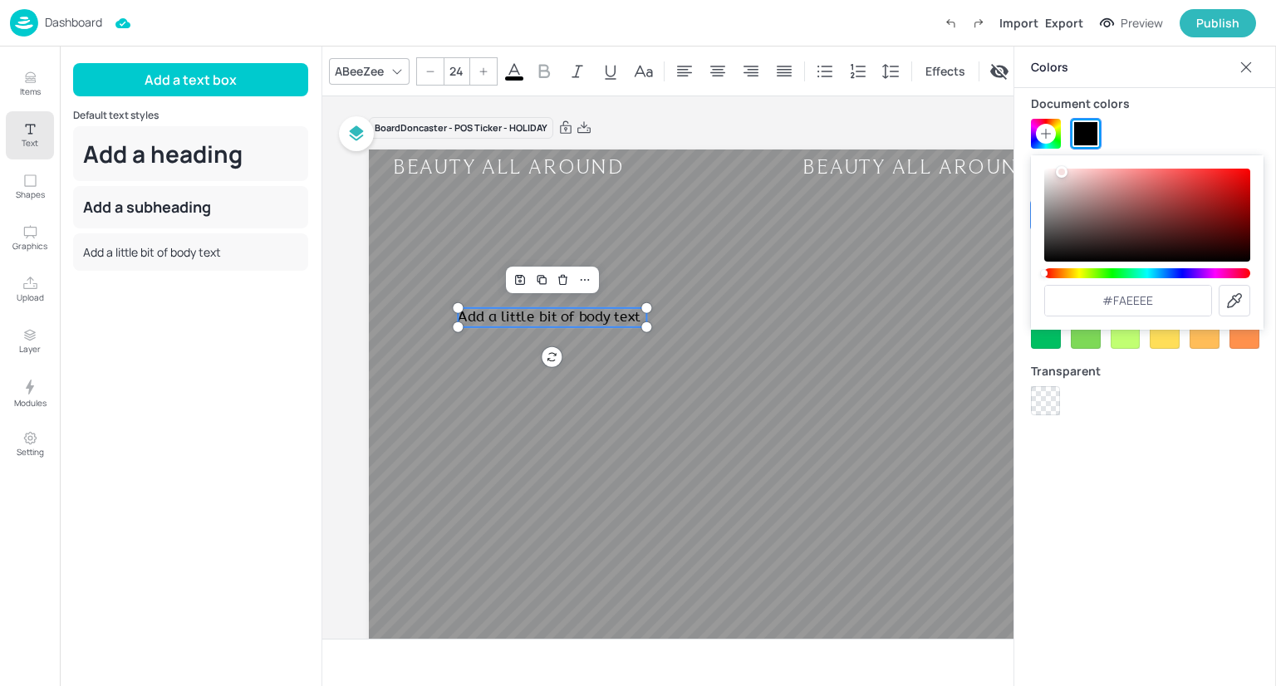
type input "#ffffff"
drag, startPoint x: 1062, startPoint y: 172, endPoint x: 1007, endPoint y: 160, distance: 56.1
click at [1007, 160] on body "Dashboard Import Export Preview Publish Items Text Shapes Graphics Upload Layer…" at bounding box center [638, 343] width 1276 height 686
click at [1206, 117] on div "Document colors" at bounding box center [1145, 103] width 229 height 31
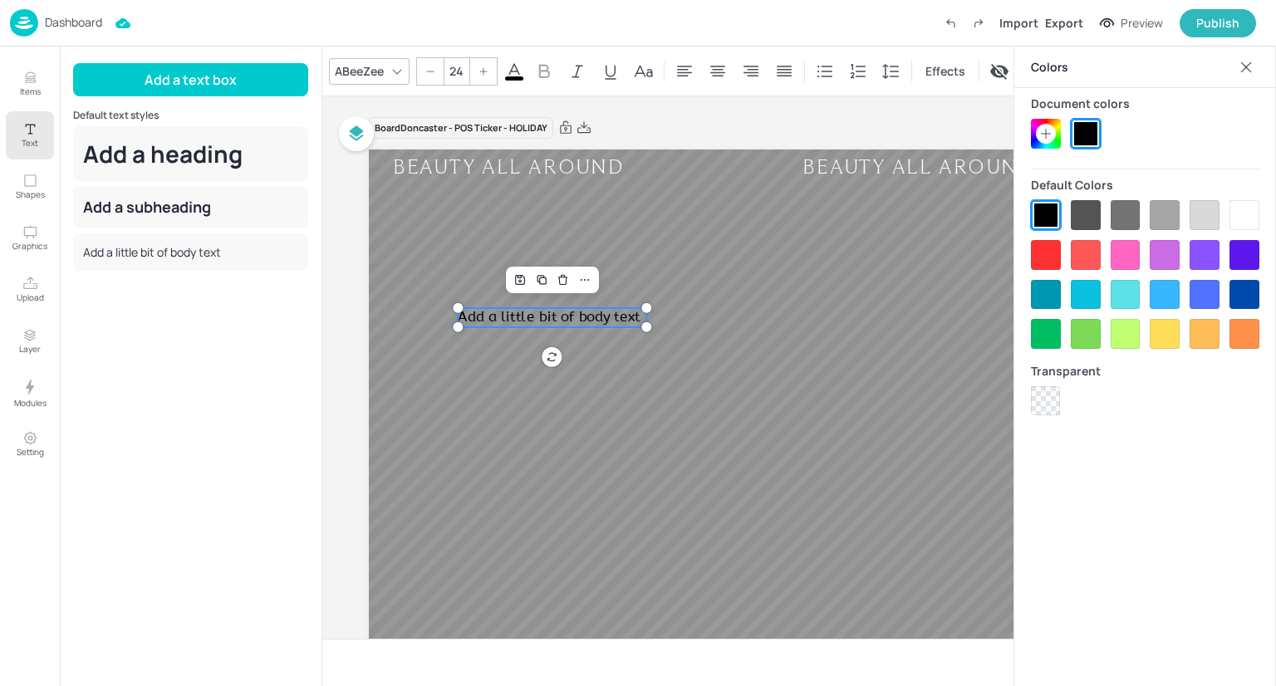
click at [513, 66] on icon at bounding box center [514, 71] width 15 height 16
click at [1252, 210] on div at bounding box center [1245, 215] width 30 height 30
click at [1254, 63] on icon at bounding box center [1246, 67] width 17 height 17
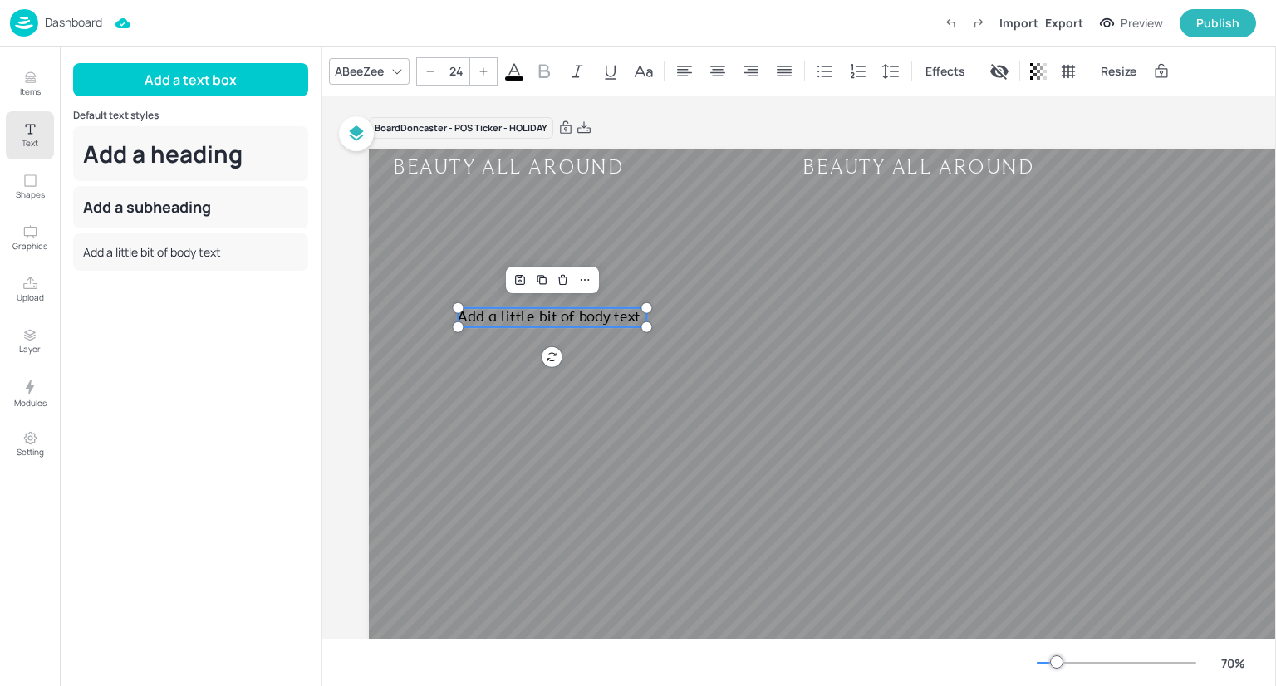
click at [553, 323] on span "Add a little bit of body text" at bounding box center [549, 317] width 182 height 17
click at [553, 321] on span "Add a little bitof body text" at bounding box center [547, 317] width 178 height 17
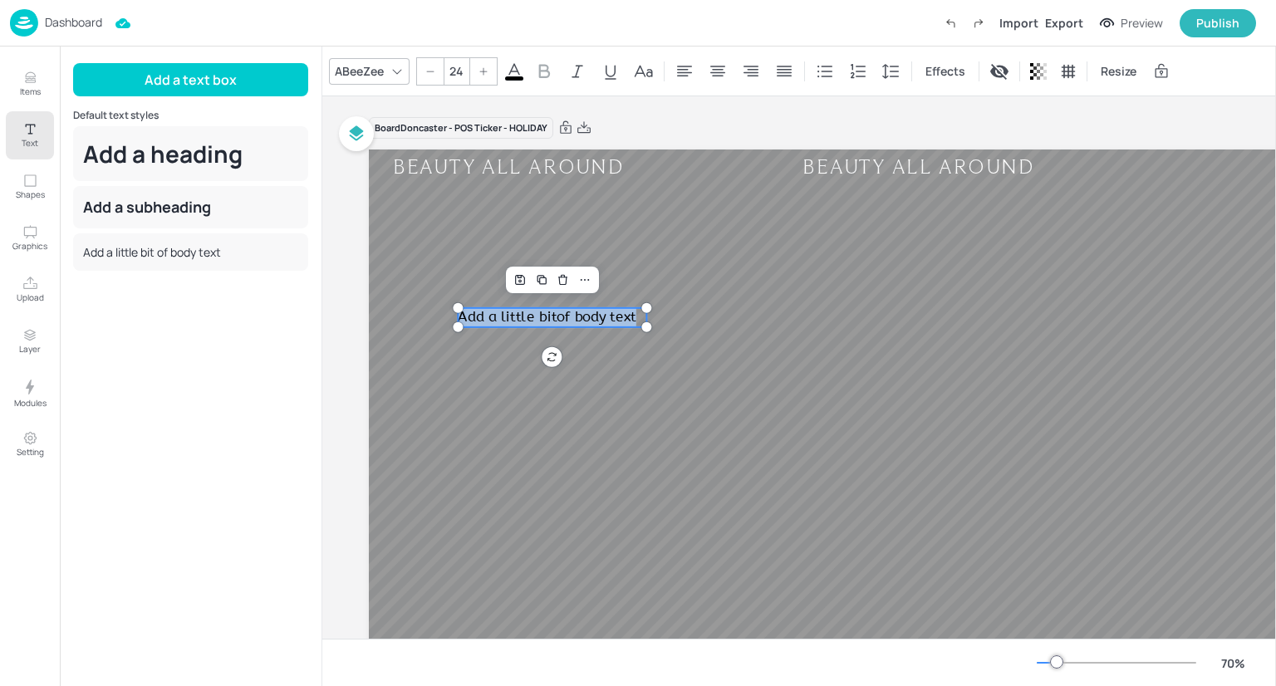
click at [553, 321] on span "Add a little bitof body text" at bounding box center [547, 317] width 178 height 17
click at [516, 67] on icon at bounding box center [514, 71] width 15 height 16
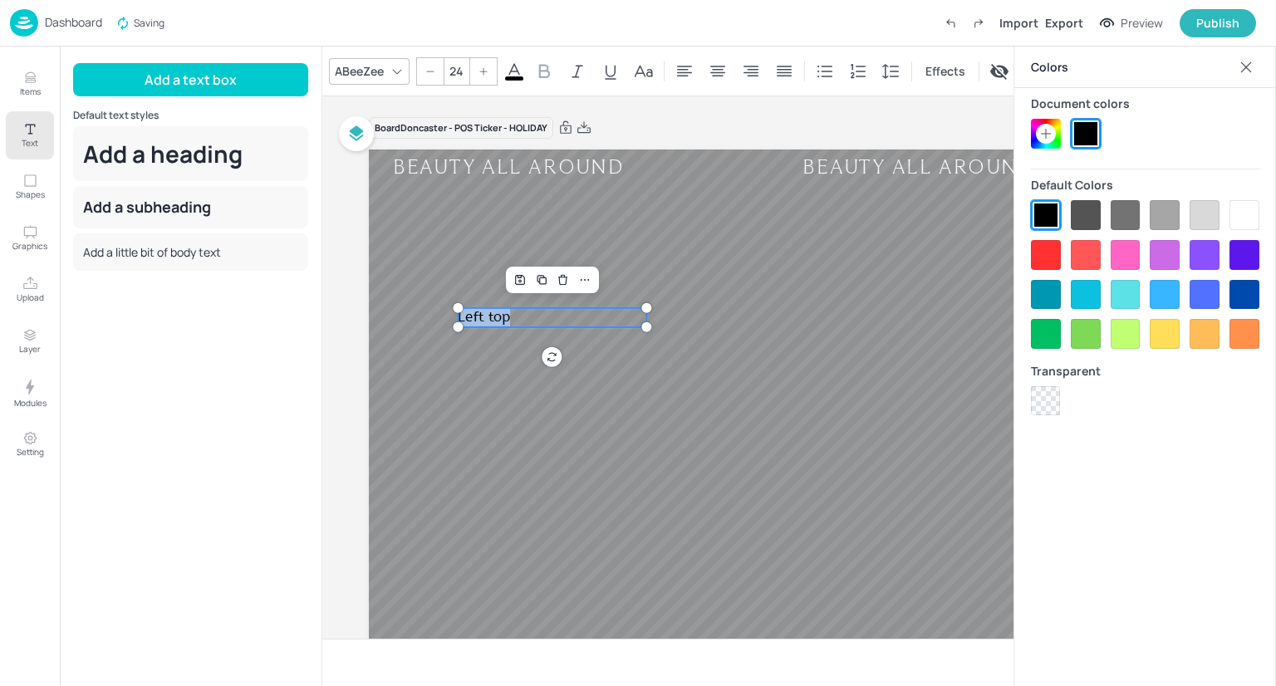
click at [1240, 214] on div at bounding box center [1245, 215] width 30 height 30
click at [1250, 73] on icon at bounding box center [1246, 67] width 17 height 17
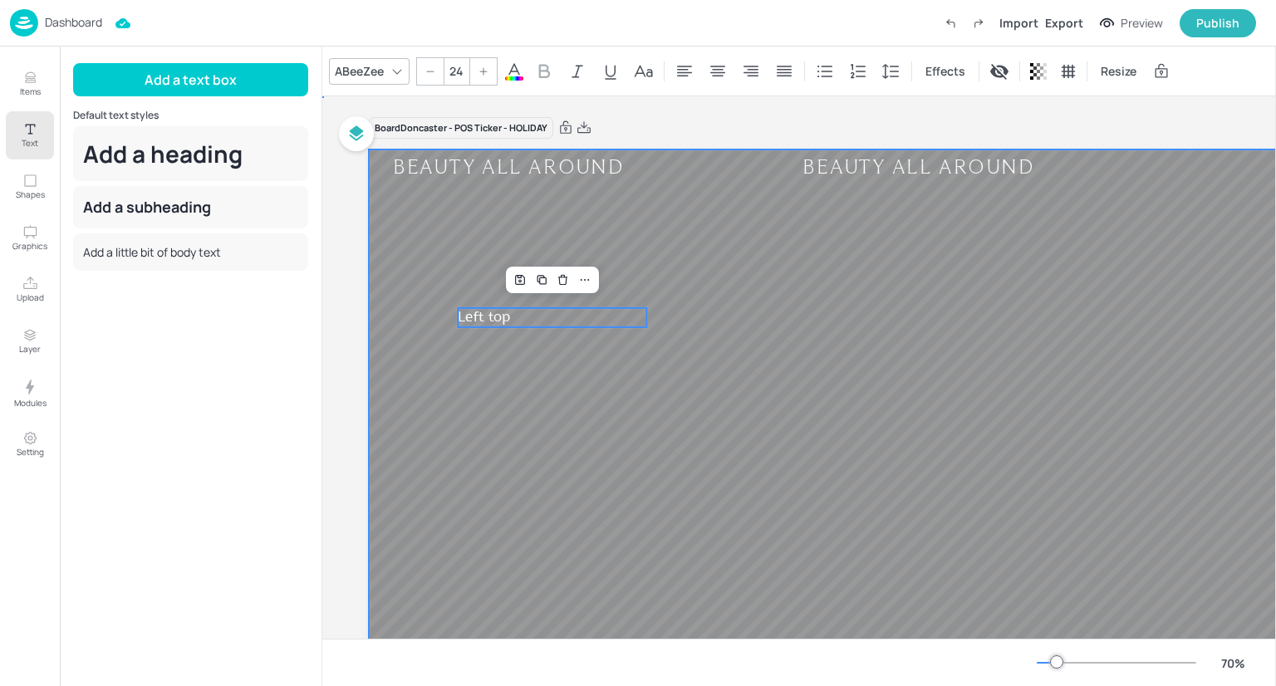
click at [940, 464] on div at bounding box center [928, 464] width 1118 height 629
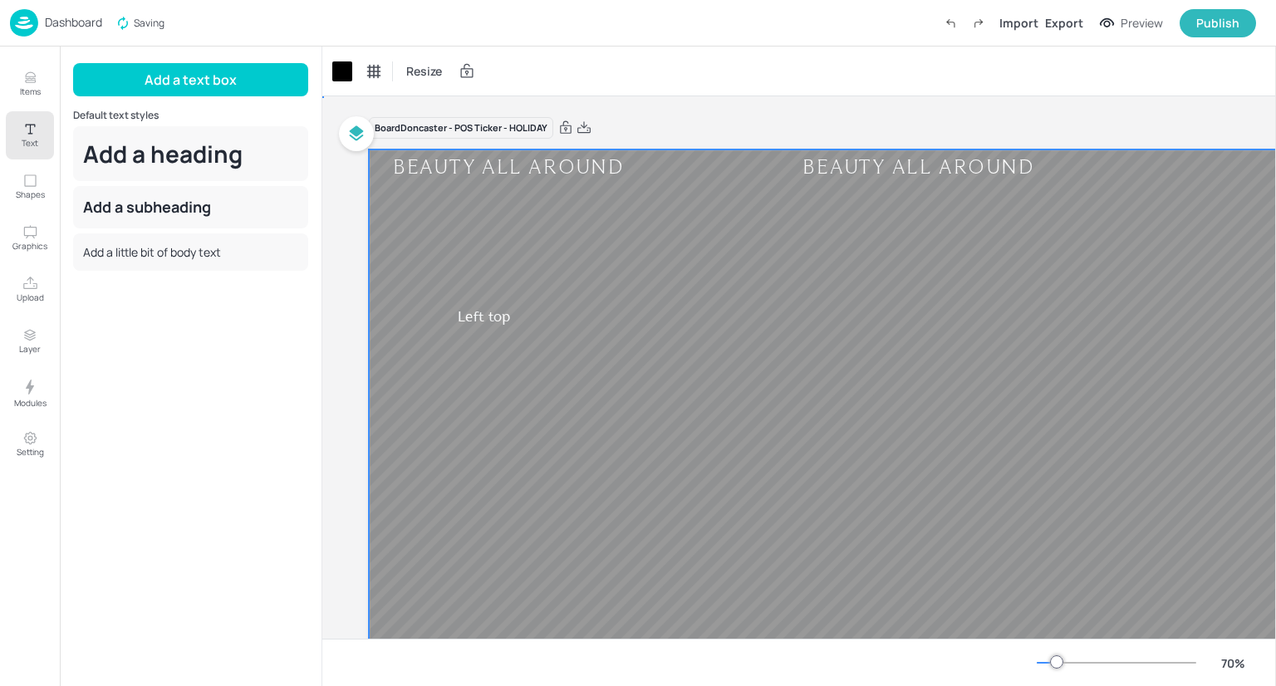
click at [564, 307] on div at bounding box center [928, 464] width 1118 height 629
click at [560, 312] on p "Left top" at bounding box center [552, 318] width 189 height 20
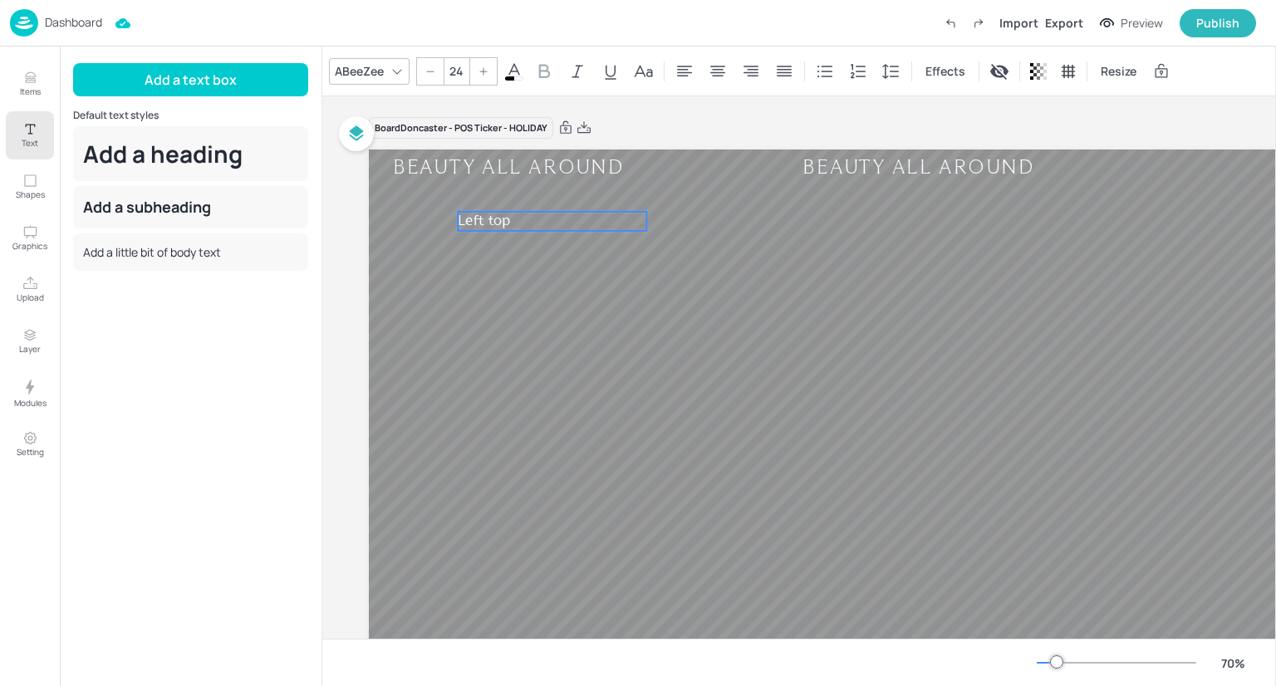
drag, startPoint x: 489, startPoint y: 319, endPoint x: 488, endPoint y: 224, distance: 95.6
click at [488, 224] on span "Left top" at bounding box center [484, 221] width 52 height 17
type input "--"
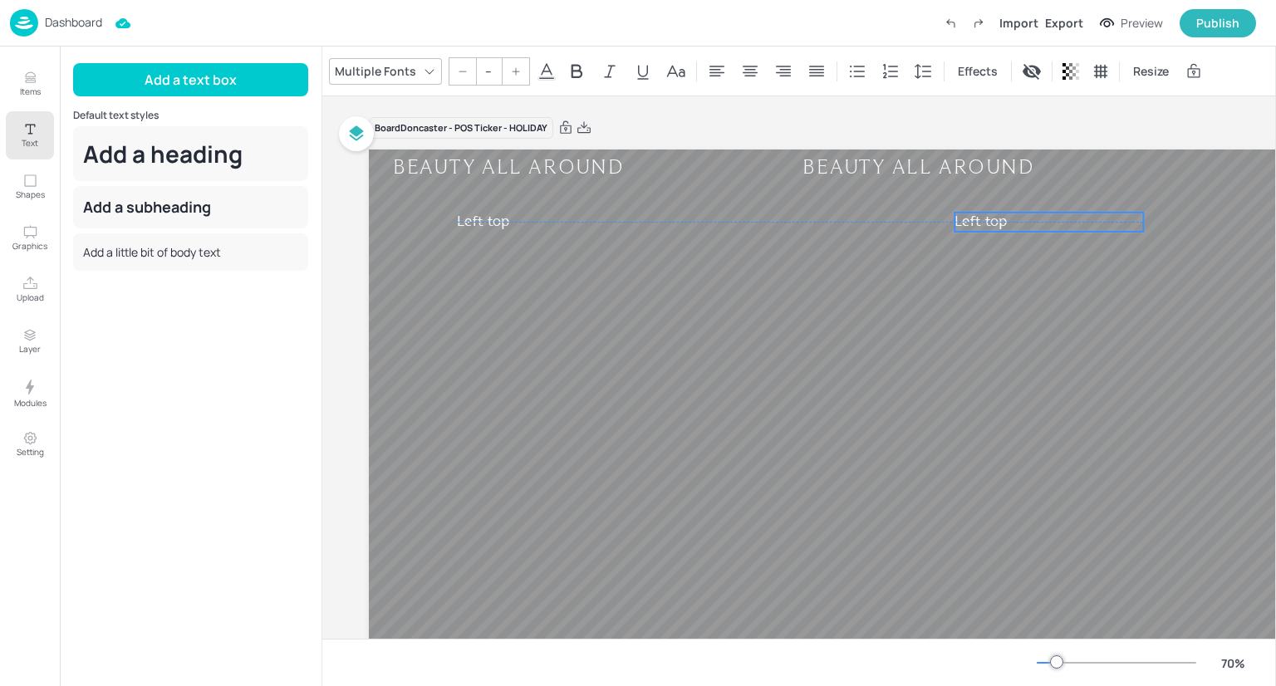
drag, startPoint x: 610, startPoint y: 236, endPoint x: 1102, endPoint y: 233, distance: 491.9
click at [1102, 150] on div "BEAUTY ALL AROUND BEAUTY ALL AROUND BEAUTY ALL AROUND BEAUTY ALL AROUND Left to…" at bounding box center [928, 150] width 1118 height 0
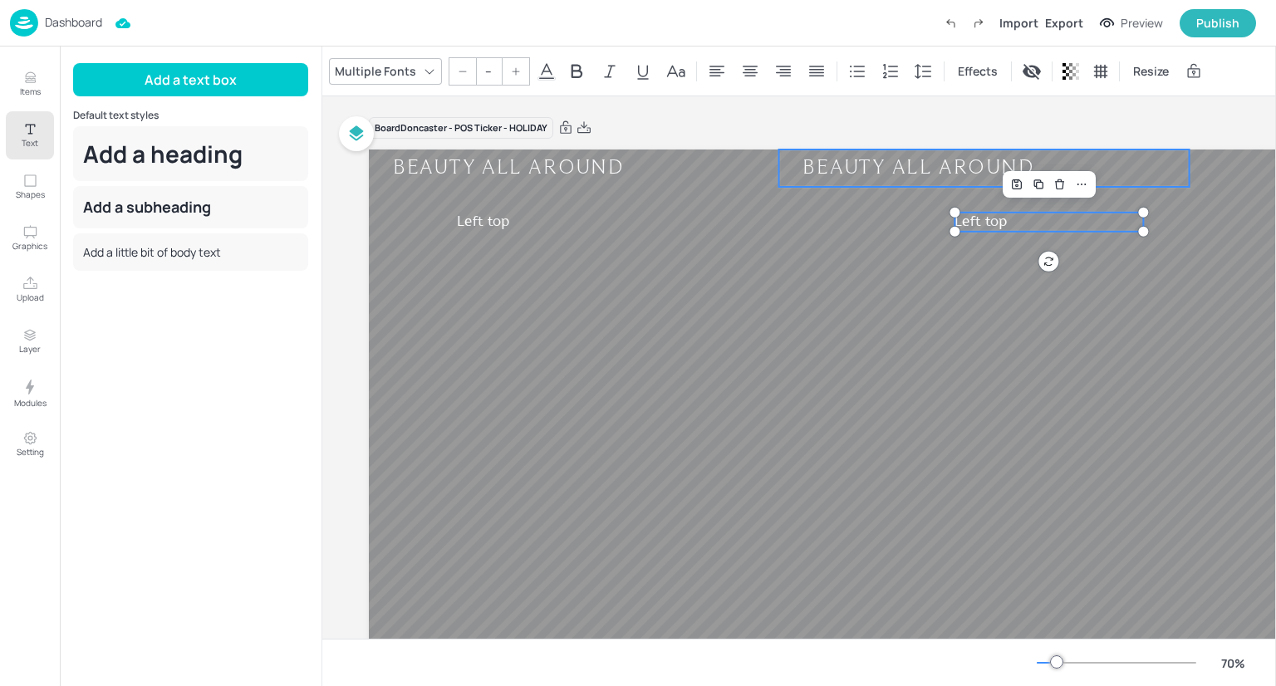
click at [923, 167] on div "BEAUTY ALL AROUND" at bounding box center [984, 167] width 411 height 25
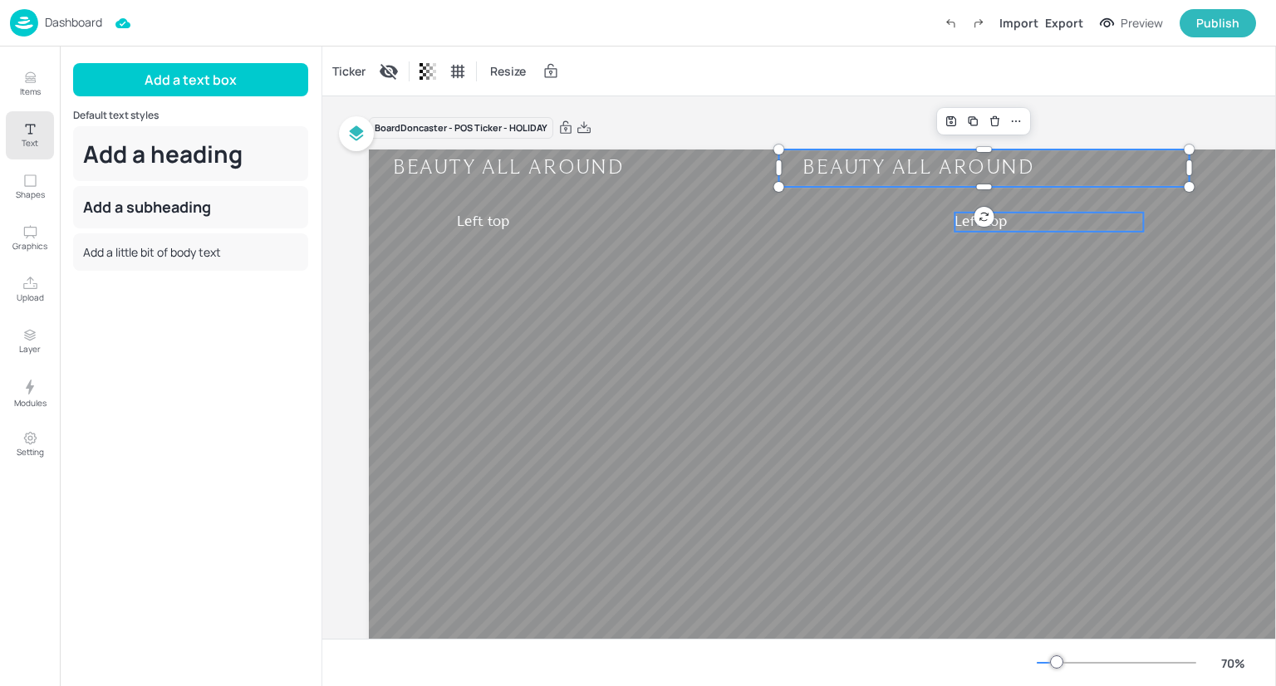
click at [967, 220] on span "Left top" at bounding box center [981, 222] width 52 height 17
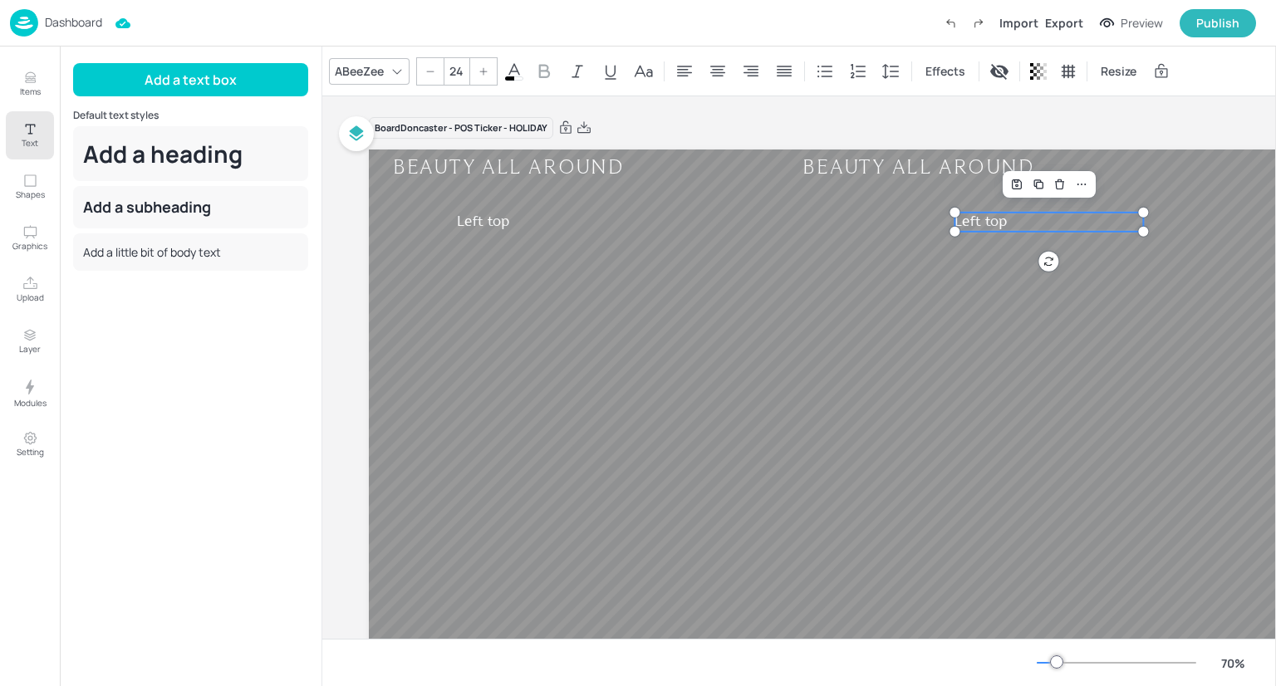
click at [967, 220] on span "Left top" at bounding box center [981, 222] width 52 height 17
click at [1187, 130] on div "Board Doncaster - POS Ticker - HOLIDAY" at bounding box center [928, 127] width 1118 height 23
click at [1225, 20] on div "Publish" at bounding box center [1218, 23] width 43 height 18
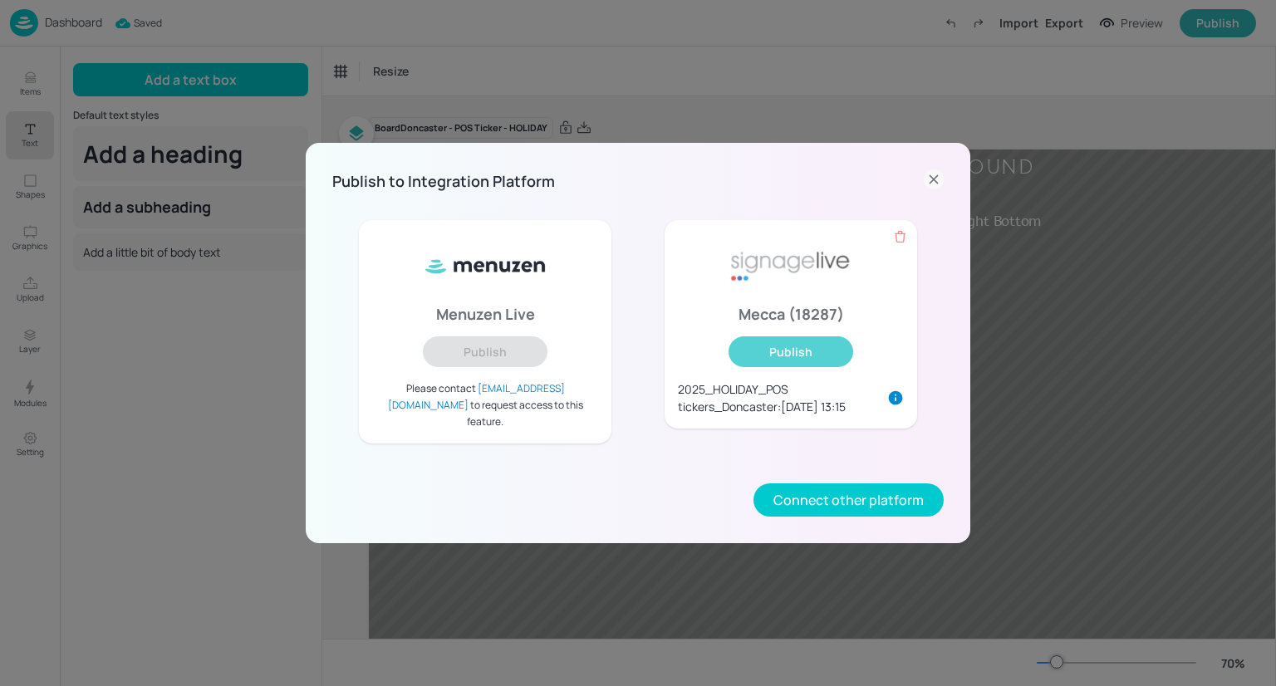
click at [778, 365] on button "Publish" at bounding box center [791, 352] width 125 height 31
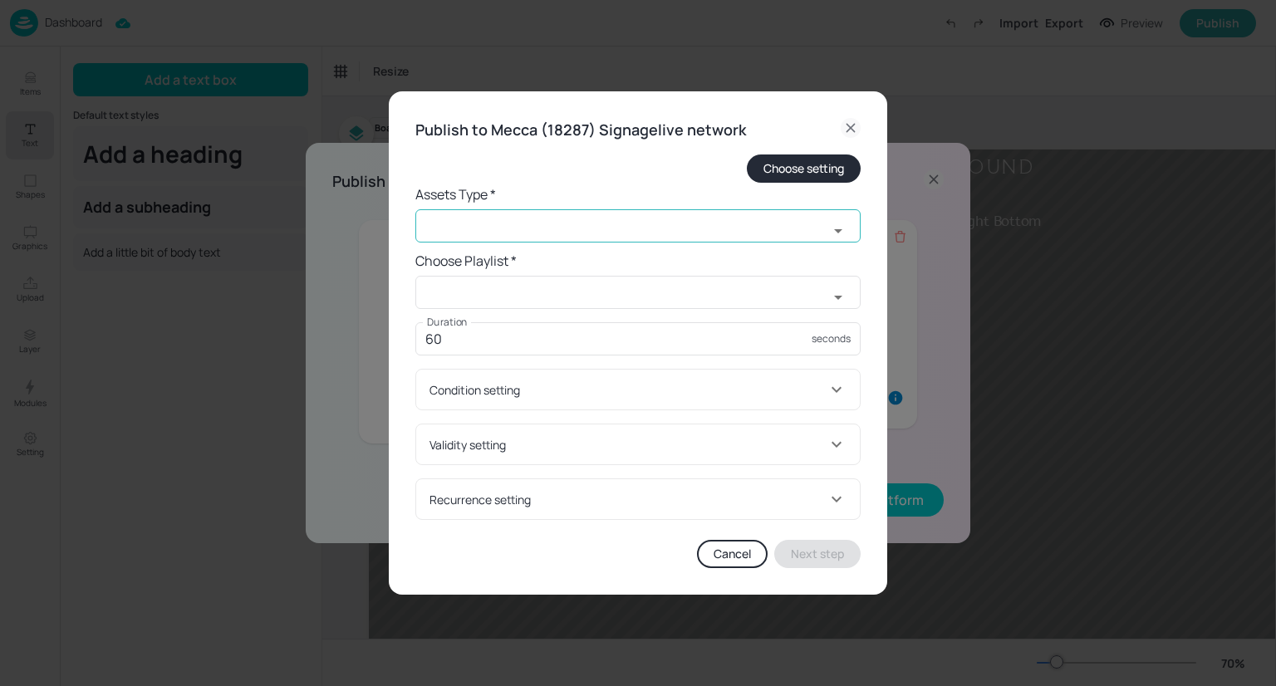
click at [725, 239] on input "text" at bounding box center [621, 225] width 413 height 33
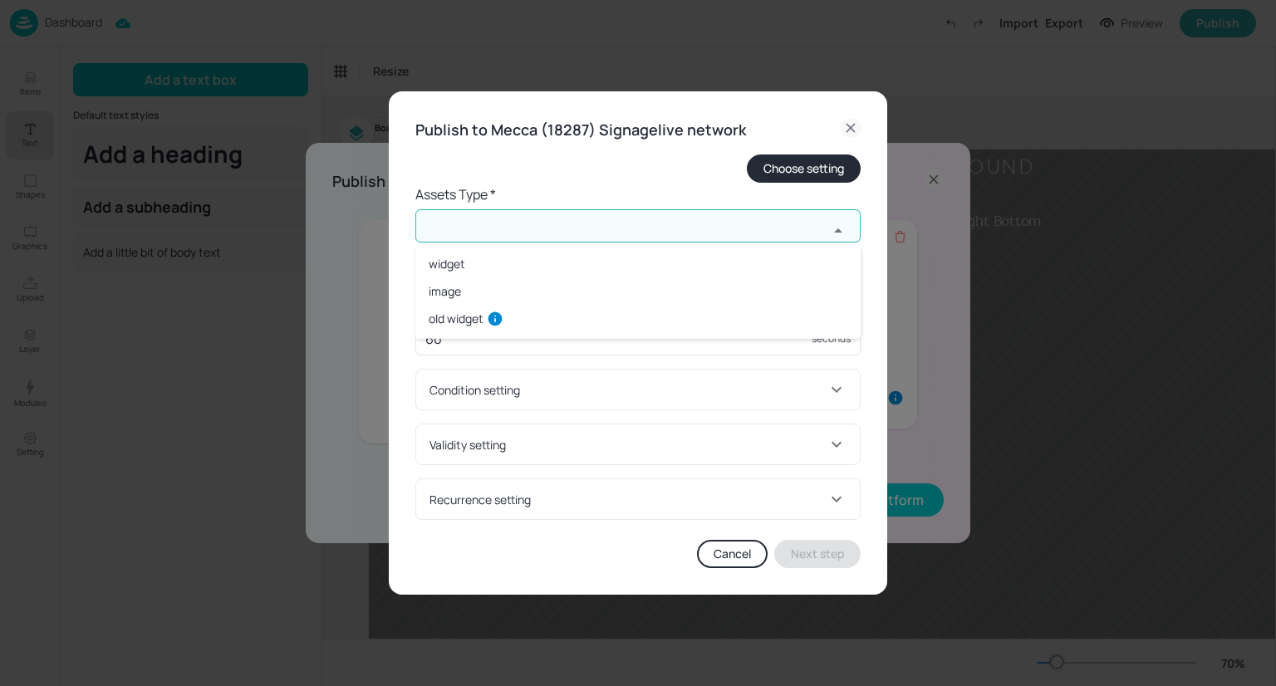
click at [700, 259] on li "widget" at bounding box center [637, 263] width 445 height 27
type input "widget"
click at [687, 283] on input "text" at bounding box center [621, 292] width 413 height 33
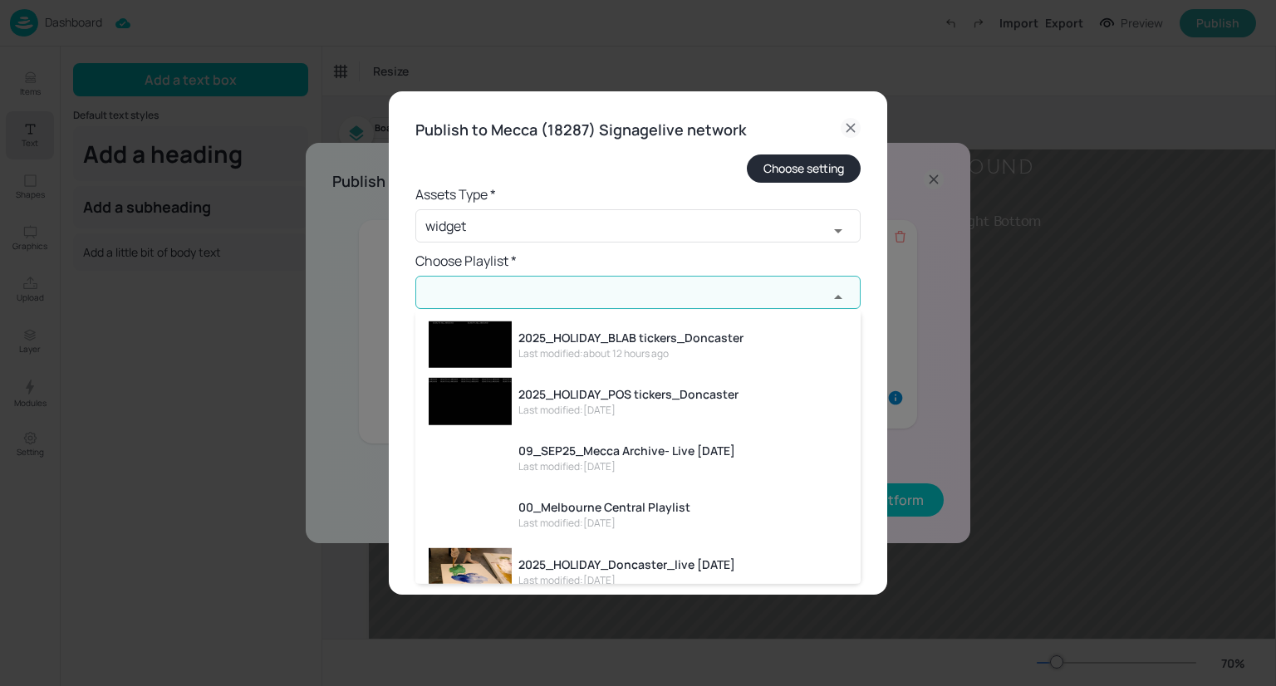
click at [723, 395] on div "2025_HOLIDAY_POS tickers_Doncaster" at bounding box center [628, 394] width 220 height 17
type input "2025_HOLIDAY_POS tickers_Doncaster"
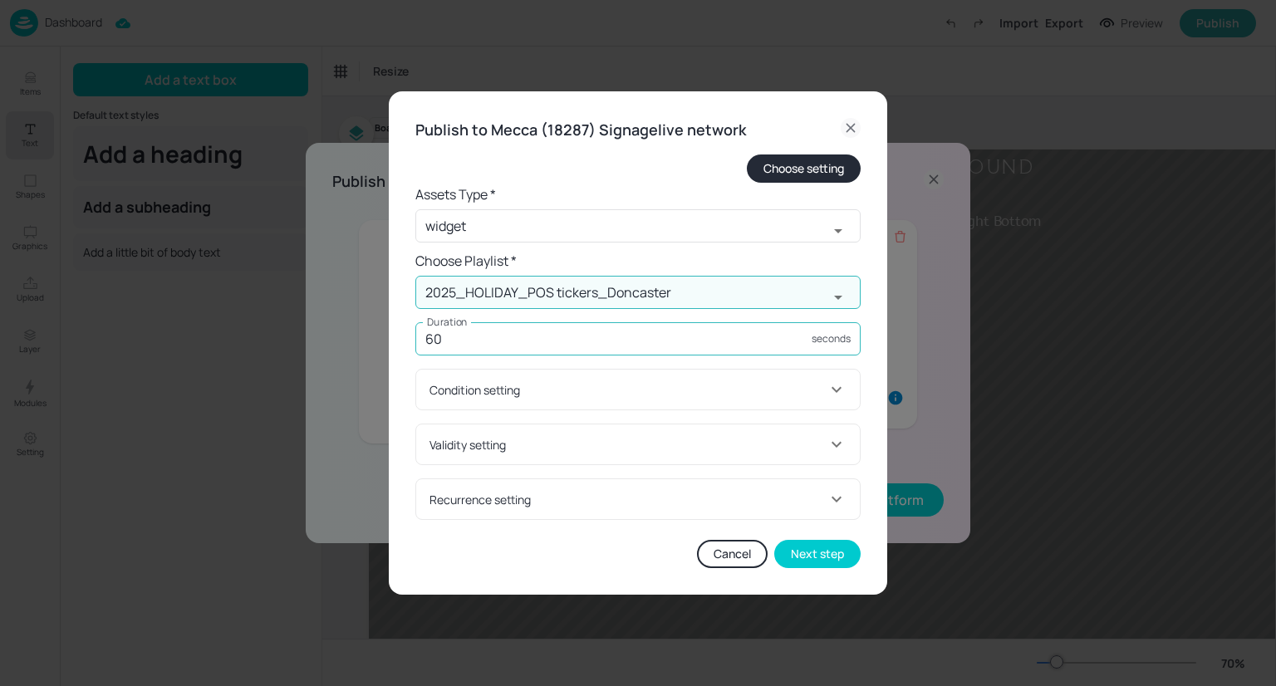
click at [641, 341] on input "60" at bounding box center [613, 338] width 396 height 33
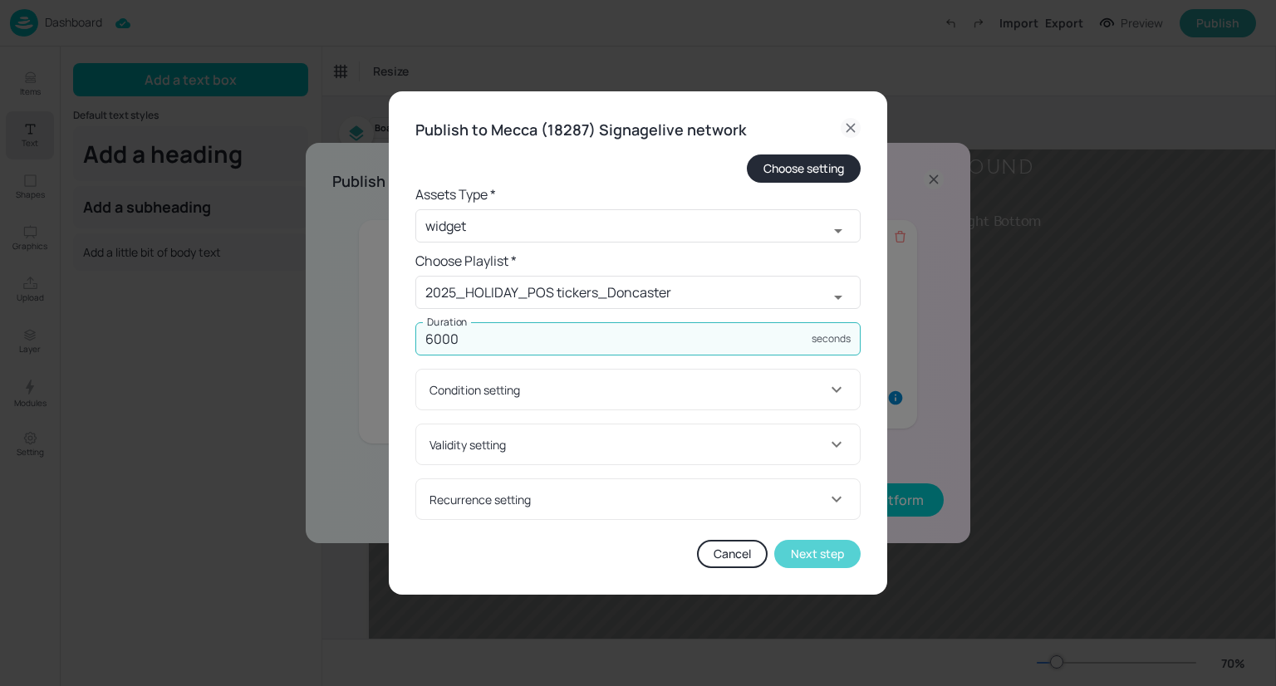
click at [801, 558] on button "Next step" at bounding box center [817, 554] width 86 height 28
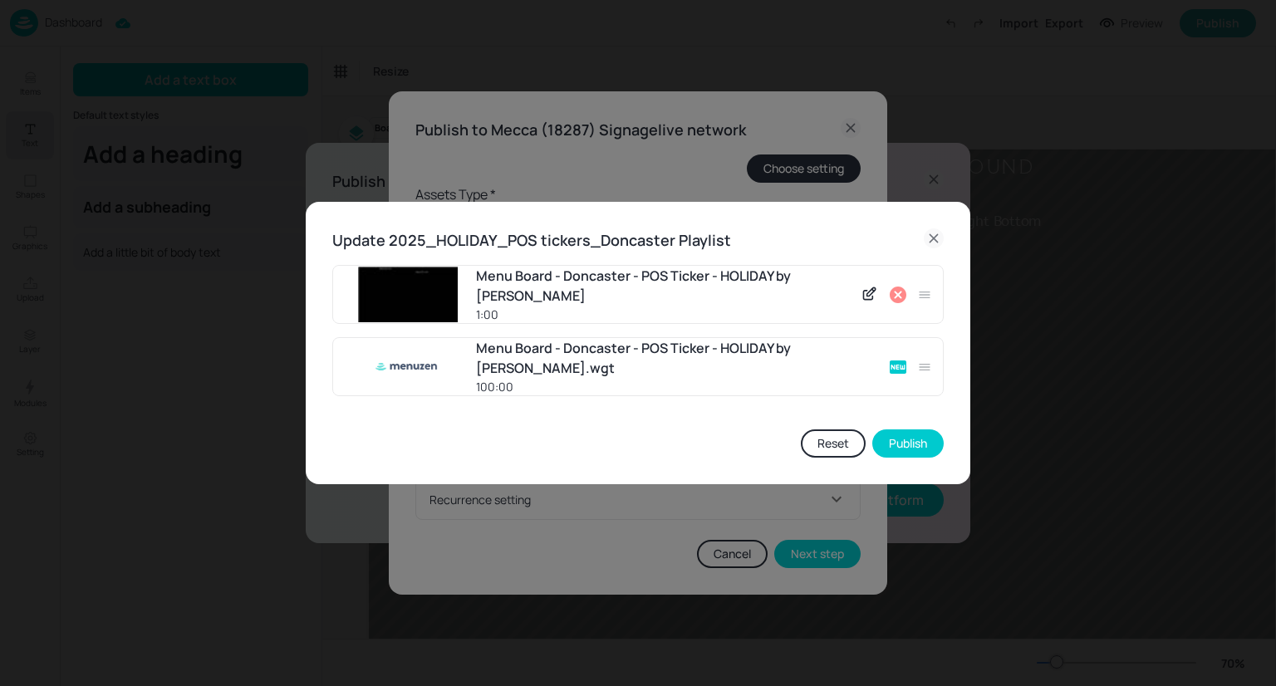
click at [895, 297] on icon at bounding box center [898, 295] width 17 height 17
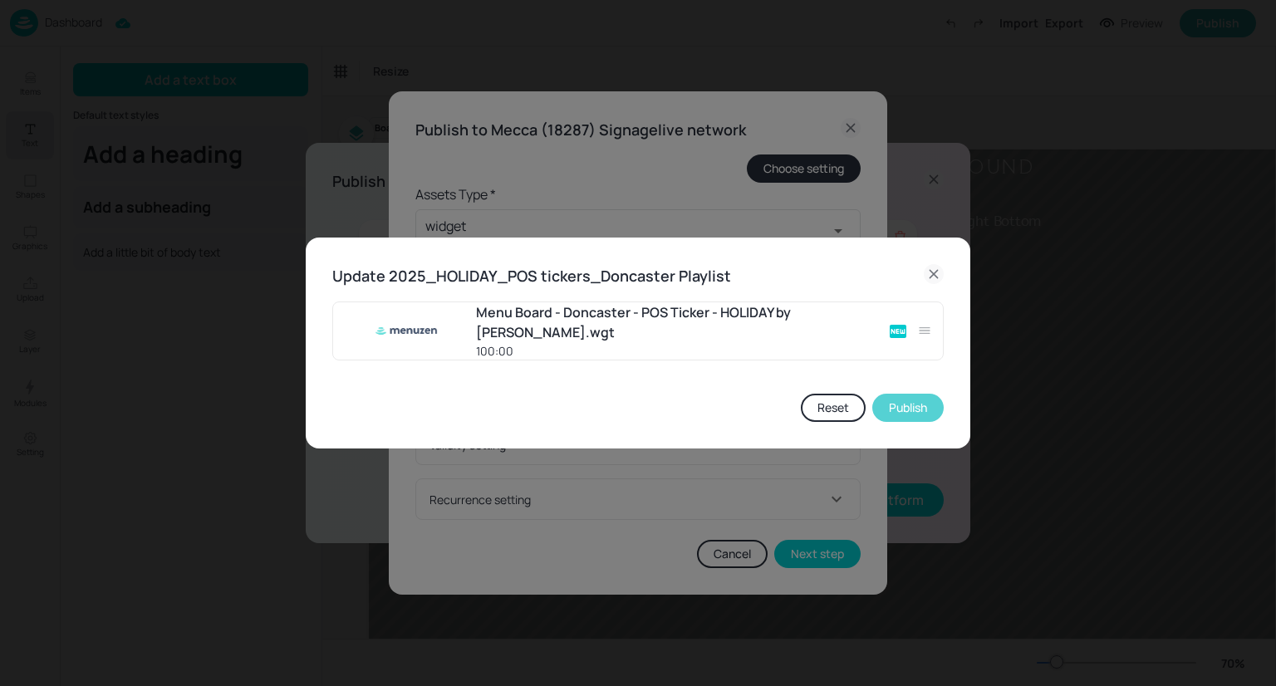
click at [907, 407] on button "Publish" at bounding box center [907, 408] width 71 height 28
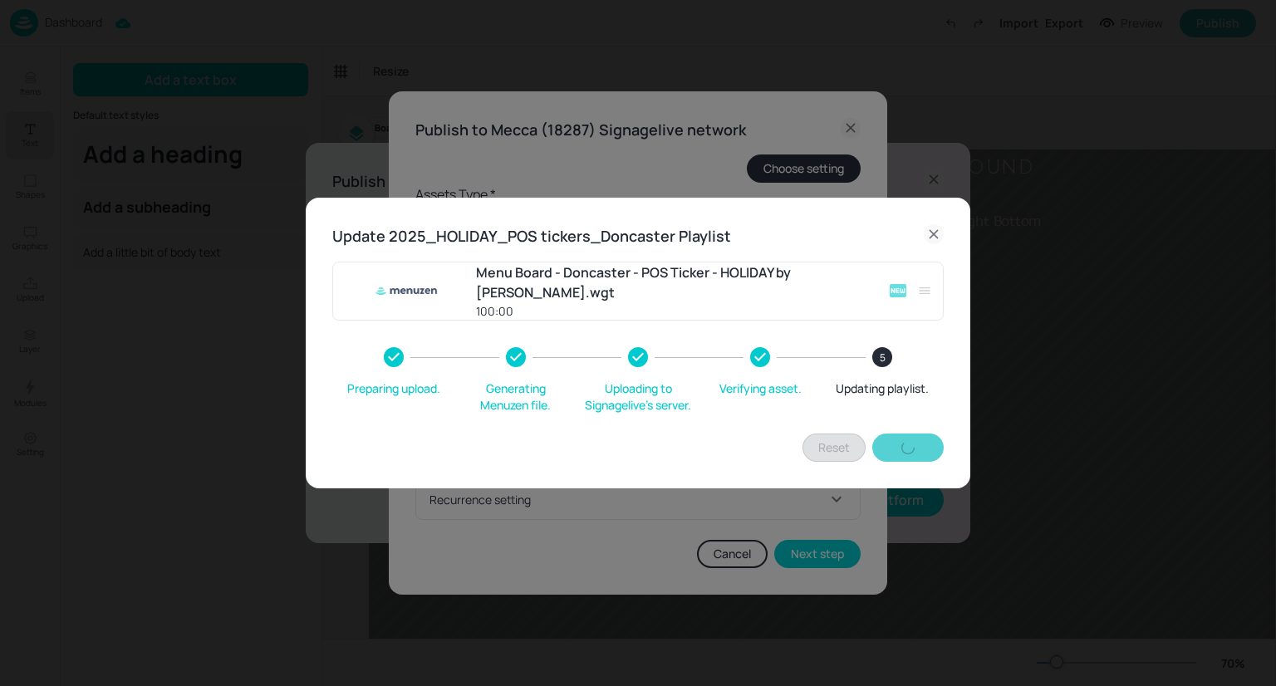
type input "60"
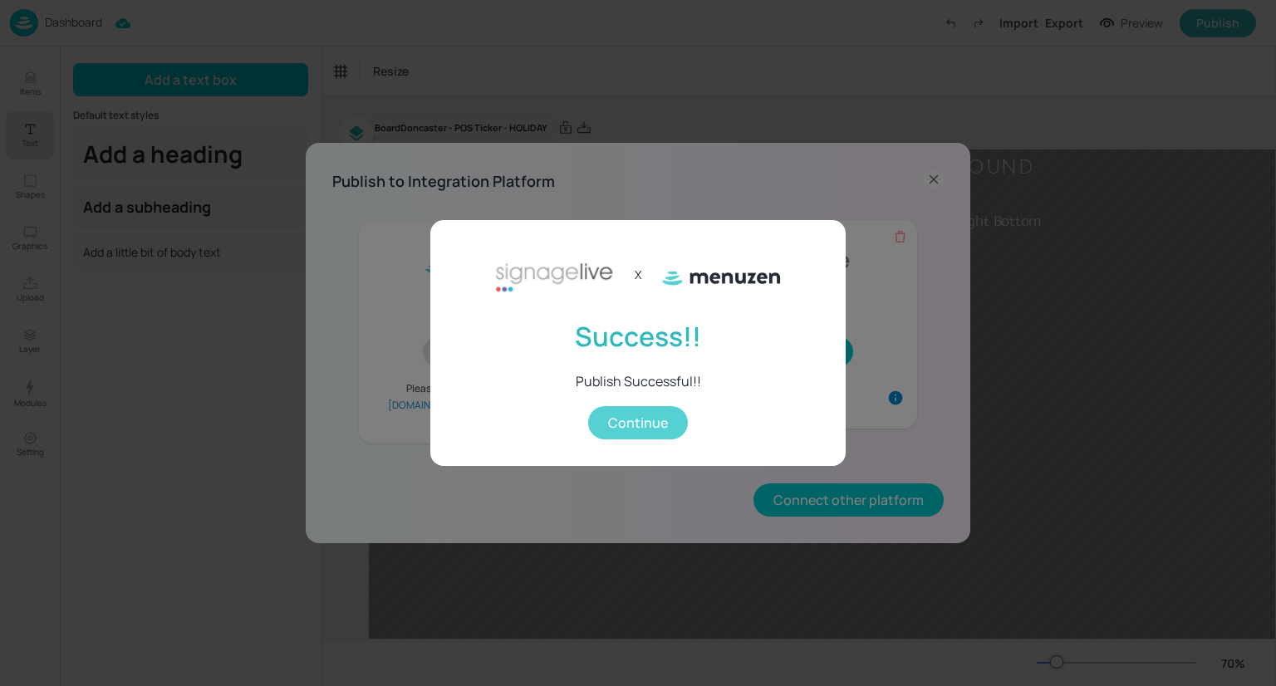
click at [646, 413] on button "Continue" at bounding box center [638, 422] width 100 height 33
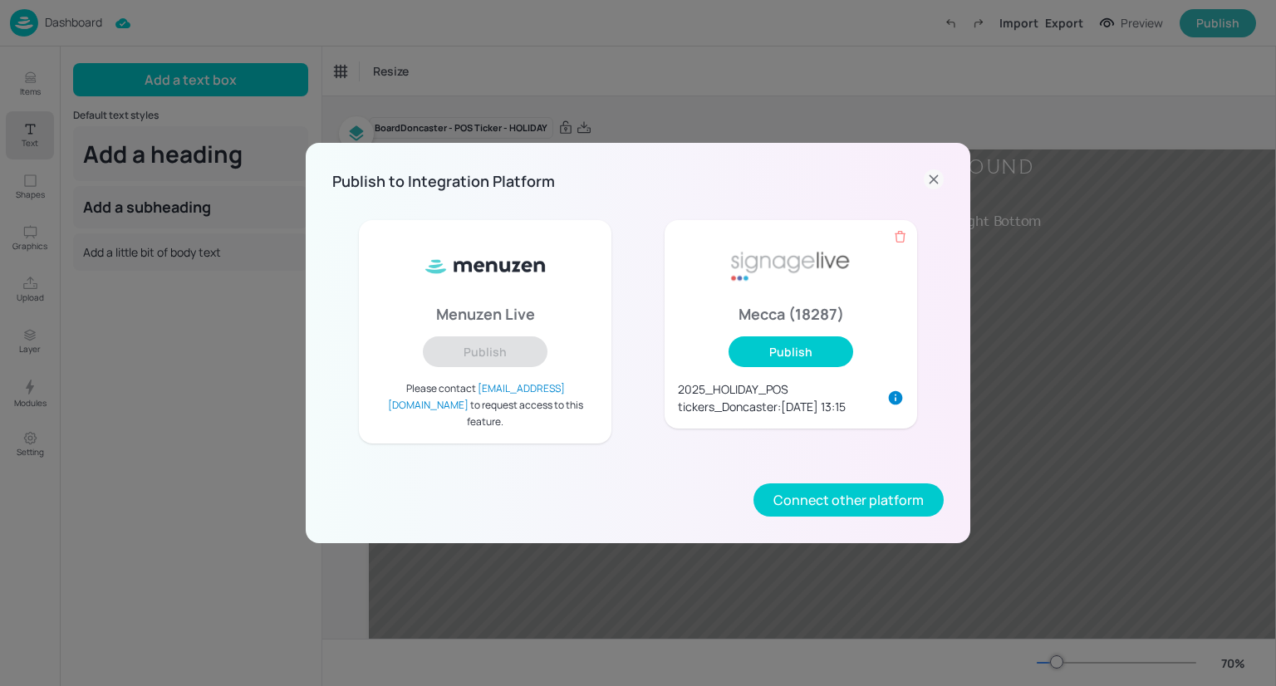
click at [933, 189] on icon at bounding box center [934, 180] width 20 height 20
